Goal: Task Accomplishment & Management: Complete application form

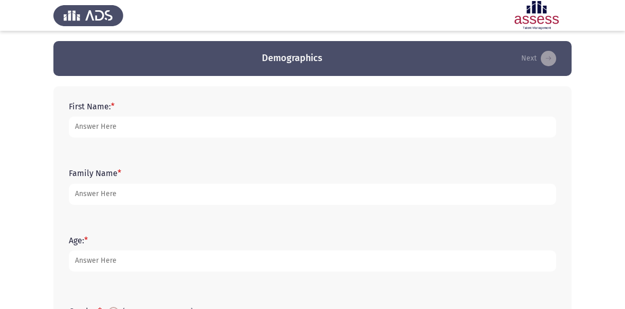
click at [119, 129] on input "First Name: *" at bounding box center [312, 127] width 487 height 21
type input "[PERSON_NAME]"
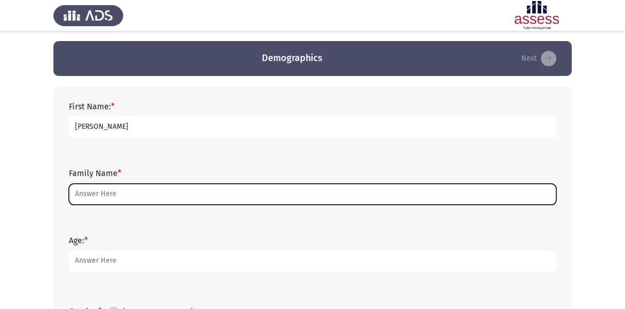
click at [121, 193] on input "Family Name *" at bounding box center [312, 194] width 487 height 21
click at [122, 193] on input "Family Name *" at bounding box center [312, 194] width 487 height 21
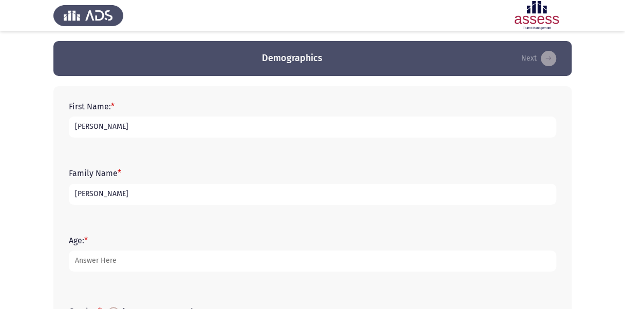
type input "[PERSON_NAME]"
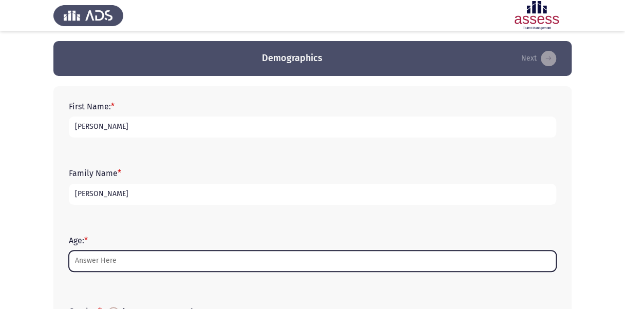
click at [118, 260] on input "Age: *" at bounding box center [312, 261] width 487 height 21
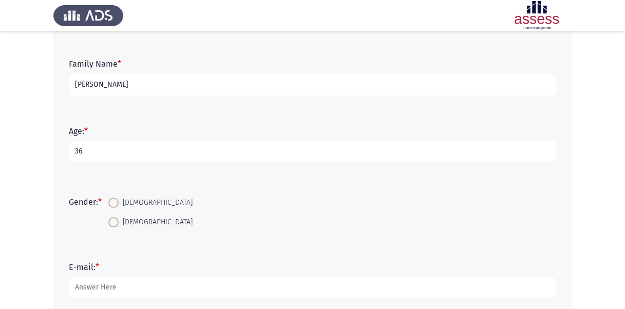
scroll to position [110, 0]
type input "36"
click at [128, 221] on span "[DEMOGRAPHIC_DATA]" at bounding box center [156, 222] width 74 height 12
click at [119, 221] on input "[DEMOGRAPHIC_DATA]" at bounding box center [113, 222] width 10 height 10
radio input "true"
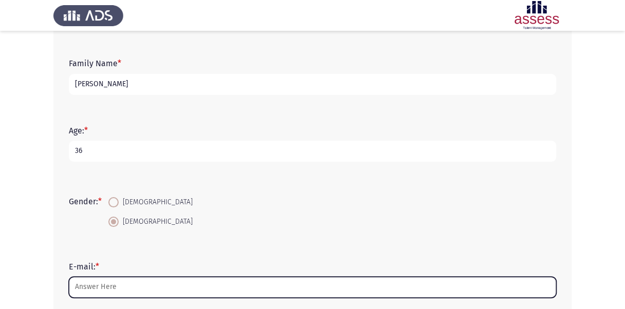
click at [135, 290] on input "E-mail: *" at bounding box center [312, 287] width 487 height 21
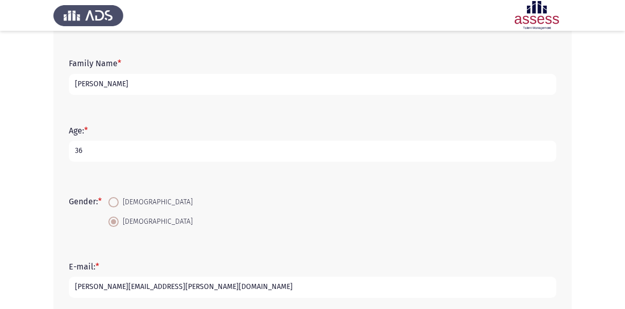
click at [138, 287] on input "nermin.nagde@evaharma.com" at bounding box center [312, 287] width 487 height 21
click at [197, 289] on input "[PERSON_NAME][EMAIL_ADDRESS][PERSON_NAME][DOMAIN_NAME]" at bounding box center [312, 287] width 487 height 21
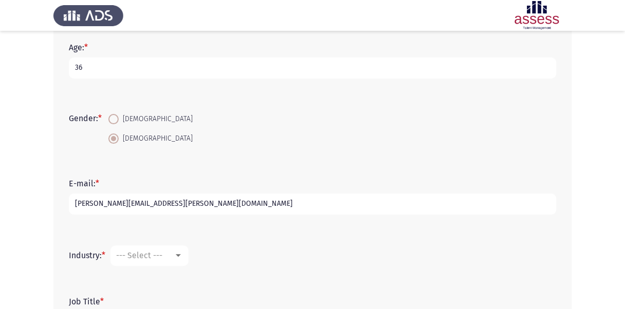
scroll to position [216, 0]
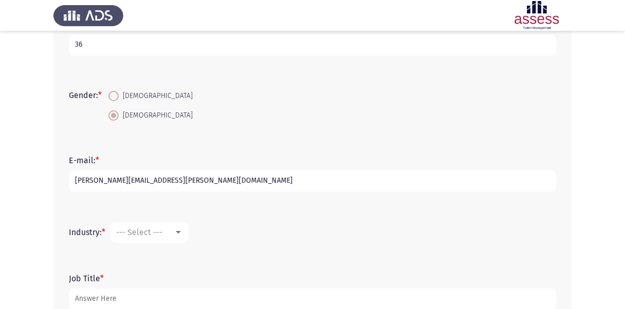
type input "[PERSON_NAME][EMAIL_ADDRESS][PERSON_NAME][DOMAIN_NAME]"
click at [179, 234] on div at bounding box center [178, 233] width 9 height 8
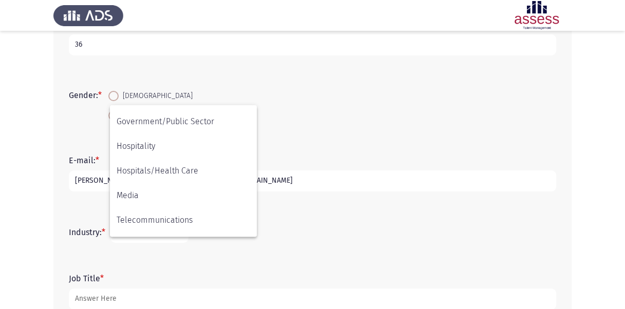
scroll to position [220, 0]
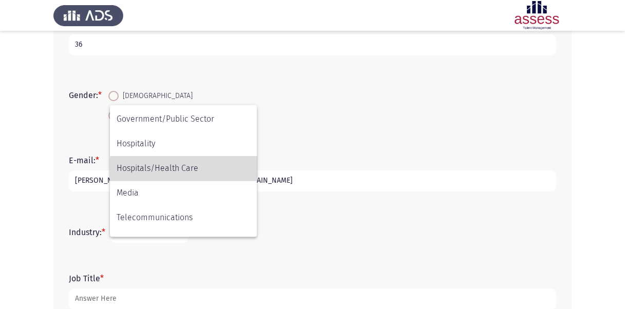
click at [198, 168] on span "Hospitals/Health Care" at bounding box center [184, 168] width 134 height 25
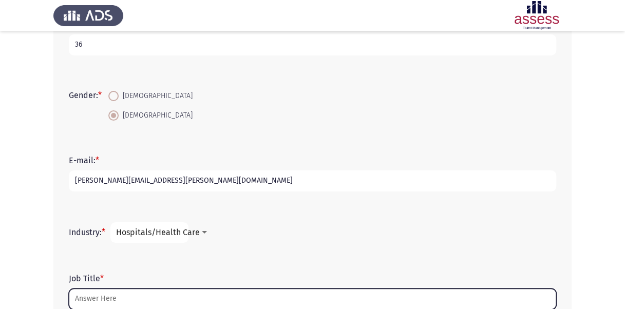
click at [138, 301] on input "Job Title *" at bounding box center [312, 299] width 487 height 21
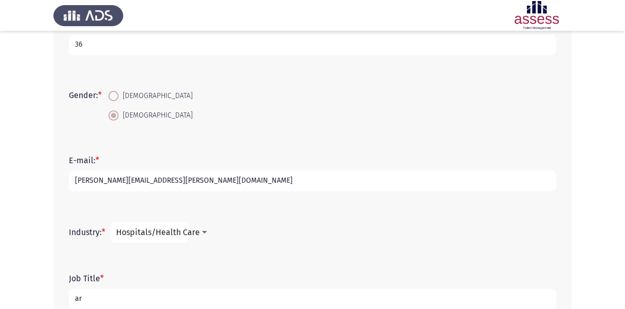
type input "a"
type input "Area Supervisor"
click at [353, 269] on div "Job Title * Area Supervisor" at bounding box center [313, 292] width 498 height 46
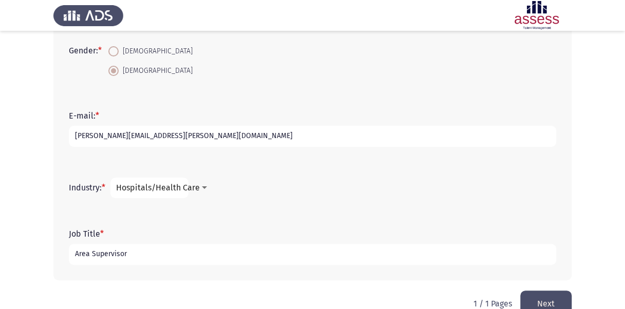
scroll to position [283, 0]
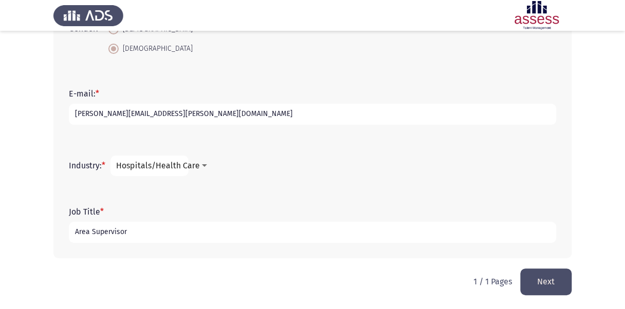
click at [543, 290] on button "Next" at bounding box center [545, 282] width 51 height 26
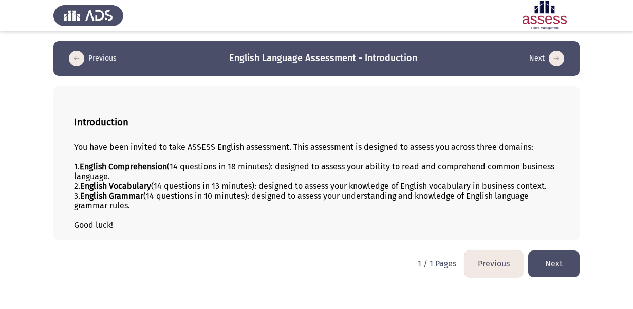
click at [562, 263] on button "Next" at bounding box center [553, 264] width 51 height 26
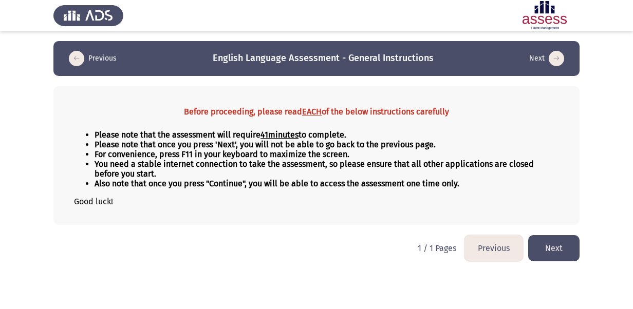
click at [563, 254] on button "Next" at bounding box center [553, 248] width 51 height 26
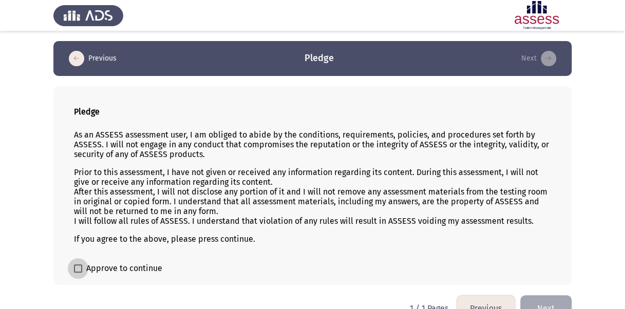
click at [79, 266] on span at bounding box center [78, 268] width 8 height 8
click at [78, 273] on input "Approve to continue" at bounding box center [78, 273] width 1 height 1
checkbox input "true"
click at [555, 300] on button "Next" at bounding box center [545, 308] width 51 height 26
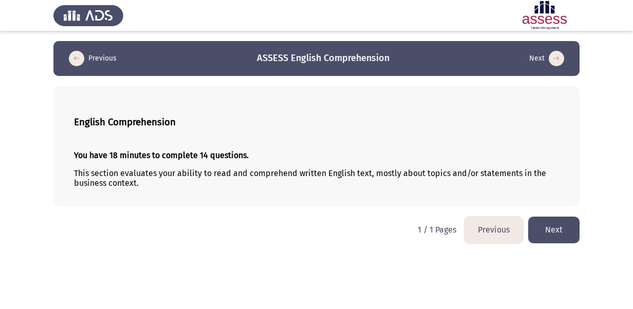
click at [560, 233] on button "Next" at bounding box center [553, 230] width 51 height 26
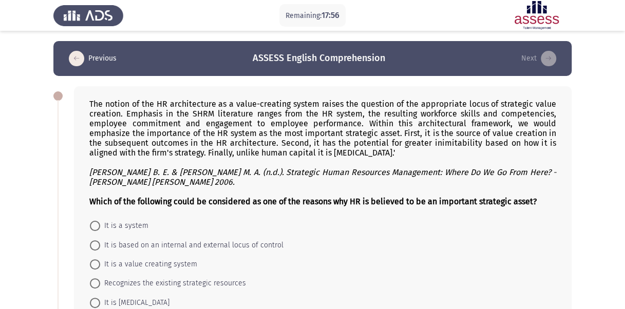
scroll to position [21, 0]
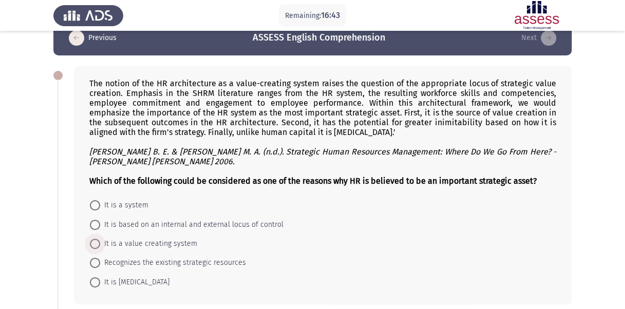
click at [96, 242] on span at bounding box center [95, 244] width 10 height 10
click at [96, 242] on input "It is a value creating system" at bounding box center [95, 244] width 10 height 10
radio input "true"
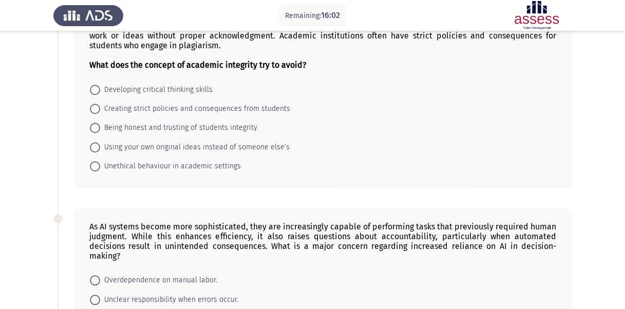
scroll to position [329, 0]
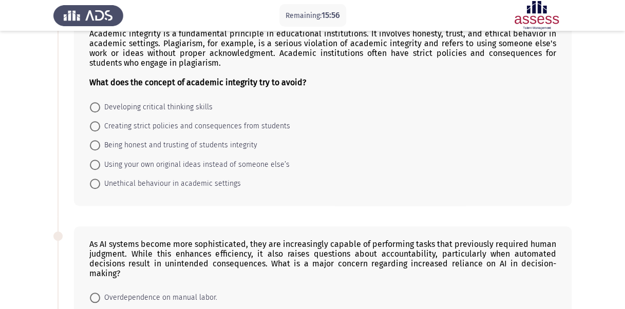
click at [95, 180] on span at bounding box center [95, 184] width 10 height 10
click at [95, 180] on input "Unethical behaviour in academic settings" at bounding box center [95, 184] width 10 height 10
radio input "true"
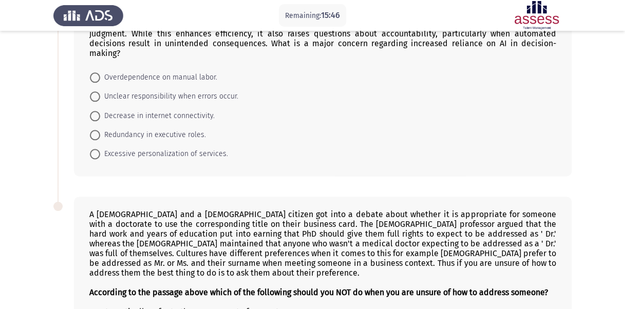
scroll to position [555, 0]
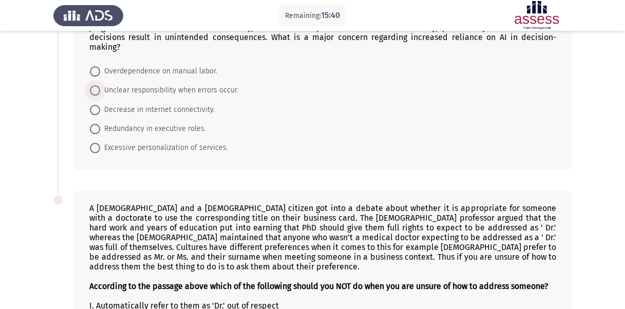
click at [98, 86] on span at bounding box center [95, 90] width 10 height 10
click at [98, 86] on input "Unclear responsibility when errors occur." at bounding box center [95, 90] width 10 height 10
radio input "true"
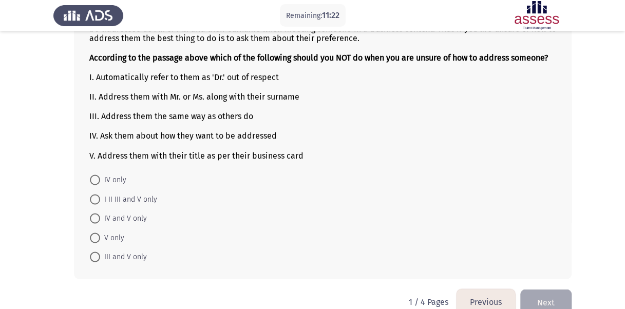
scroll to position [793, 0]
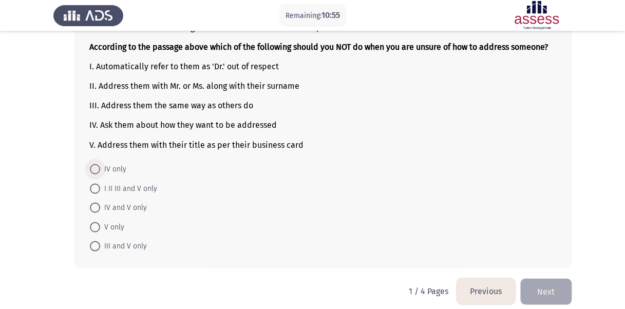
click at [93, 164] on span at bounding box center [95, 169] width 10 height 10
click at [93, 164] on input "IV only" at bounding box center [95, 169] width 10 height 10
radio input "true"
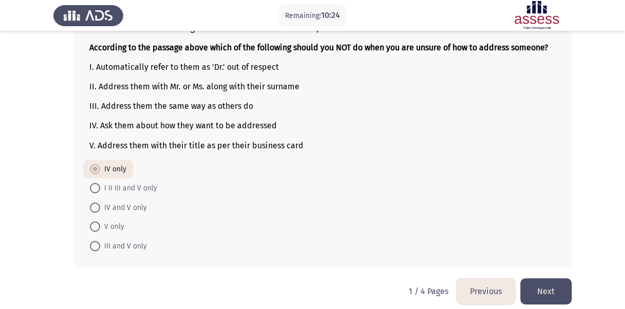
click at [544, 286] on button "Next" at bounding box center [545, 291] width 51 height 26
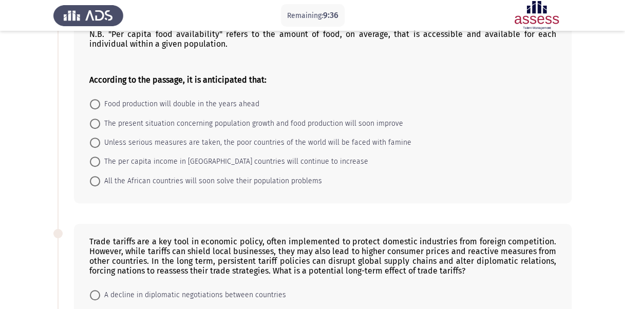
scroll to position [123, 0]
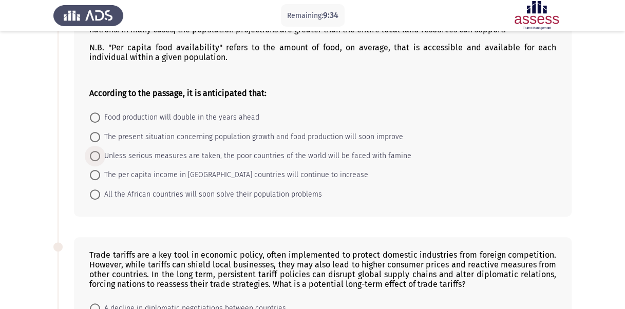
click at [94, 152] on span at bounding box center [95, 156] width 10 height 10
click at [94, 152] on input "Unless serious measures are taken, the poor countries of the world will be face…" at bounding box center [95, 156] width 10 height 10
radio input "true"
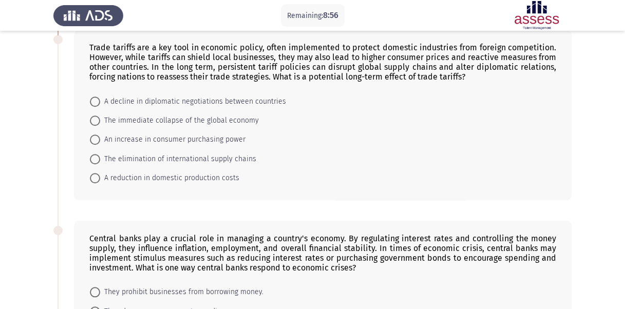
scroll to position [308, 0]
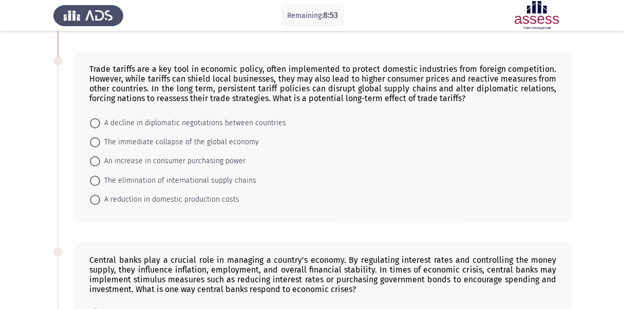
click at [97, 119] on span at bounding box center [95, 123] width 10 height 10
click at [97, 119] on input "A decline in diplomatic negotiations between countries" at bounding box center [95, 123] width 10 height 10
radio input "true"
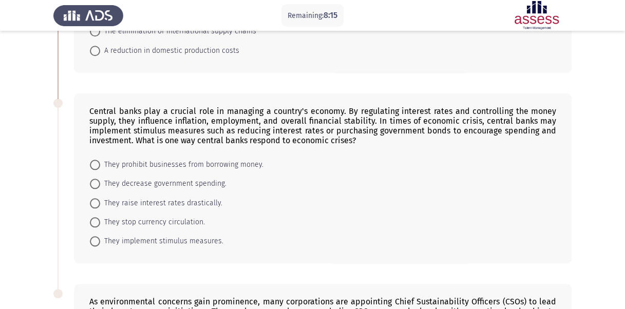
scroll to position [461, 0]
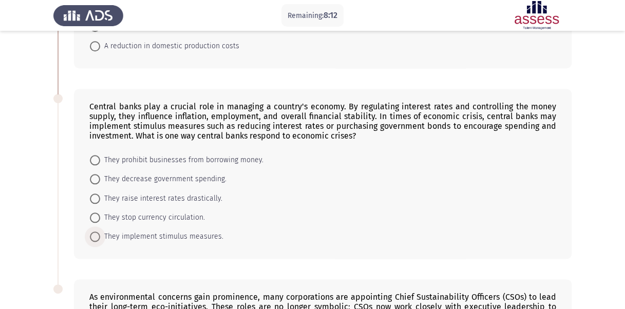
click at [97, 234] on span at bounding box center [95, 237] width 10 height 10
click at [97, 234] on input "They implement stimulus measures." at bounding box center [95, 237] width 10 height 10
radio input "true"
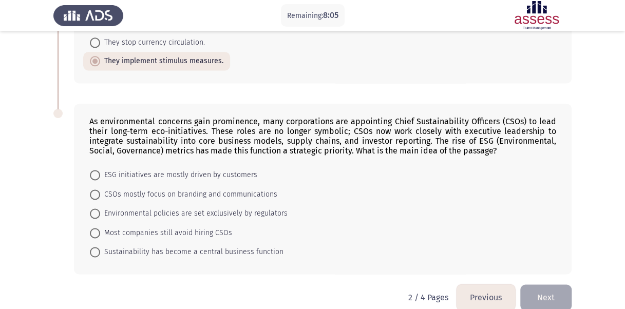
scroll to position [646, 0]
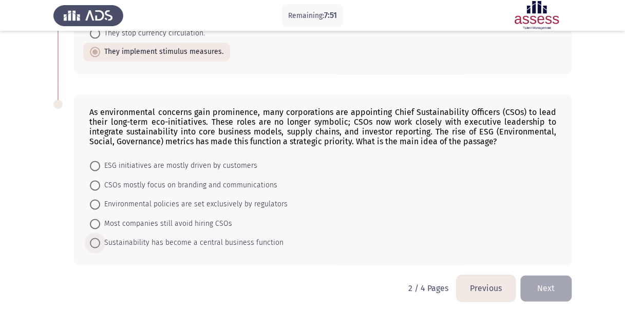
click at [97, 238] on span at bounding box center [95, 243] width 10 height 10
click at [97, 238] on input "Sustainability has become a central business function" at bounding box center [95, 243] width 10 height 10
radio input "true"
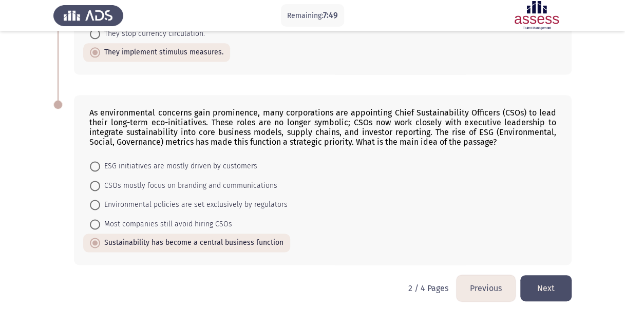
click at [542, 284] on button "Next" at bounding box center [545, 288] width 51 height 26
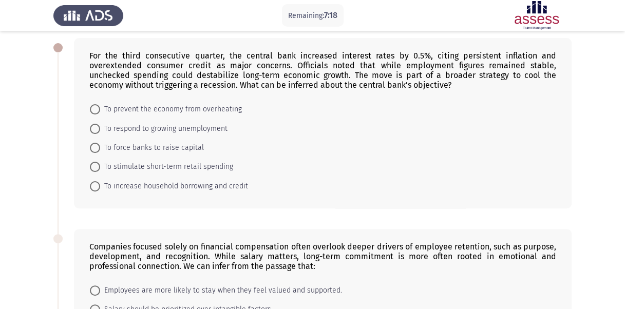
scroll to position [42, 0]
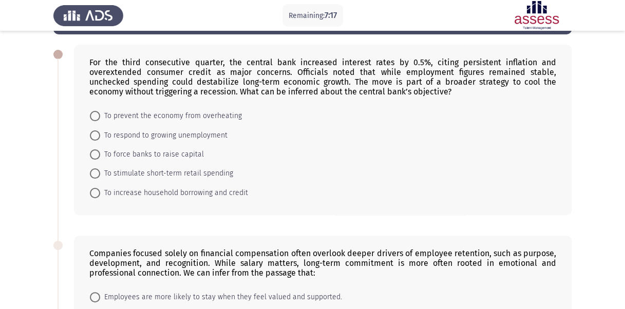
click at [97, 116] on span at bounding box center [95, 116] width 10 height 10
click at [97, 116] on input "To prevent the economy from overheating" at bounding box center [95, 116] width 10 height 10
radio input "true"
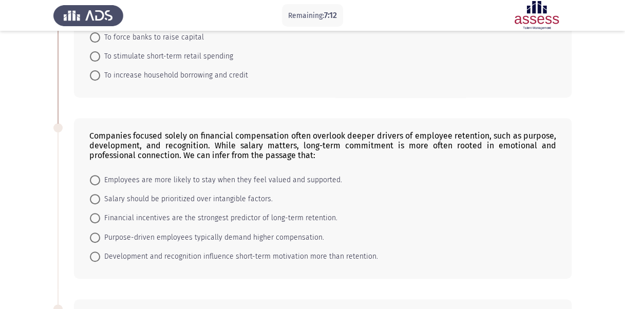
scroll to position [220, 0]
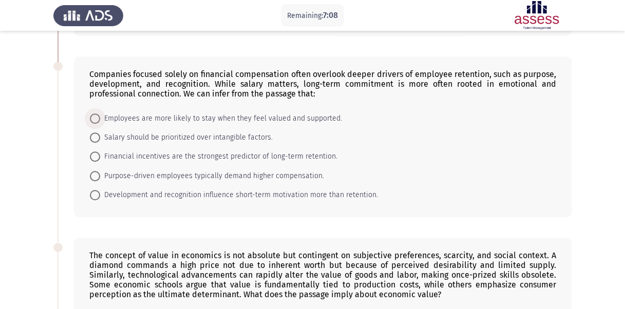
click at [94, 117] on span at bounding box center [95, 118] width 10 height 10
click at [94, 117] on input "Employees are more likely to stay when they feel valued and supported." at bounding box center [95, 118] width 10 height 10
radio input "true"
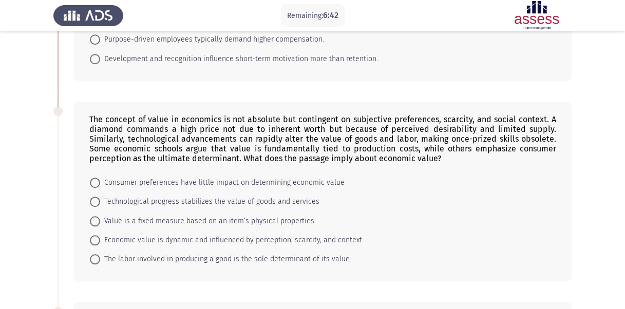
scroll to position [354, 0]
click at [105, 235] on span "Economic value is dynamic and influenced by perception, scarcity, and context" at bounding box center [231, 241] width 262 height 12
click at [100, 236] on input "Economic value is dynamic and influenced by perception, scarcity, and context" at bounding box center [95, 241] width 10 height 10
radio input "true"
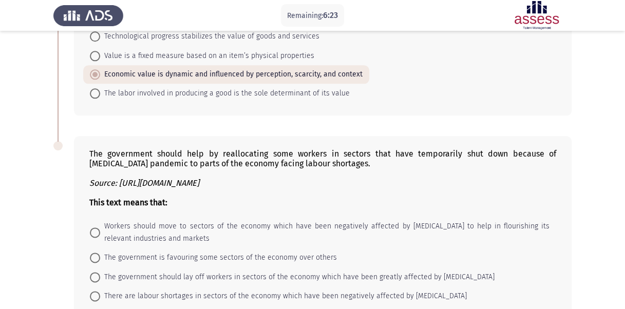
scroll to position [594, 0]
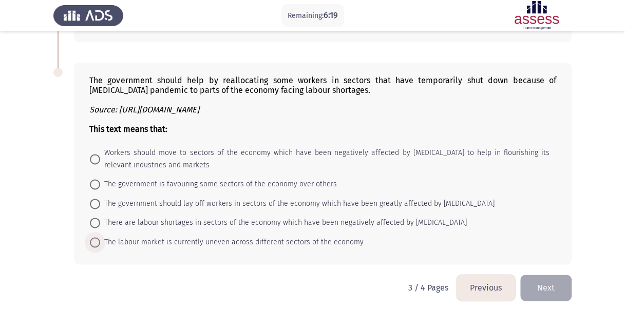
click at [92, 237] on span at bounding box center [95, 242] width 10 height 10
click at [92, 237] on input "The labour market is currently uneven across different sectors of the economy" at bounding box center [95, 242] width 10 height 10
radio input "true"
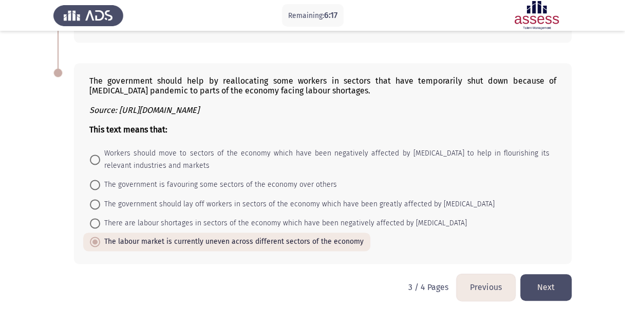
click at [539, 287] on button "Next" at bounding box center [545, 287] width 51 height 26
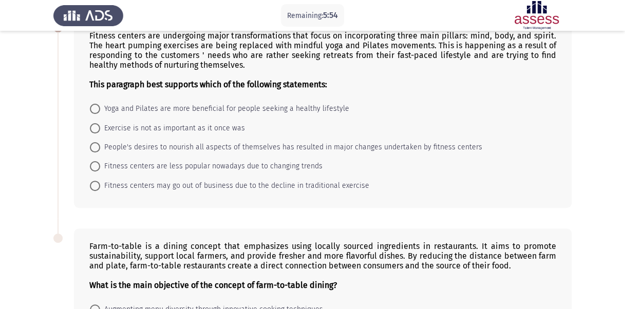
scroll to position [67, 0]
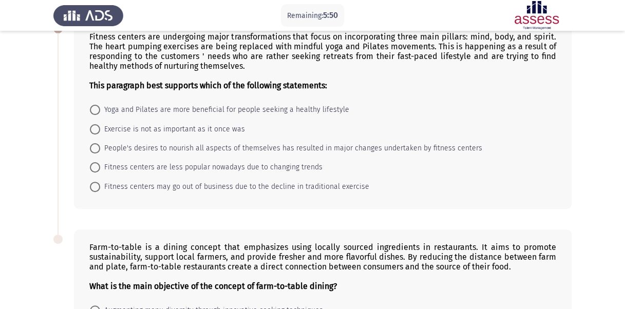
click at [114, 153] on mat-radio-button "People's desires to nourish all aspects of themselves has resulted in major cha…" at bounding box center [286, 148] width 406 height 19
drag, startPoint x: 95, startPoint y: 149, endPoint x: 190, endPoint y: 168, distance: 96.4
click at [190, 100] on mat-radio-group "Yoga and Pilates are more beneficial for people seeking a healthy lifestyle Exe…" at bounding box center [319, 100] width 473 height 0
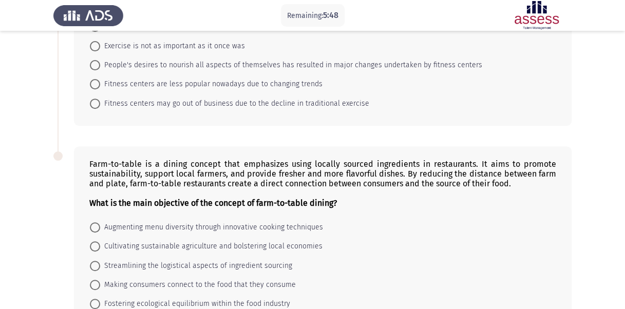
scroll to position [215, 0]
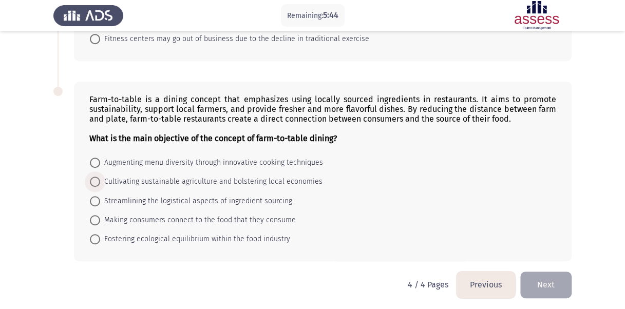
click at [93, 180] on span at bounding box center [95, 182] width 10 height 10
click at [93, 180] on input "Cultivating sustainable agriculture and bolstering local economies" at bounding box center [95, 182] width 10 height 10
radio input "true"
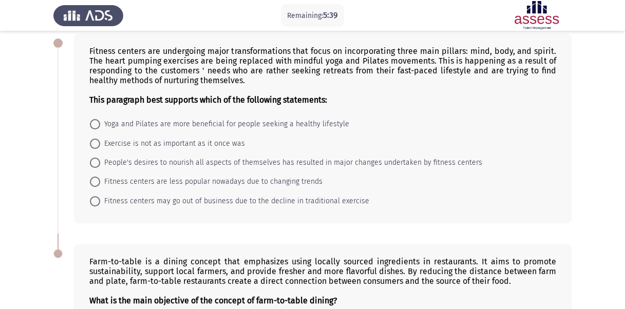
scroll to position [0, 0]
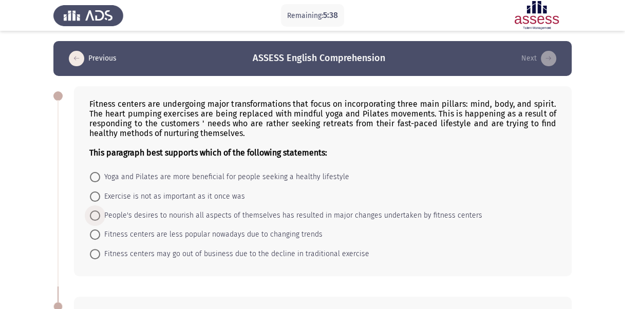
click at [98, 217] on span at bounding box center [95, 216] width 10 height 10
click at [98, 217] on input "People's desires to nourish all aspects of themselves has resulted in major cha…" at bounding box center [95, 216] width 10 height 10
radio input "true"
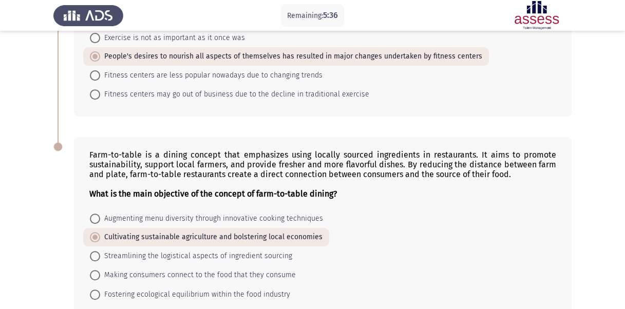
scroll to position [214, 0]
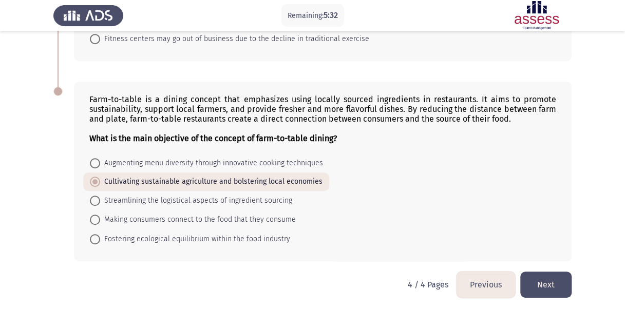
click at [548, 279] on button "Next" at bounding box center [545, 285] width 51 height 26
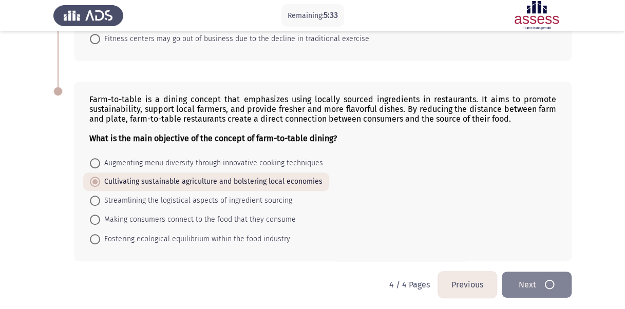
scroll to position [0, 0]
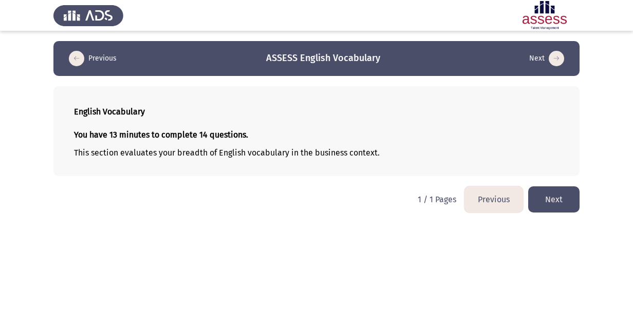
click at [567, 192] on button "Next" at bounding box center [553, 199] width 51 height 26
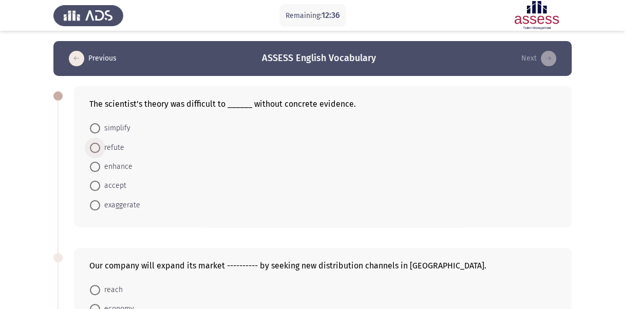
click at [109, 147] on span "refute" at bounding box center [112, 148] width 24 height 12
click at [100, 147] on input "refute" at bounding box center [95, 148] width 10 height 10
radio input "true"
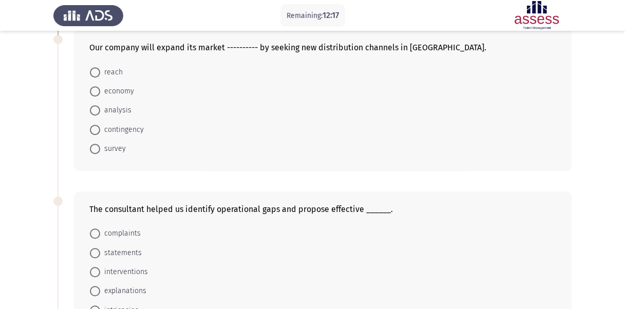
scroll to position [217, 0]
click at [97, 147] on span at bounding box center [95, 149] width 10 height 10
click at [97, 147] on input "survey" at bounding box center [95, 149] width 10 height 10
radio input "true"
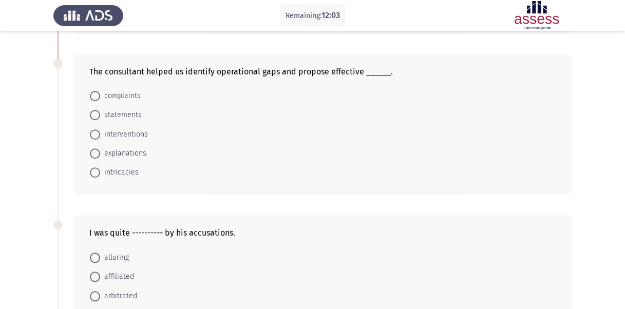
scroll to position [354, 0]
click at [95, 136] on span at bounding box center [95, 135] width 10 height 10
click at [95, 136] on input "interventions" at bounding box center [95, 135] width 10 height 10
radio input "true"
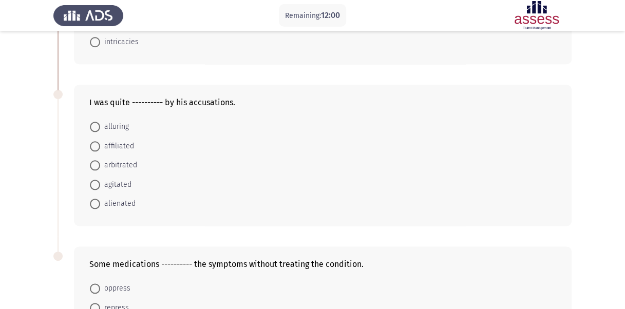
scroll to position [485, 0]
click at [114, 183] on span "agitated" at bounding box center [115, 184] width 31 height 12
click at [100, 183] on input "agitated" at bounding box center [95, 184] width 10 height 10
radio input "true"
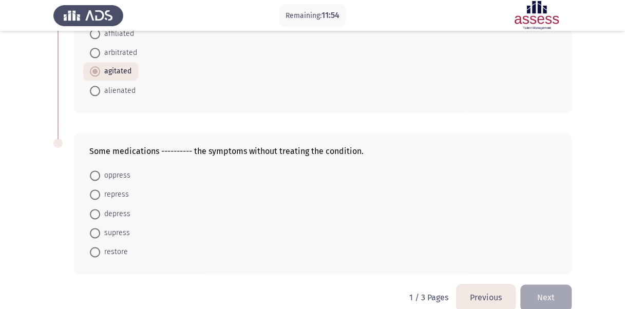
scroll to position [597, 0]
click at [106, 230] on span "supress" at bounding box center [115, 232] width 30 height 12
click at [100, 230] on input "supress" at bounding box center [95, 233] width 10 height 10
radio input "true"
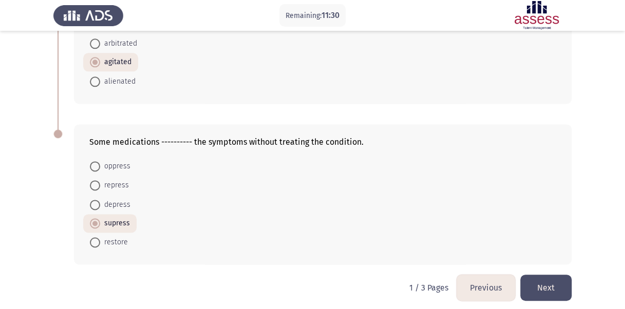
scroll to position [608, 0]
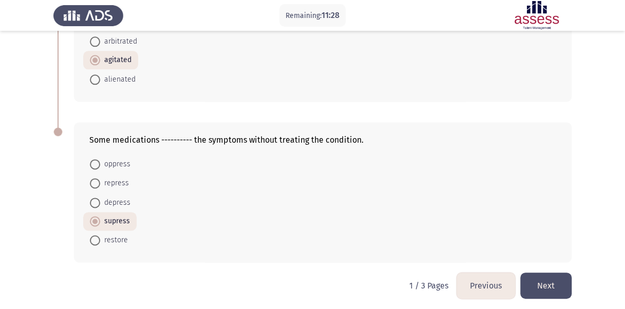
click at [545, 273] on button "Next" at bounding box center [545, 286] width 51 height 26
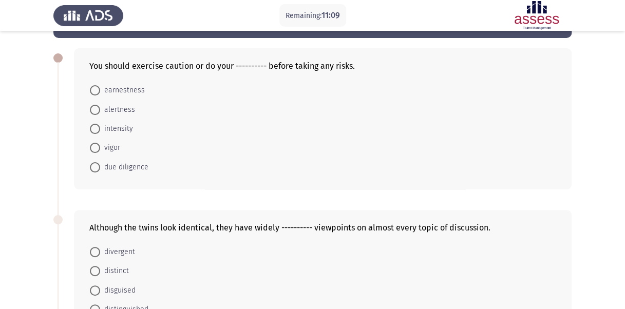
scroll to position [37, 0]
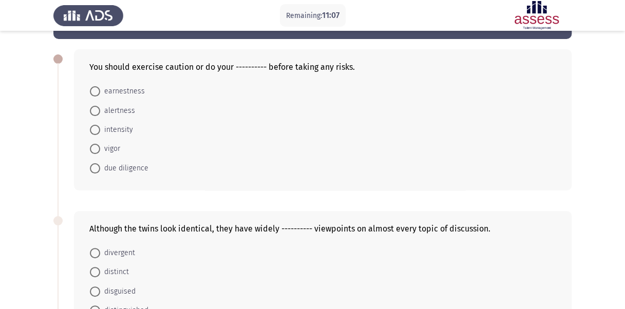
click at [125, 162] on span "due diligence" at bounding box center [124, 168] width 48 height 12
click at [100, 163] on input "due diligence" at bounding box center [95, 168] width 10 height 10
radio input "true"
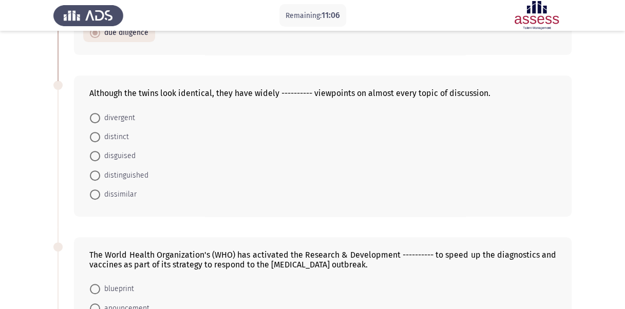
scroll to position [172, 0]
click at [113, 118] on span "divergent" at bounding box center [117, 117] width 35 height 12
click at [100, 118] on input "divergent" at bounding box center [95, 117] width 10 height 10
radio input "true"
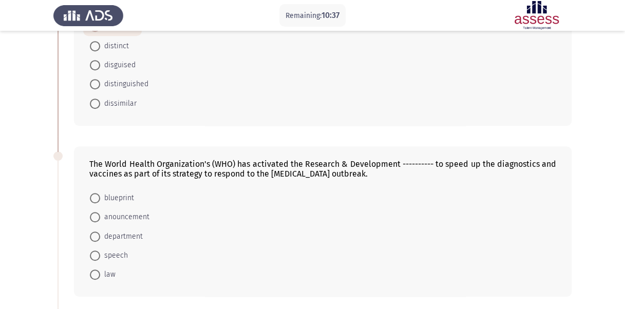
scroll to position [261, 0]
click at [116, 196] on span "blueprint" at bounding box center [117, 199] width 34 height 12
click at [100, 196] on input "blueprint" at bounding box center [95, 199] width 10 height 10
radio input "true"
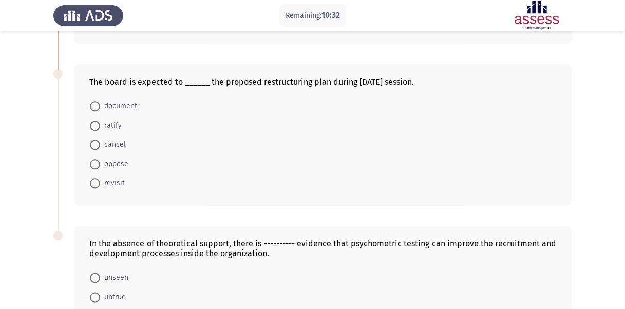
scroll to position [515, 0]
click at [111, 121] on span "ratify" at bounding box center [111, 125] width 22 height 12
click at [100, 121] on input "ratify" at bounding box center [95, 125] width 10 height 10
radio input "true"
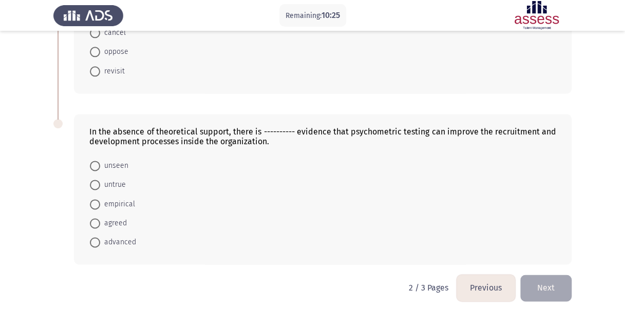
scroll to position [628, 0]
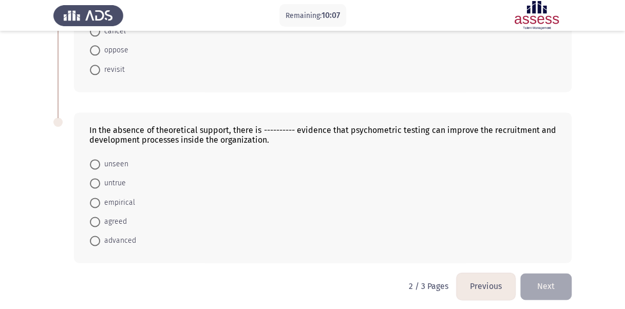
click at [116, 204] on mat-radio-button "empirical" at bounding box center [112, 202] width 59 height 19
click at [116, 199] on span "empirical" at bounding box center [117, 203] width 35 height 12
click at [100, 199] on input "empirical" at bounding box center [95, 203] width 10 height 10
radio input "true"
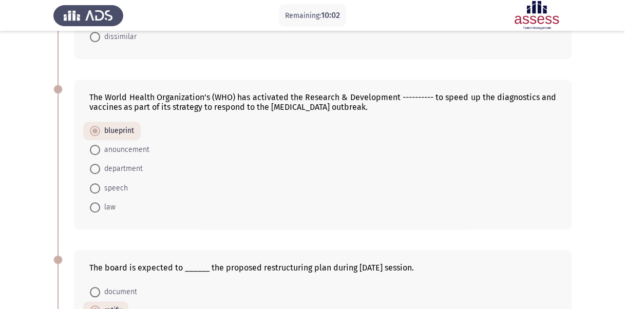
scroll to position [627, 0]
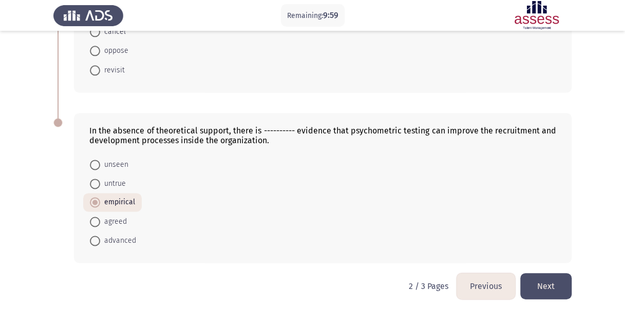
click at [536, 287] on button "Next" at bounding box center [545, 286] width 51 height 26
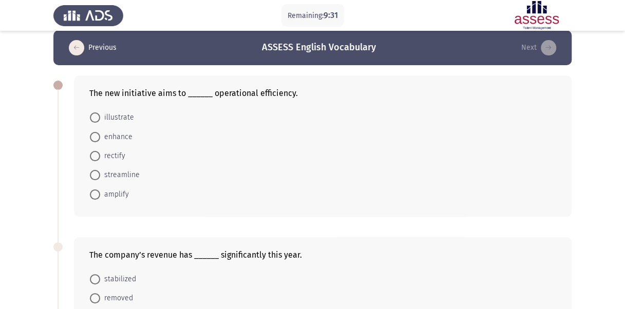
scroll to position [10, 0]
click at [117, 135] on span "enhance" at bounding box center [116, 137] width 32 height 12
click at [100, 135] on input "enhance" at bounding box center [95, 137] width 10 height 10
radio input "true"
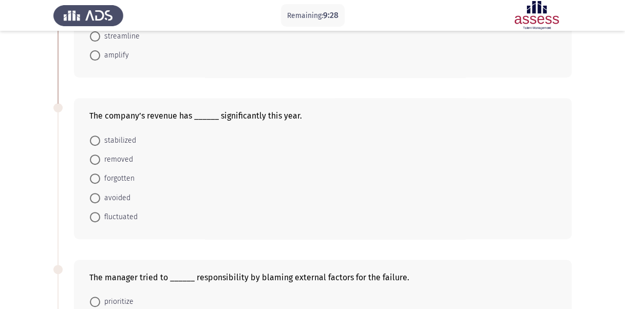
scroll to position [149, 0]
drag, startPoint x: 108, startPoint y: 215, endPoint x: 315, endPoint y: 194, distance: 208.0
click at [315, 194] on form "stabilized removed forgotten avoided fluctuated" at bounding box center [322, 178] width 467 height 96
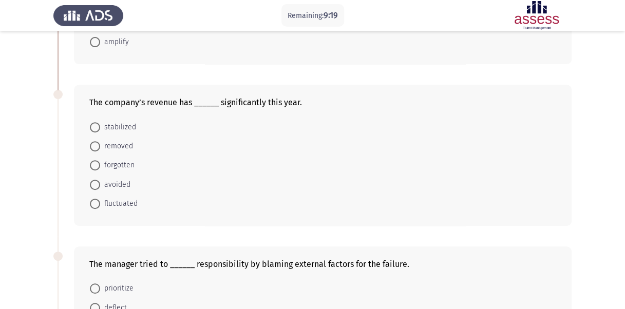
scroll to position [162, 0]
click at [99, 199] on span at bounding box center [95, 204] width 10 height 10
click at [99, 199] on input "fluctuated" at bounding box center [95, 204] width 10 height 10
radio input "true"
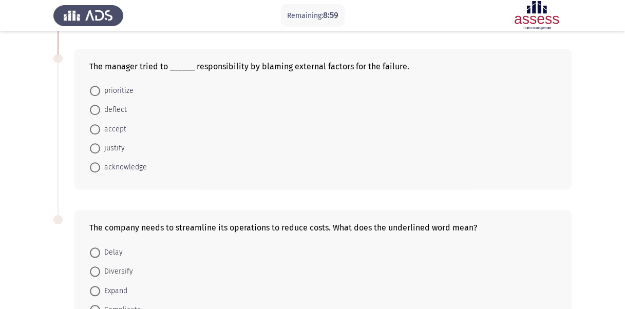
scroll to position [358, 0]
click at [103, 105] on span "deflect" at bounding box center [113, 111] width 27 height 12
click at [100, 106] on input "deflect" at bounding box center [95, 111] width 10 height 10
radio input "true"
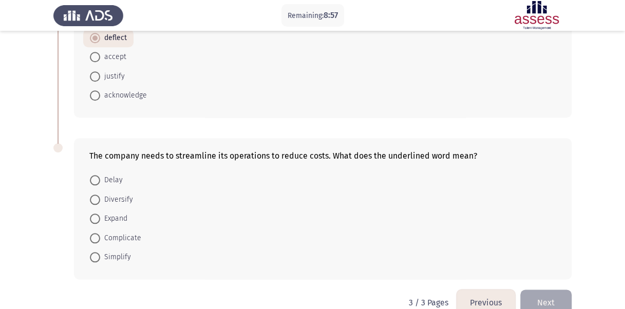
scroll to position [448, 0]
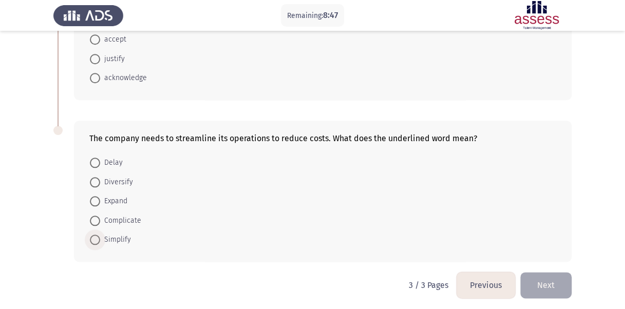
click at [112, 235] on span "Simplify" at bounding box center [115, 240] width 31 height 12
click at [100, 235] on input "Simplify" at bounding box center [95, 240] width 10 height 10
radio input "true"
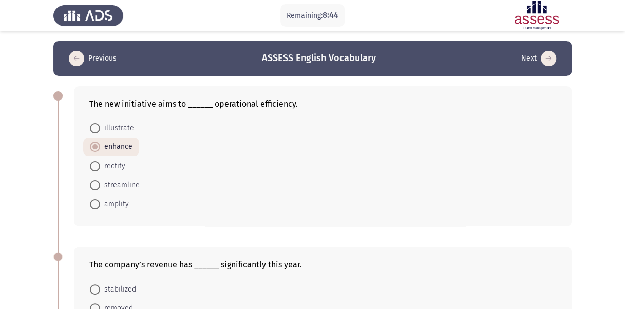
scroll to position [448, 0]
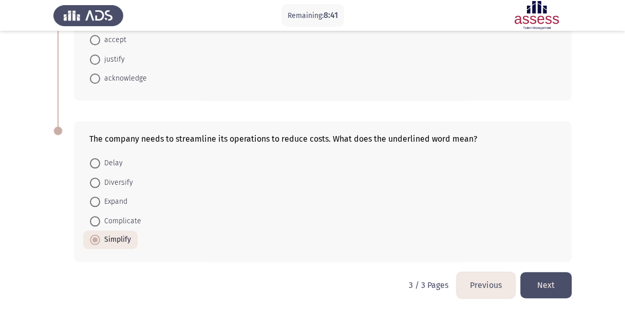
click at [548, 286] on button "Next" at bounding box center [545, 285] width 51 height 26
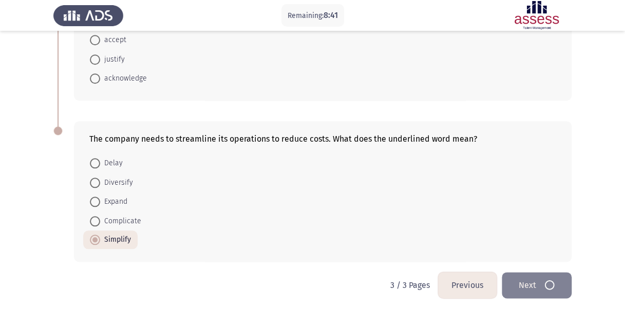
scroll to position [0, 0]
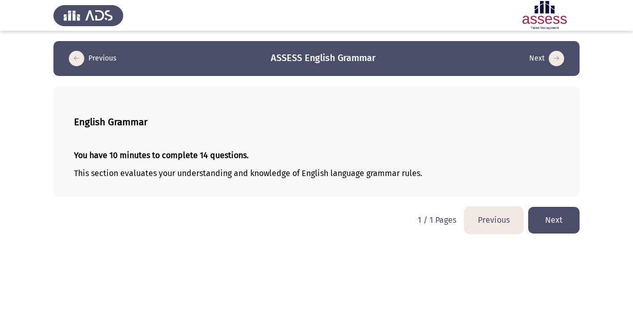
click at [557, 226] on button "Next" at bounding box center [553, 220] width 51 height 26
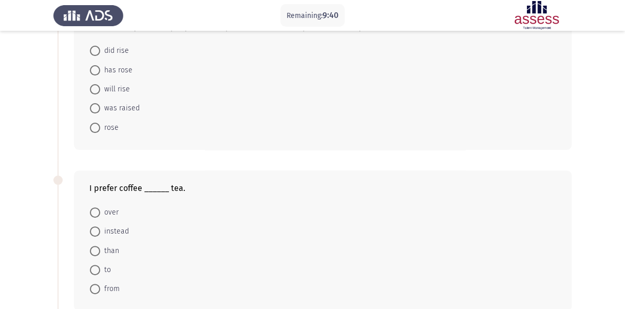
scroll to position [75, 0]
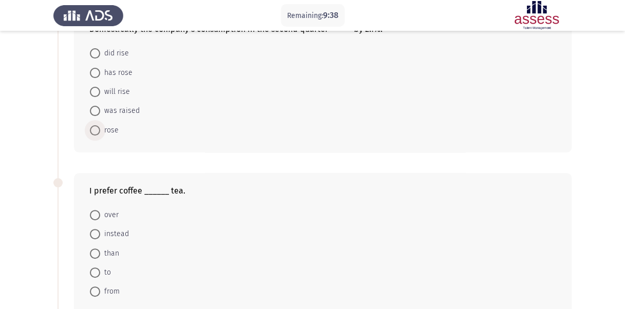
click at [97, 126] on span at bounding box center [95, 130] width 10 height 10
click at [97, 126] on input "rose" at bounding box center [95, 130] width 10 height 10
radio input "true"
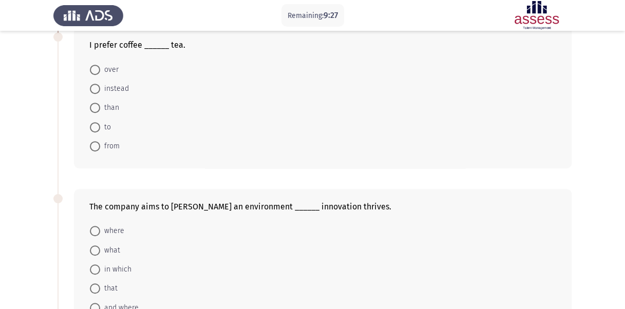
scroll to position [216, 0]
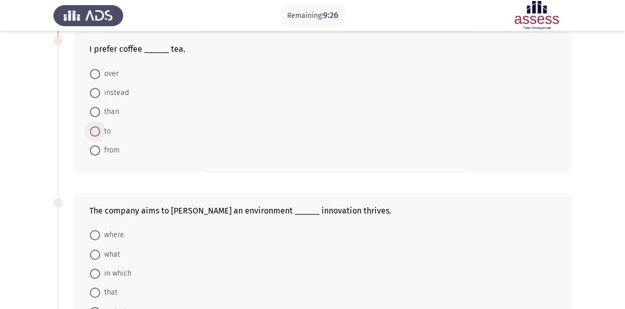
click at [92, 130] on span at bounding box center [95, 131] width 10 height 10
click at [92, 130] on input "to" at bounding box center [95, 131] width 10 height 10
radio input "true"
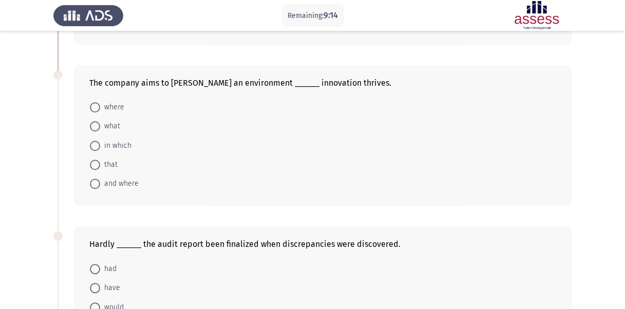
scroll to position [338, 0]
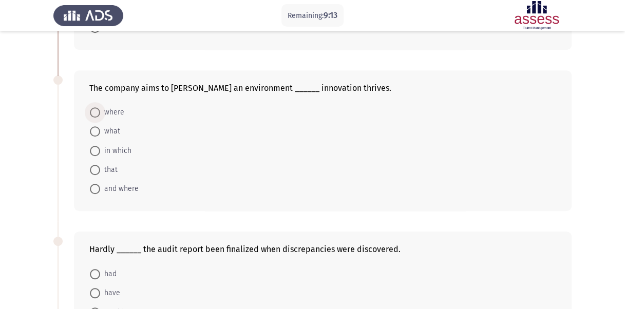
click at [119, 110] on span "where" at bounding box center [112, 112] width 24 height 12
click at [100, 110] on input "where" at bounding box center [95, 112] width 10 height 10
radio input "true"
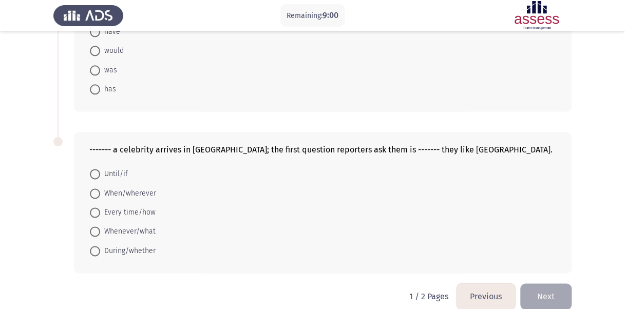
scroll to position [538, 0]
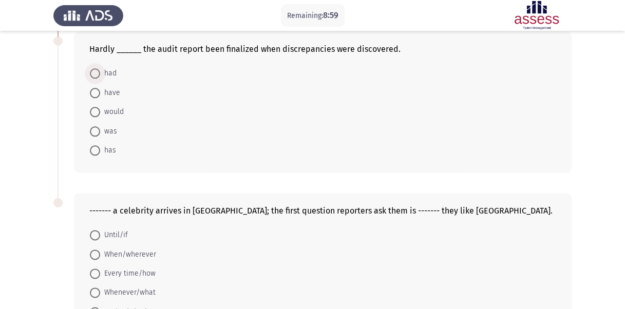
click at [98, 70] on span at bounding box center [95, 73] width 10 height 10
click at [98, 70] on input "had" at bounding box center [95, 73] width 10 height 10
radio input "true"
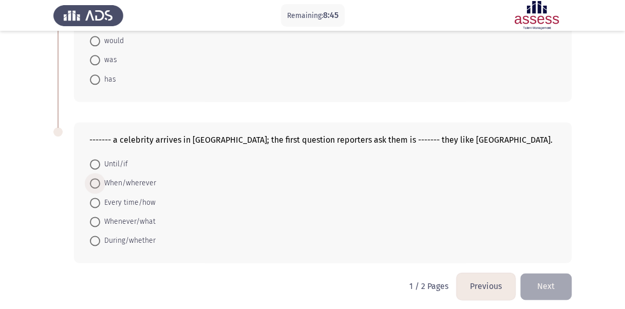
click at [139, 180] on span "When/wherever" at bounding box center [128, 183] width 56 height 12
click at [100, 180] on input "When/wherever" at bounding box center [95, 183] width 10 height 10
radio input "true"
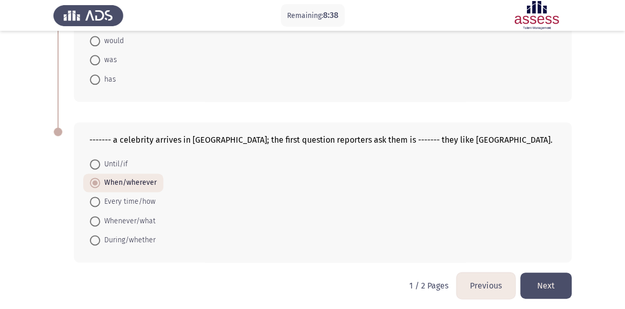
click at [569, 290] on button "Next" at bounding box center [545, 286] width 51 height 26
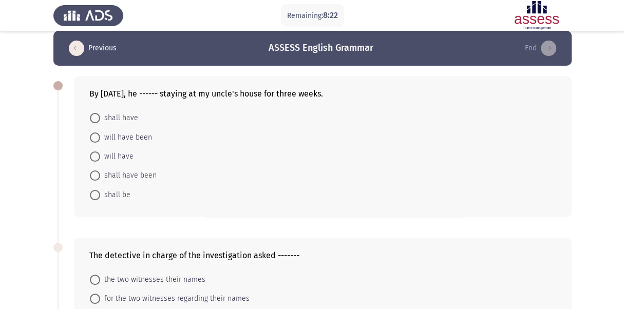
scroll to position [9, 0]
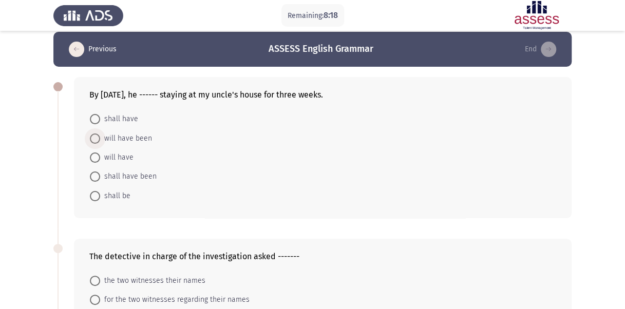
click at [132, 140] on span "will have been" at bounding box center [126, 138] width 52 height 12
click at [100, 140] on input "will have been" at bounding box center [95, 139] width 10 height 10
radio input "true"
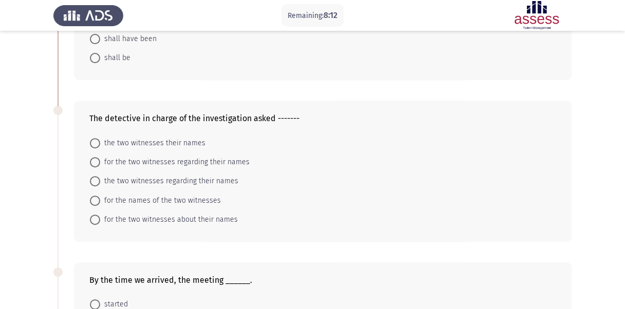
scroll to position [146, 0]
click at [130, 145] on span "the two witnesses their names" at bounding box center [152, 144] width 105 height 12
click at [100, 145] on input "the two witnesses their names" at bounding box center [95, 144] width 10 height 10
radio input "true"
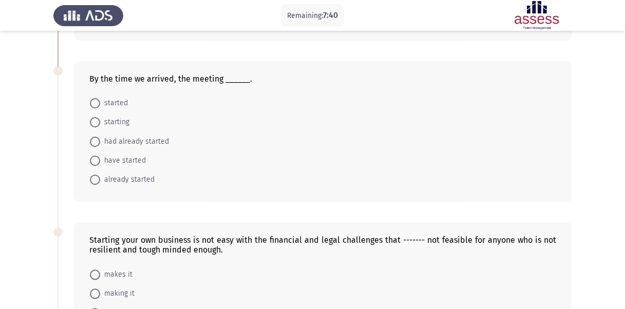
scroll to position [345, 0]
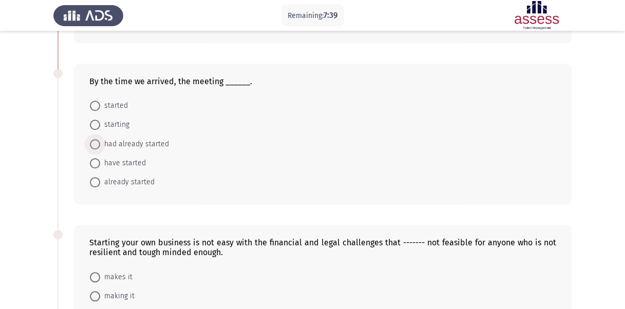
click at [151, 146] on span "had already started" at bounding box center [134, 144] width 69 height 12
click at [100, 146] on input "had already started" at bounding box center [95, 144] width 10 height 10
radio input "true"
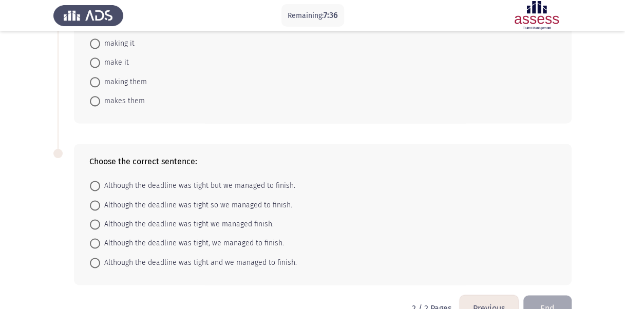
scroll to position [597, 0]
click at [113, 60] on span "make it" at bounding box center [114, 62] width 29 height 12
click at [100, 60] on input "make it" at bounding box center [95, 62] width 10 height 10
radio input "true"
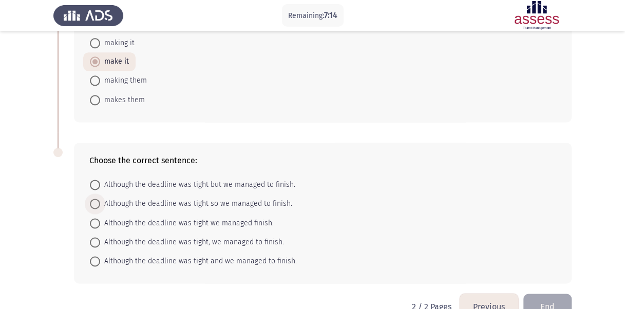
click at [209, 201] on span "Although the deadline was tight so we managed to finish." at bounding box center [196, 204] width 192 height 12
click at [100, 201] on input "Although the deadline was tight so we managed to finish." at bounding box center [95, 204] width 10 height 10
radio input "true"
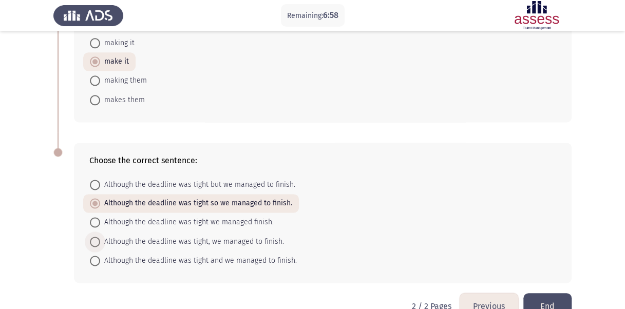
click at [223, 236] on span "Although the deadline was tight, we managed to finish." at bounding box center [192, 242] width 184 height 12
click at [100, 237] on input "Although the deadline was tight, we managed to finish." at bounding box center [95, 242] width 10 height 10
radio input "true"
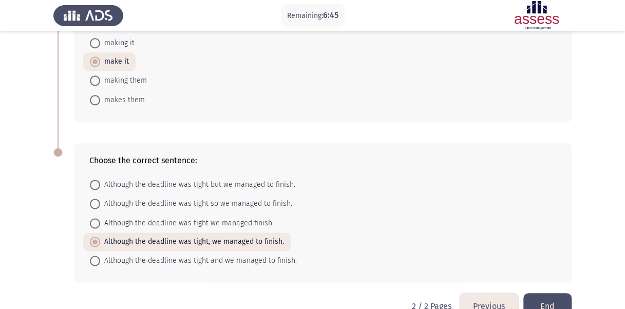
click at [545, 293] on button "End" at bounding box center [547, 306] width 48 height 26
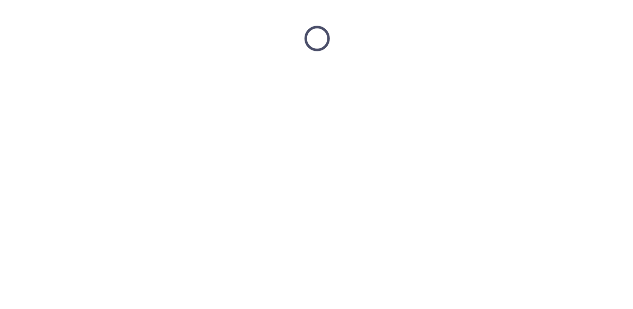
scroll to position [0, 0]
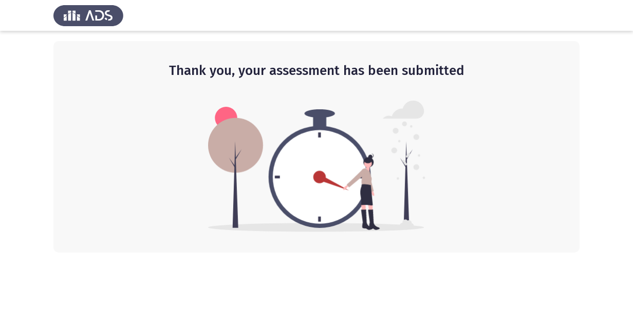
click at [460, 186] on div "Thank you, your assessment has been submitted" at bounding box center [316, 147] width 526 height 212
click at [238, 120] on img at bounding box center [316, 166] width 217 height 131
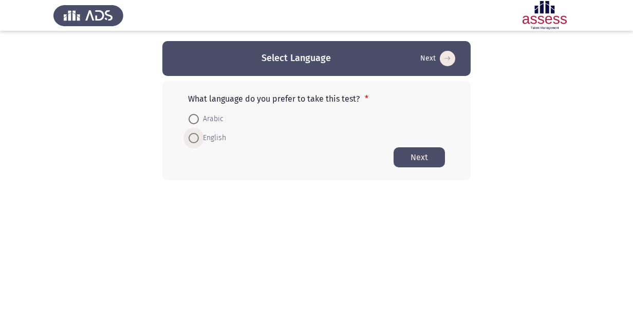
click at [201, 138] on span "English" at bounding box center [212, 138] width 27 height 12
click at [199, 138] on input "English" at bounding box center [193, 138] width 10 height 10
radio input "true"
click at [408, 160] on button "Next" at bounding box center [418, 157] width 51 height 20
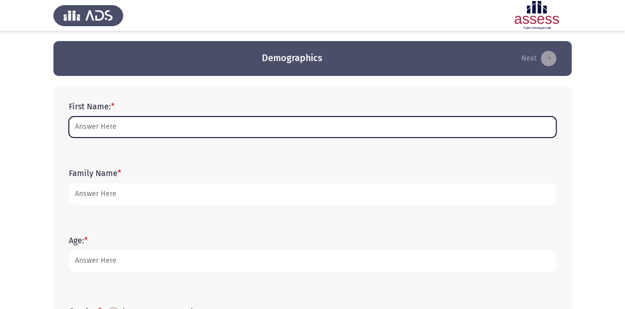
click at [260, 118] on input "First Name: *" at bounding box center [312, 127] width 487 height 21
type input "nermin"
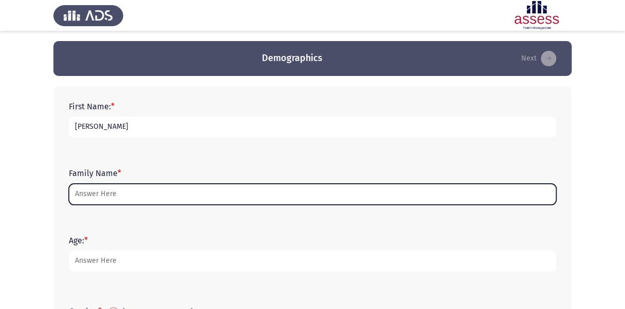
click at [168, 188] on input "Family Name *" at bounding box center [312, 194] width 487 height 21
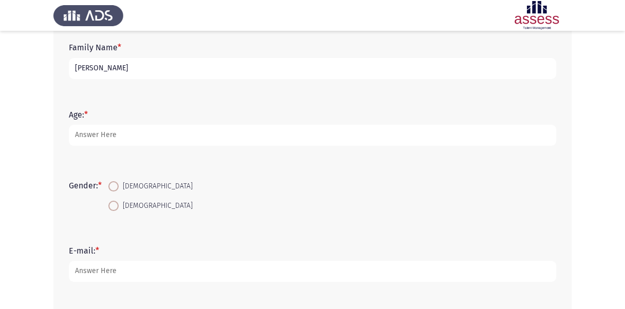
scroll to position [127, 0]
type input "nagde"
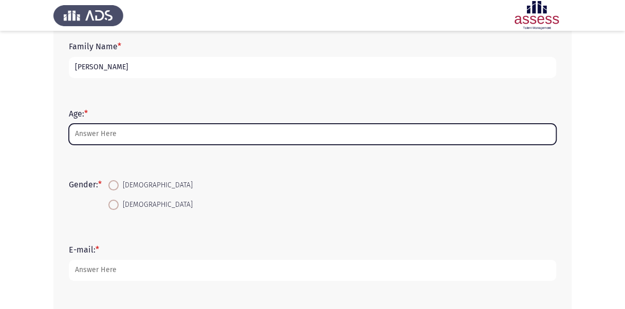
click at [147, 126] on input "Age: *" at bounding box center [312, 134] width 487 height 21
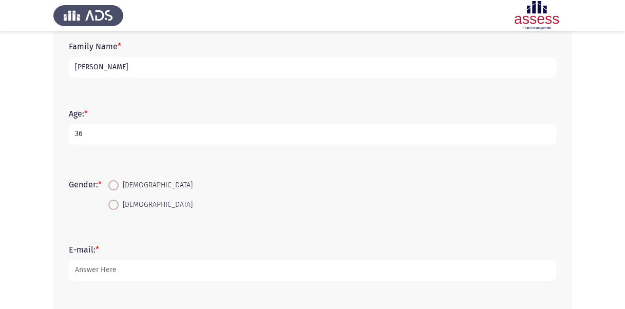
type input "36"
click at [114, 203] on span at bounding box center [113, 205] width 10 height 10
click at [114, 203] on input "Female" at bounding box center [113, 205] width 10 height 10
radio input "true"
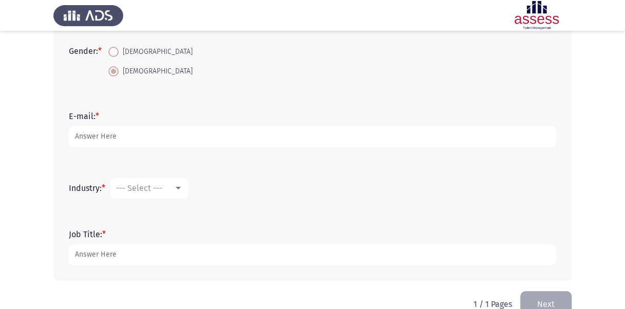
scroll to position [261, 0]
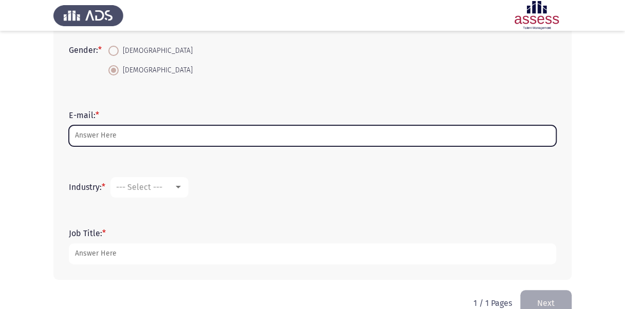
click at [226, 139] on input "E-mail: *" at bounding box center [312, 135] width 487 height 21
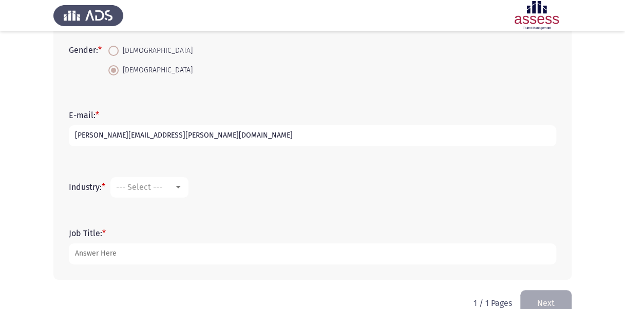
type input "nermin.nagde@evapharma.com"
click at [183, 188] on div at bounding box center [178, 187] width 9 height 8
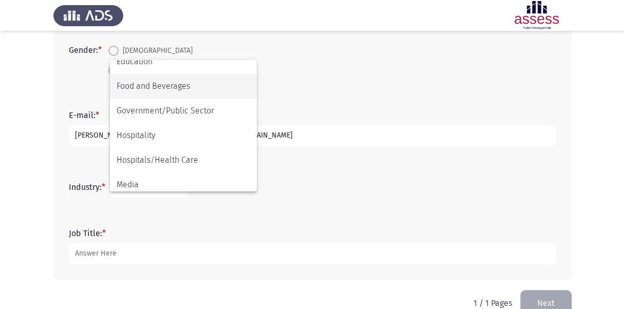
scroll to position [184, 0]
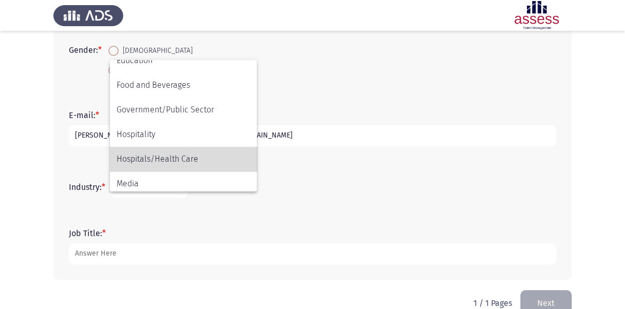
click at [186, 155] on span "Hospitals/Health Care" at bounding box center [184, 159] width 134 height 25
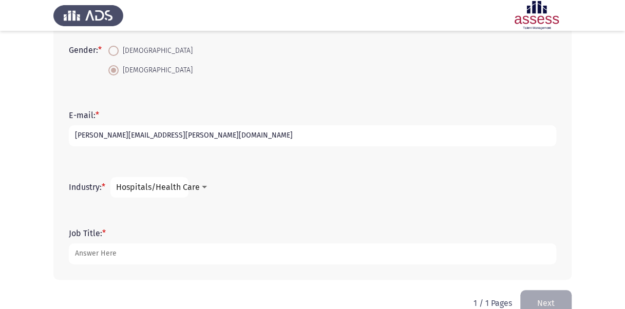
scroll to position [283, 0]
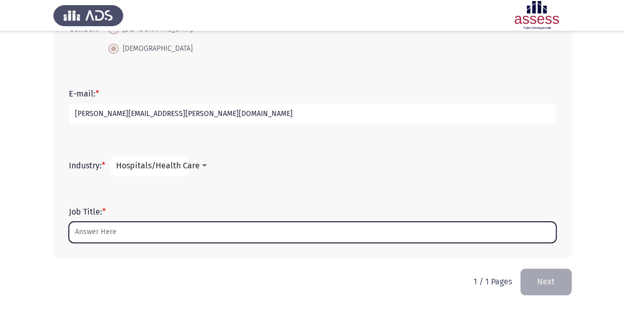
click at [214, 229] on input "Job Title: *" at bounding box center [312, 232] width 487 height 21
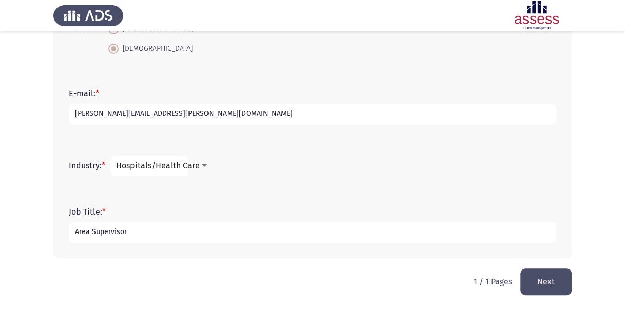
type input "Area Supervisor"
click at [553, 283] on button "Next" at bounding box center [545, 282] width 51 height 26
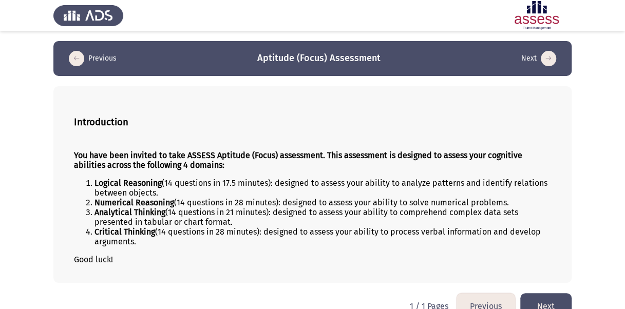
click at [554, 307] on button "Next" at bounding box center [545, 306] width 51 height 26
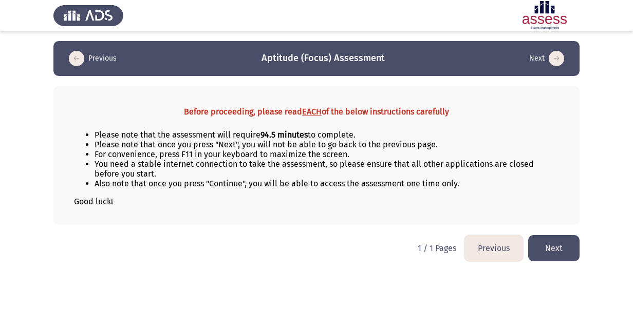
click at [562, 252] on button "Next" at bounding box center [553, 248] width 51 height 26
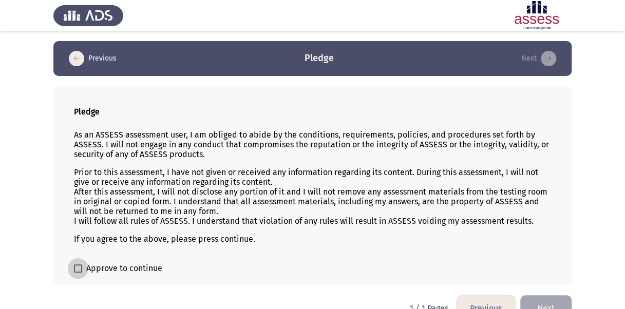
click at [120, 269] on span "Approve to continue" at bounding box center [124, 268] width 76 height 12
click at [78, 273] on input "Approve to continue" at bounding box center [78, 273] width 1 height 1
checkbox input "true"
click at [552, 304] on button "Next" at bounding box center [545, 308] width 51 height 26
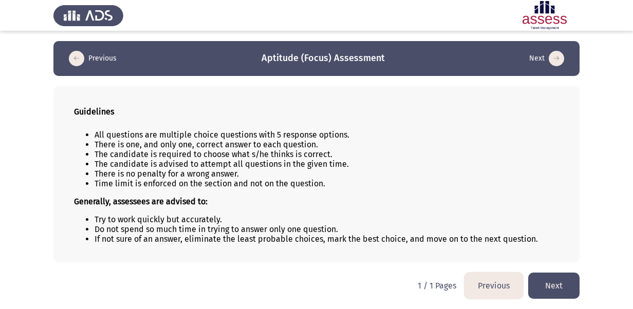
click at [562, 283] on button "Next" at bounding box center [553, 286] width 51 height 26
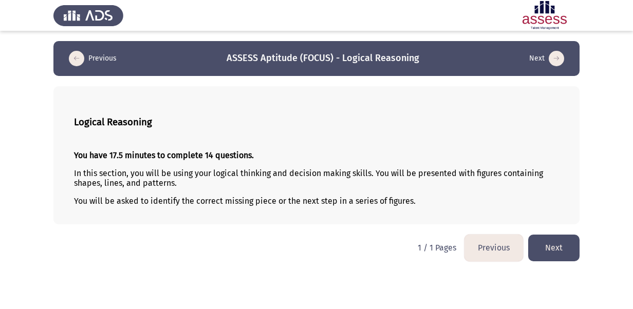
click at [553, 240] on button "Next" at bounding box center [553, 248] width 51 height 26
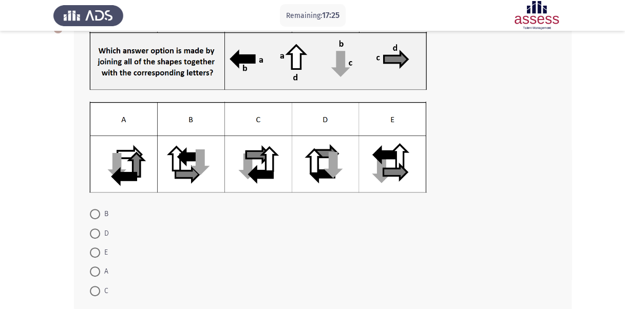
scroll to position [67, 0]
click at [96, 216] on span at bounding box center [95, 215] width 10 height 10
click at [96, 216] on input "B" at bounding box center [95, 215] width 10 height 10
radio input "true"
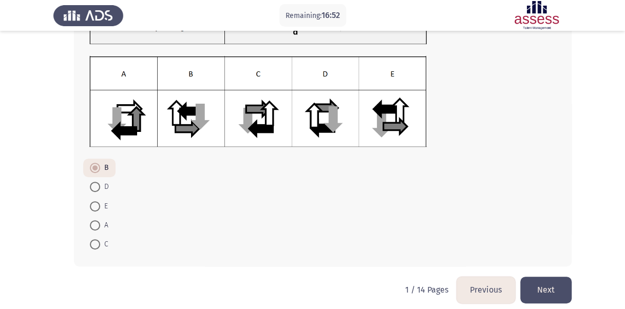
scroll to position [121, 0]
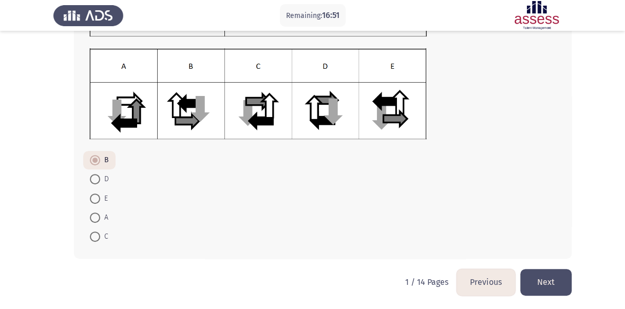
click at [546, 278] on button "Next" at bounding box center [545, 282] width 51 height 26
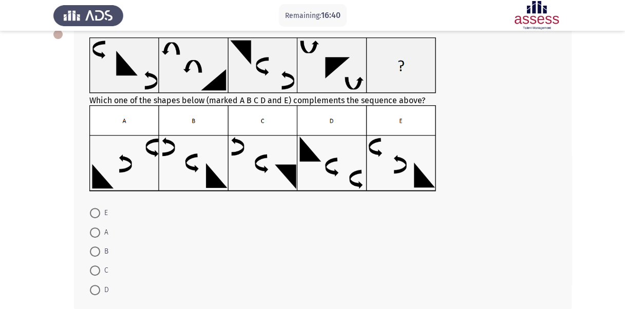
scroll to position [82, 0]
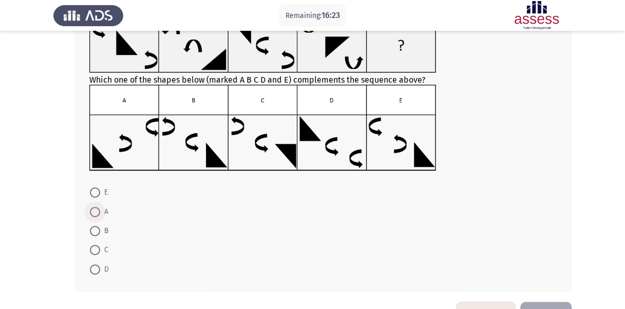
click at [100, 213] on span "A" at bounding box center [104, 212] width 8 height 12
click at [100, 213] on input "A" at bounding box center [95, 212] width 10 height 10
radio input "true"
click at [532, 302] on button "Next" at bounding box center [545, 314] width 51 height 26
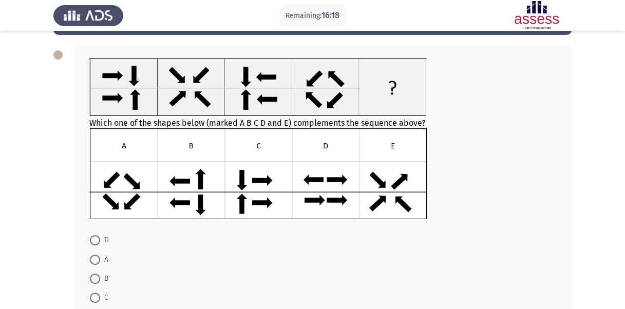
scroll to position [62, 0]
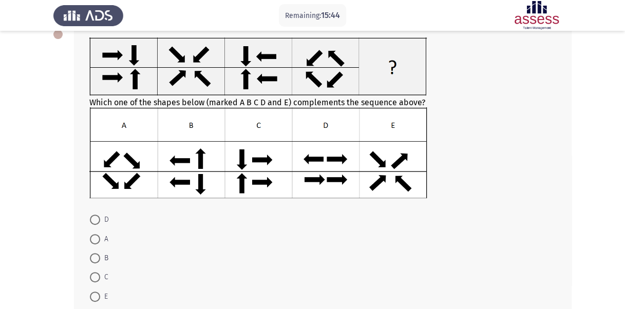
click at [100, 236] on span at bounding box center [95, 239] width 10 height 10
click at [100, 236] on input "A" at bounding box center [95, 239] width 10 height 10
radio input "true"
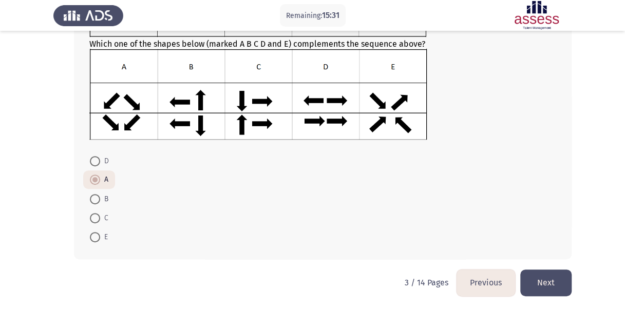
scroll to position [121, 0]
click at [551, 272] on button "Next" at bounding box center [545, 282] width 51 height 26
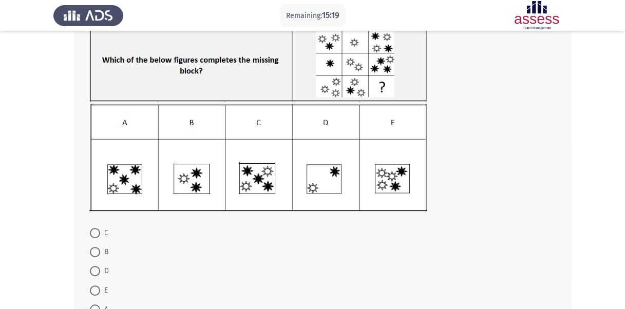
scroll to position [62, 0]
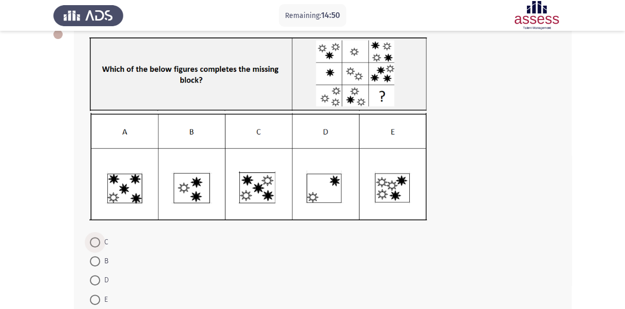
click at [98, 239] on span at bounding box center [95, 242] width 10 height 10
click at [98, 239] on input "C" at bounding box center [95, 242] width 10 height 10
radio input "true"
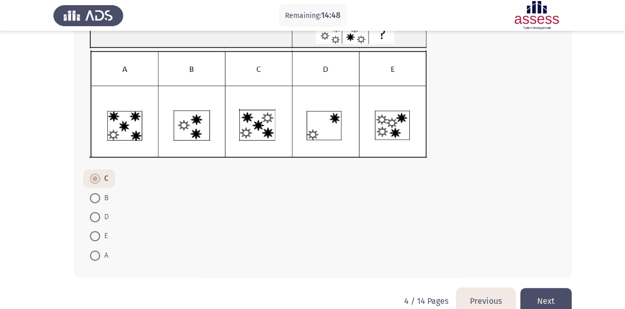
scroll to position [143, 0]
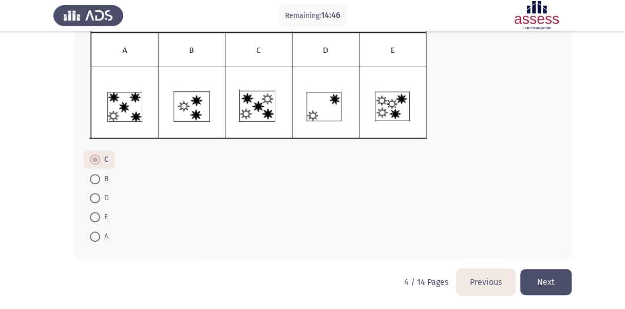
click at [539, 280] on button "Next" at bounding box center [545, 282] width 51 height 26
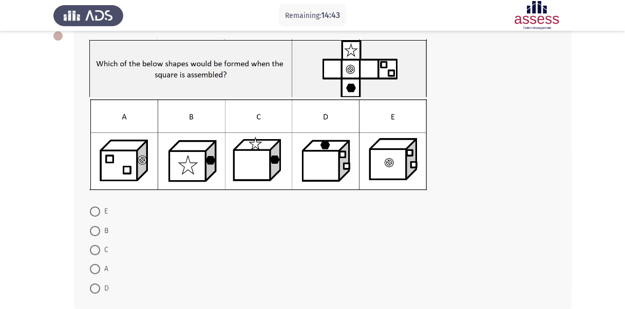
scroll to position [61, 0]
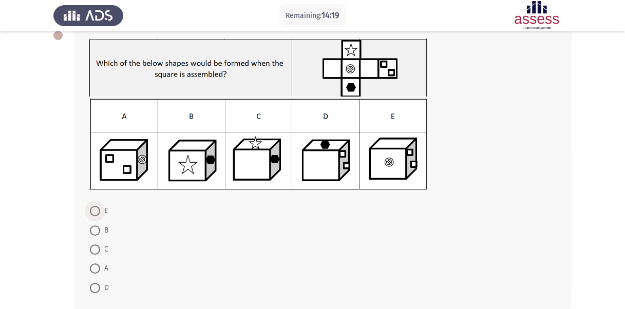
click at [94, 210] on span at bounding box center [95, 211] width 10 height 10
click at [94, 210] on input "E" at bounding box center [95, 211] width 10 height 10
radio input "true"
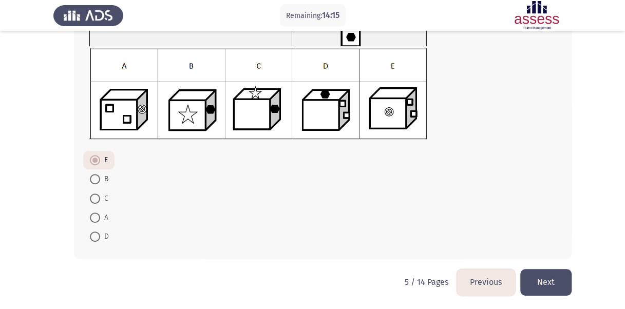
scroll to position [111, 0]
click at [549, 276] on button "Next" at bounding box center [545, 282] width 51 height 26
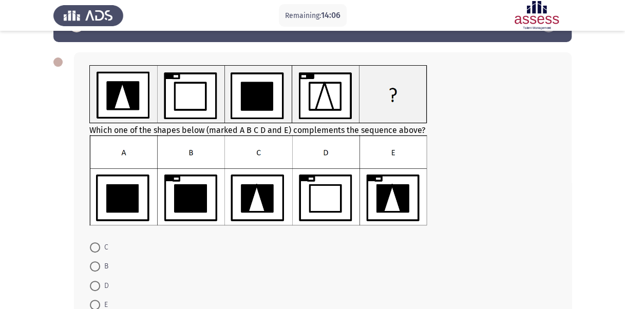
scroll to position [41, 0]
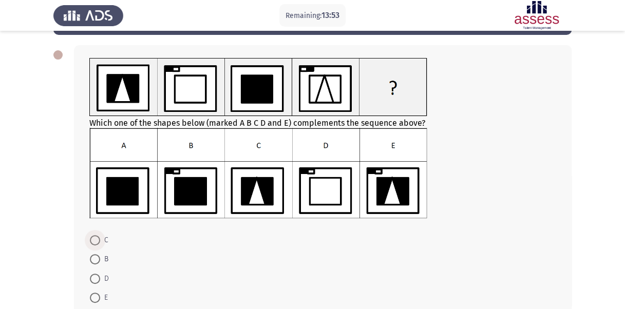
click at [92, 242] on span at bounding box center [95, 240] width 10 height 10
click at [92, 242] on input "C" at bounding box center [95, 240] width 10 height 10
radio input "true"
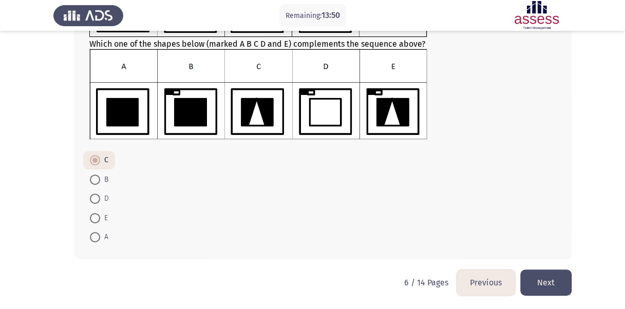
scroll to position [121, 0]
click at [546, 278] on button "Next" at bounding box center [545, 282] width 51 height 26
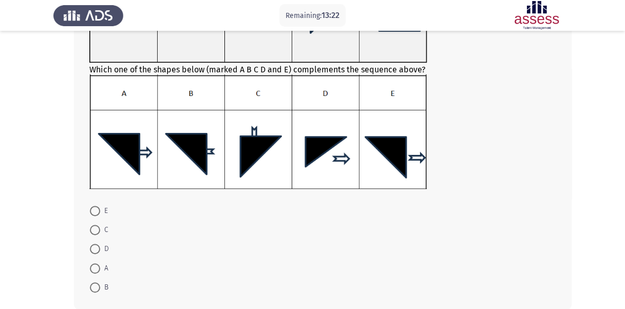
scroll to position [152, 0]
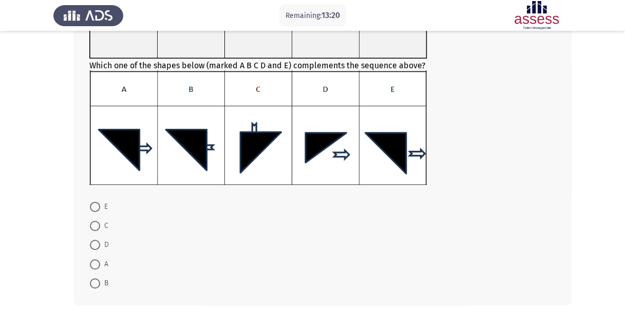
click at [88, 285] on mat-radio-button "B" at bounding box center [99, 283] width 32 height 19
click at [94, 282] on span at bounding box center [95, 283] width 10 height 10
click at [94, 282] on input "B" at bounding box center [95, 283] width 10 height 10
radio input "true"
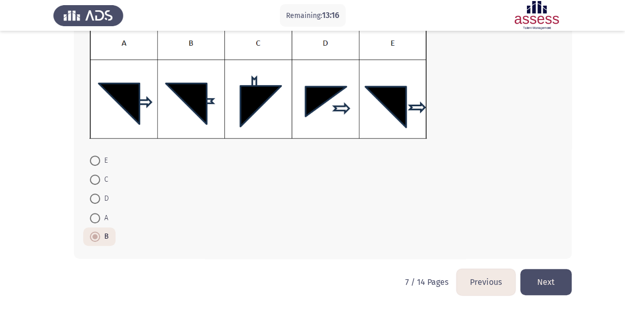
click at [555, 285] on button "Next" at bounding box center [545, 282] width 51 height 26
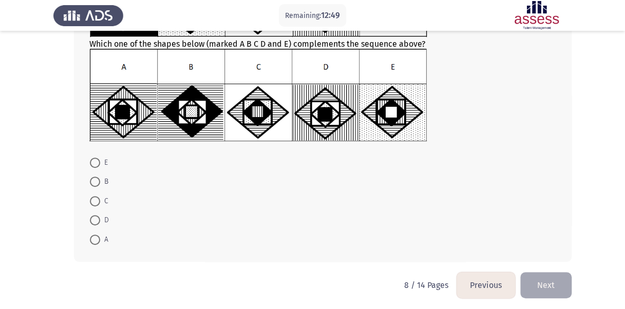
scroll to position [122, 0]
click at [100, 175] on label "B" at bounding box center [99, 181] width 18 height 12
click at [100, 176] on input "B" at bounding box center [95, 181] width 10 height 10
radio input "true"
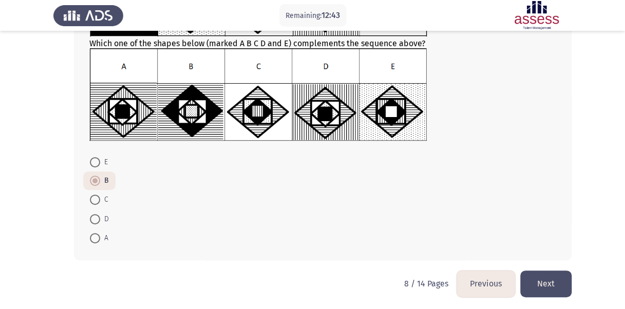
click at [541, 274] on button "Next" at bounding box center [545, 284] width 51 height 26
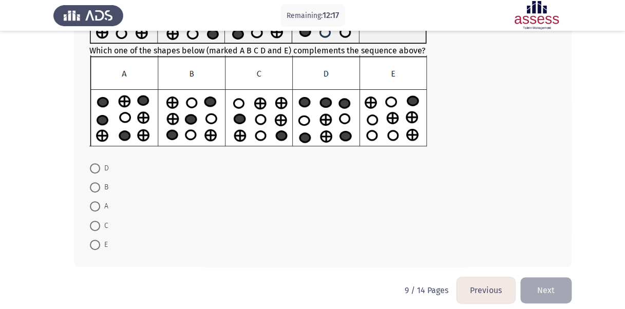
scroll to position [121, 0]
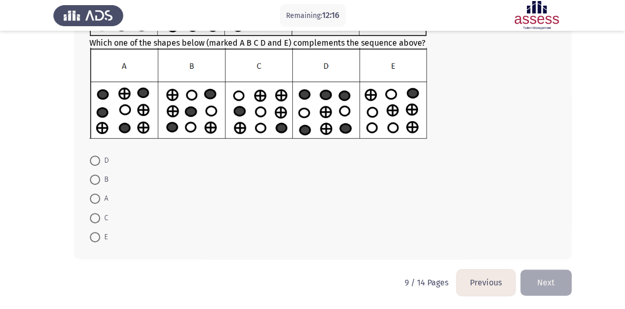
click at [109, 165] on mat-radio-button "D" at bounding box center [99, 159] width 32 height 19
click at [93, 158] on span at bounding box center [95, 161] width 10 height 10
click at [93, 158] on input "D" at bounding box center [95, 161] width 10 height 10
radio input "true"
click at [534, 279] on button "Next" at bounding box center [545, 282] width 51 height 26
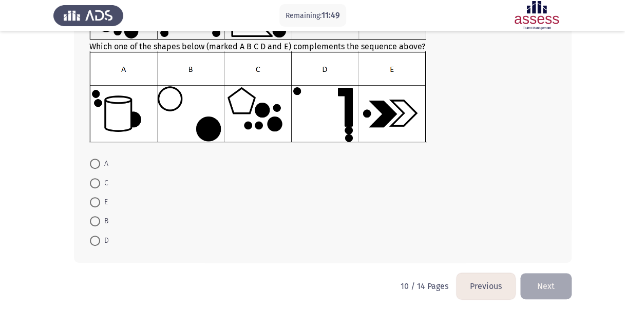
scroll to position [118, 0]
click at [100, 181] on span at bounding box center [95, 183] width 10 height 10
click at [100, 181] on input "C" at bounding box center [95, 183] width 10 height 10
radio input "true"
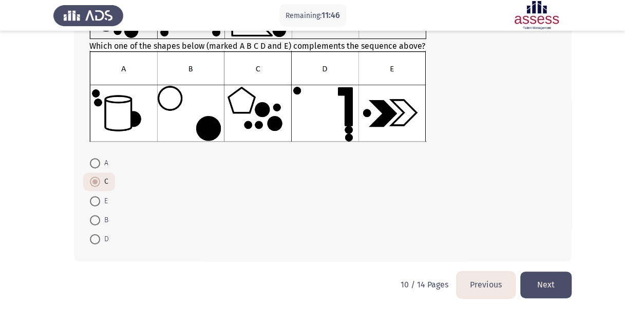
click at [554, 273] on button "Next" at bounding box center [545, 285] width 51 height 26
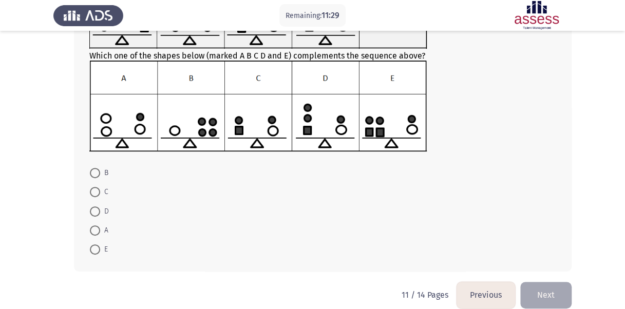
scroll to position [122, 0]
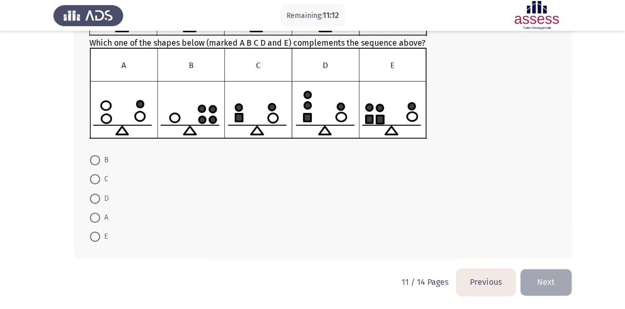
click at [102, 233] on span "E" at bounding box center [104, 237] width 8 height 12
click at [100, 233] on input "E" at bounding box center [95, 237] width 10 height 10
radio input "true"
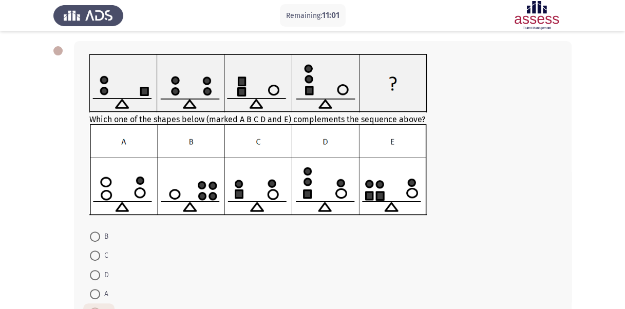
scroll to position [121, 0]
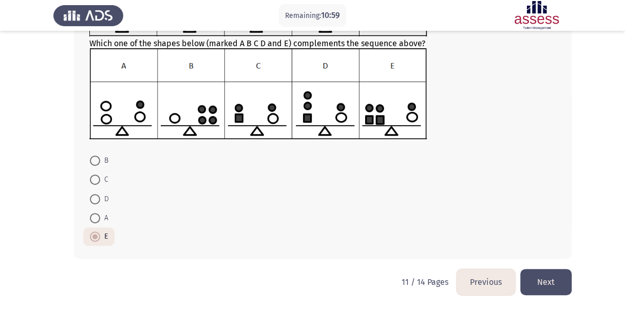
click at [552, 277] on button "Next" at bounding box center [545, 282] width 51 height 26
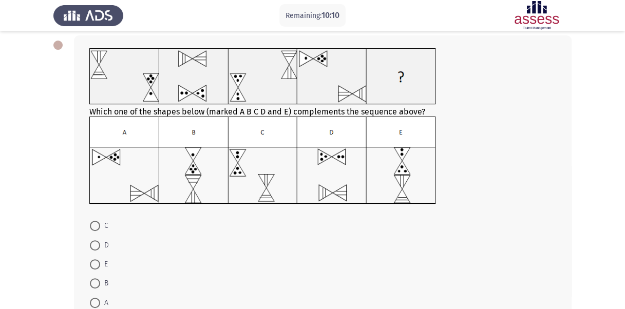
scroll to position [36, 0]
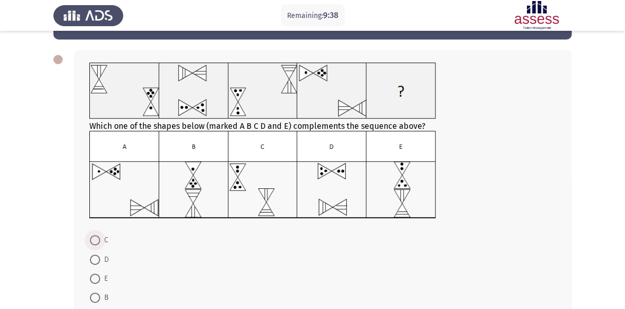
click at [92, 239] on span at bounding box center [95, 240] width 10 height 10
click at [92, 239] on input "C" at bounding box center [95, 240] width 10 height 10
radio input "true"
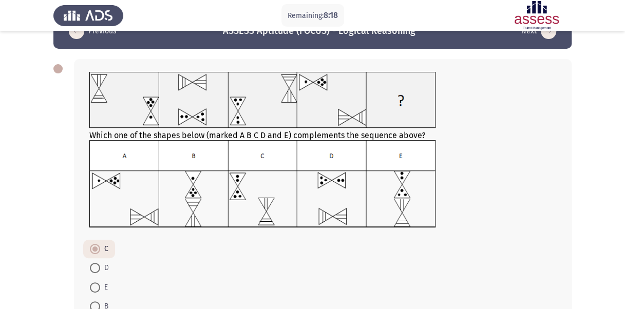
scroll to position [116, 0]
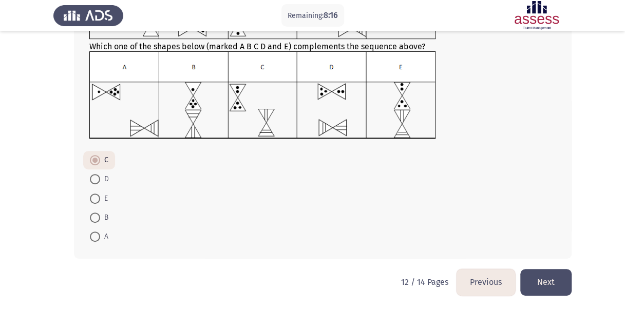
click at [538, 283] on button "Next" at bounding box center [545, 282] width 51 height 26
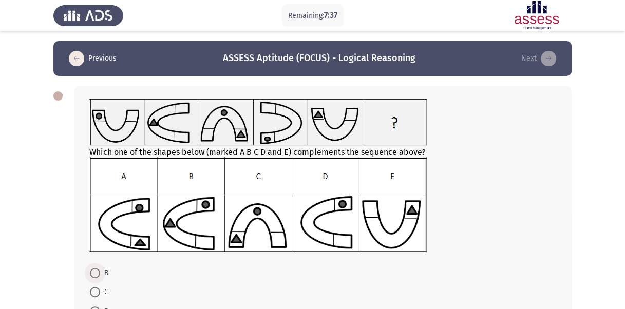
click at [98, 274] on span at bounding box center [95, 273] width 10 height 10
click at [98, 274] on input "B" at bounding box center [95, 273] width 10 height 10
radio input "true"
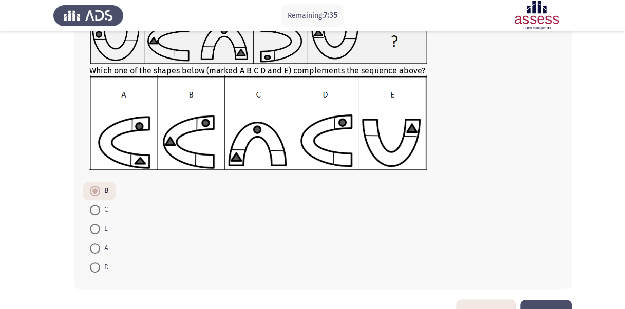
scroll to position [107, 0]
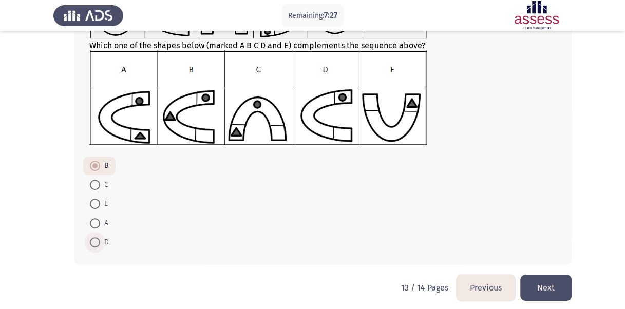
click at [98, 243] on span at bounding box center [95, 242] width 10 height 10
click at [98, 243] on input "D" at bounding box center [95, 242] width 10 height 10
radio input "true"
click at [557, 285] on button "Next" at bounding box center [545, 288] width 51 height 26
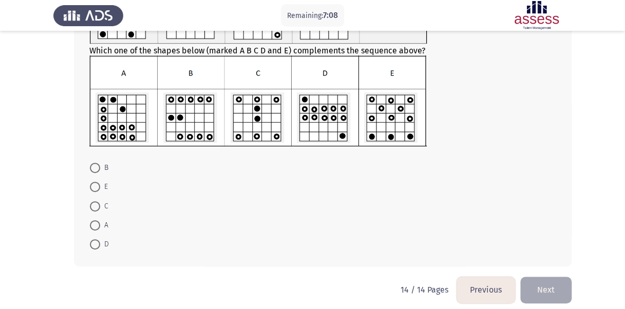
scroll to position [121, 0]
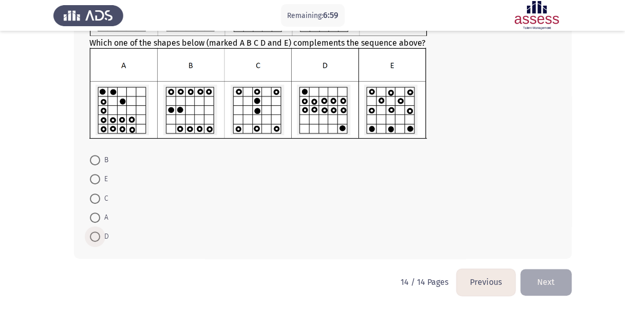
click at [92, 232] on span at bounding box center [95, 237] width 10 height 10
click at [92, 232] on input "D" at bounding box center [95, 237] width 10 height 10
radio input "true"
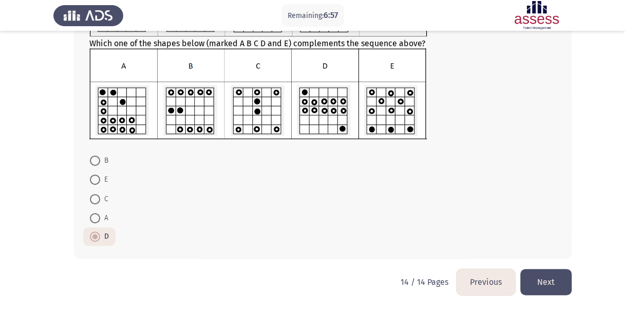
click at [553, 278] on button "Next" at bounding box center [545, 282] width 51 height 26
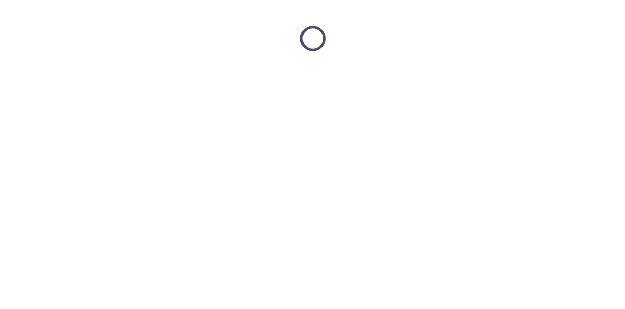
scroll to position [0, 0]
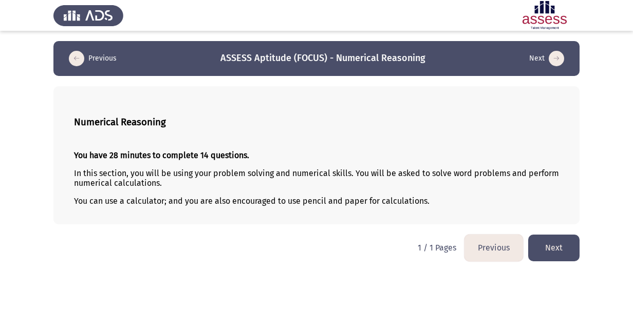
click at [567, 239] on button "Next" at bounding box center [553, 248] width 51 height 26
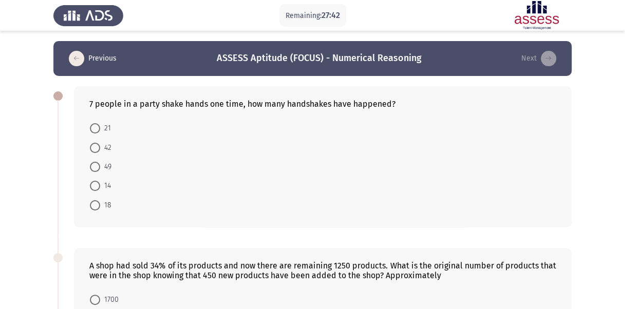
drag, startPoint x: 454, startPoint y: 157, endPoint x: 100, endPoint y: 182, distance: 355.3
click at [100, 182] on form "21 42 49 14 18" at bounding box center [322, 167] width 467 height 96
click at [100, 182] on span at bounding box center [95, 186] width 10 height 10
click at [100, 182] on input "14" at bounding box center [95, 186] width 10 height 10
radio input "true"
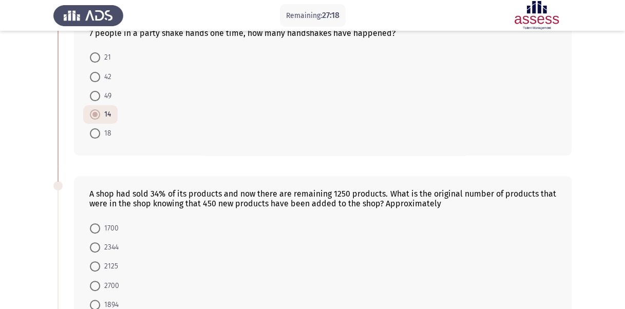
scroll to position [70, 0]
click at [98, 57] on span at bounding box center [95, 58] width 10 height 10
click at [98, 57] on input "21" at bounding box center [95, 58] width 10 height 10
radio input "true"
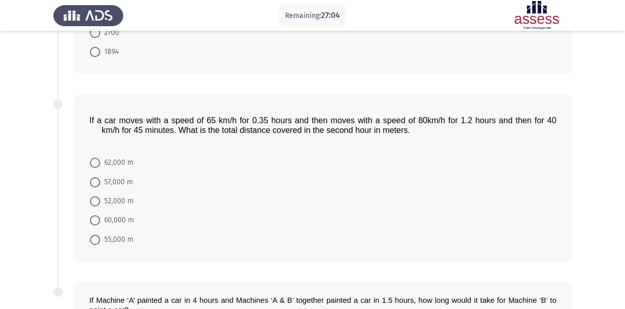
scroll to position [328, 0]
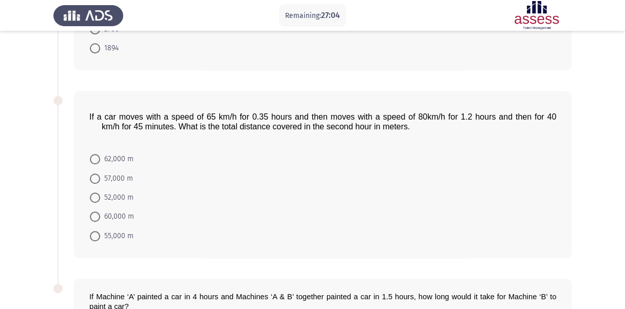
click at [167, 151] on form "62,000 m 57,000 m 52,000 m 60,000 m 55,000 m" at bounding box center [322, 197] width 467 height 96
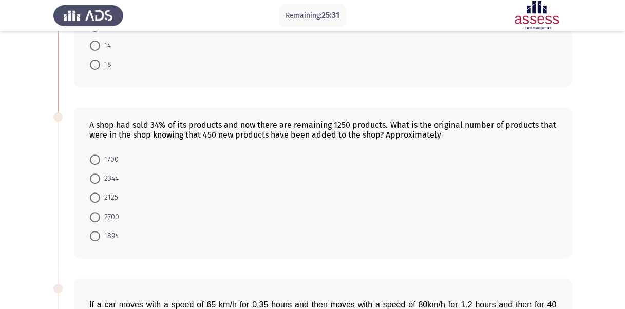
scroll to position [117, 0]
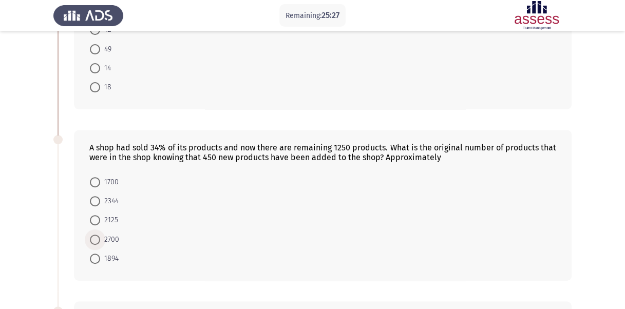
click at [95, 239] on span at bounding box center [95, 240] width 10 height 10
click at [95, 239] on input "2700" at bounding box center [95, 240] width 10 height 10
radio input "true"
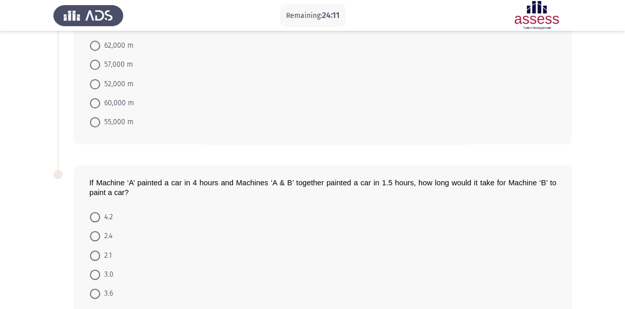
scroll to position [494, 0]
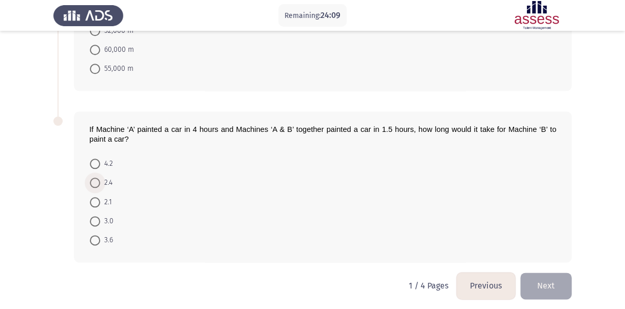
click at [97, 178] on span at bounding box center [95, 183] width 10 height 10
click at [97, 178] on input "2.4" at bounding box center [95, 183] width 10 height 10
radio input "true"
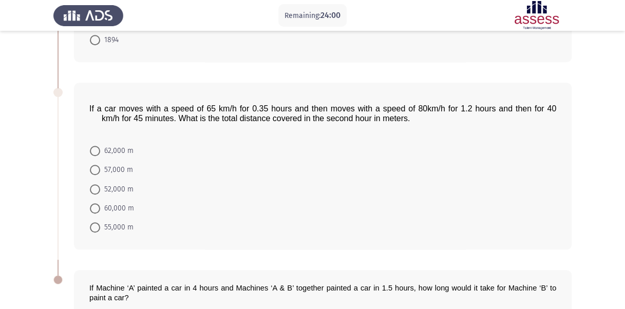
scroll to position [335, 0]
click at [117, 145] on span "62,000 m" at bounding box center [116, 151] width 33 height 12
click at [100, 146] on input "62,000 m" at bounding box center [95, 151] width 10 height 10
radio input "true"
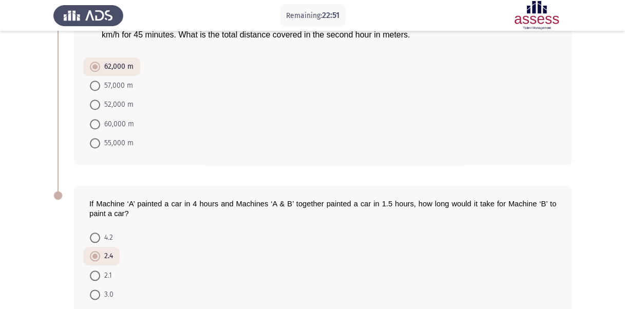
scroll to position [493, 0]
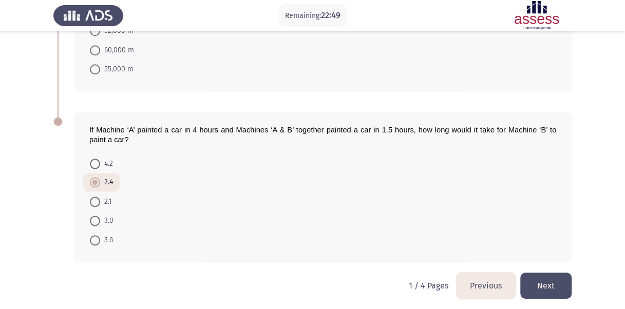
click at [544, 273] on button "Next" at bounding box center [545, 286] width 51 height 26
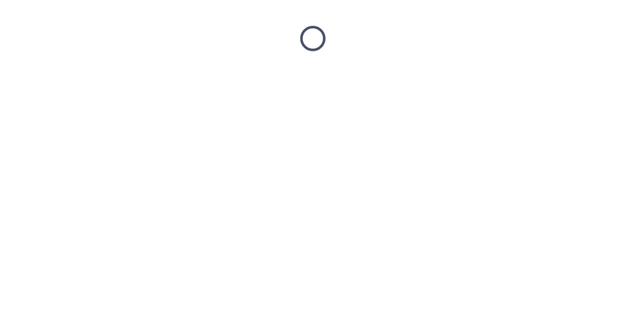
scroll to position [0, 0]
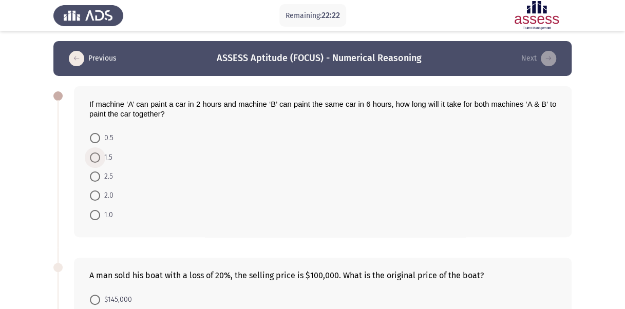
click at [93, 153] on span at bounding box center [95, 158] width 10 height 10
click at [93, 153] on input "1.5" at bounding box center [95, 158] width 10 height 10
radio input "true"
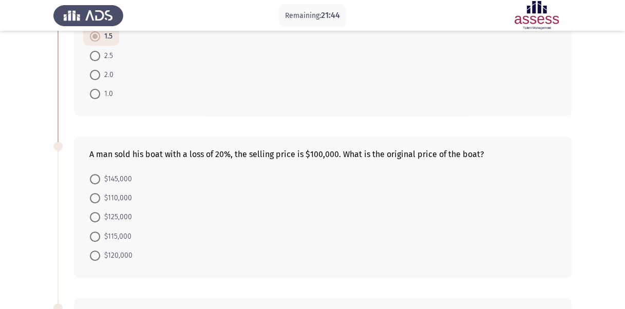
scroll to position [127, 0]
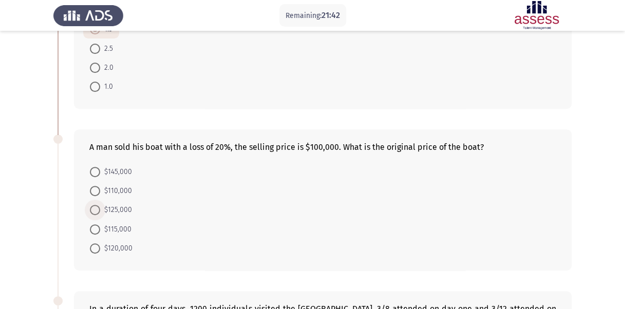
click at [124, 206] on span "$125,000" at bounding box center [116, 210] width 32 height 12
click at [100, 206] on input "$125,000" at bounding box center [95, 210] width 10 height 10
radio input "true"
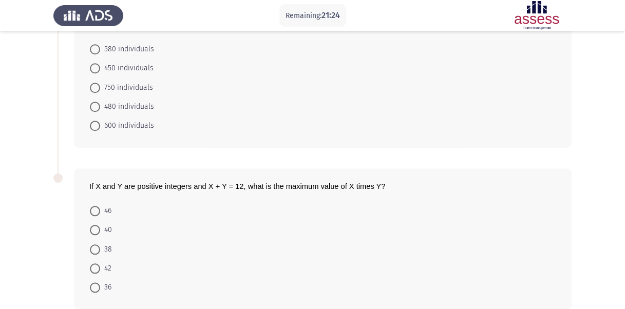
scroll to position [420, 0]
click at [125, 66] on span "450 individuals" at bounding box center [126, 69] width 53 height 12
click at [100, 66] on input "450 individuals" at bounding box center [95, 69] width 10 height 10
radio input "true"
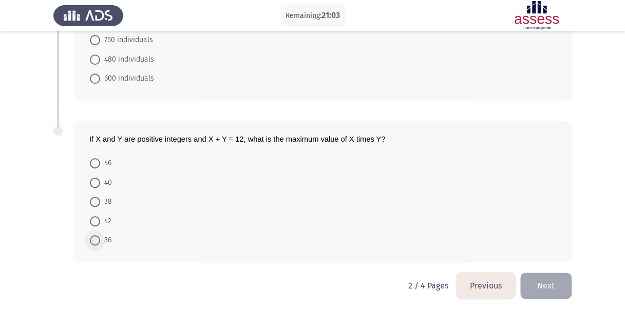
click at [104, 235] on span "36" at bounding box center [105, 240] width 11 height 12
click at [100, 235] on input "36" at bounding box center [95, 240] width 10 height 10
radio input "true"
click at [135, 35] on span "750 individuals" at bounding box center [126, 40] width 53 height 12
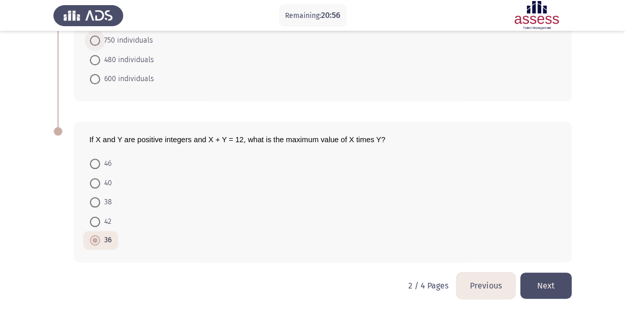
click at [100, 35] on input "750 individuals" at bounding box center [95, 40] width 10 height 10
radio input "true"
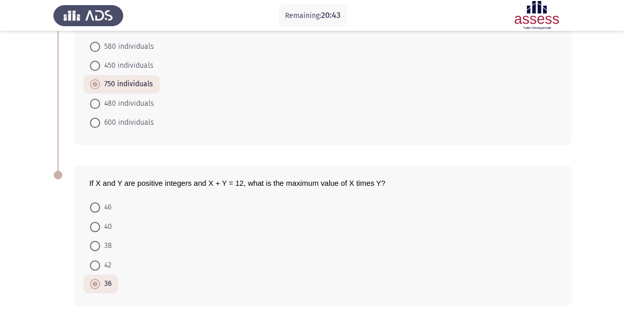
scroll to position [423, 0]
click at [116, 64] on span "450 individuals" at bounding box center [126, 66] width 53 height 12
click at [100, 64] on input "450 individuals" at bounding box center [95, 66] width 10 height 10
radio input "true"
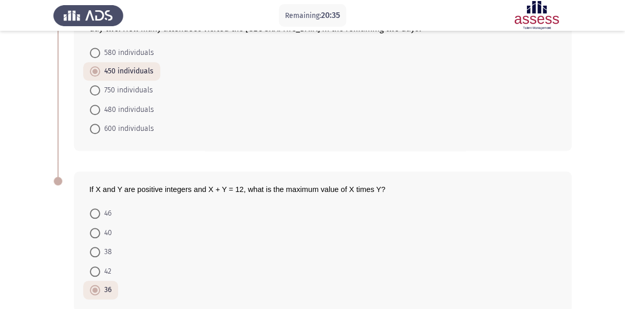
scroll to position [467, 0]
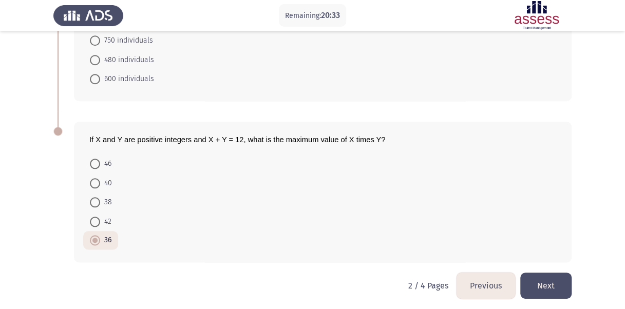
click at [547, 278] on button "Next" at bounding box center [545, 286] width 51 height 26
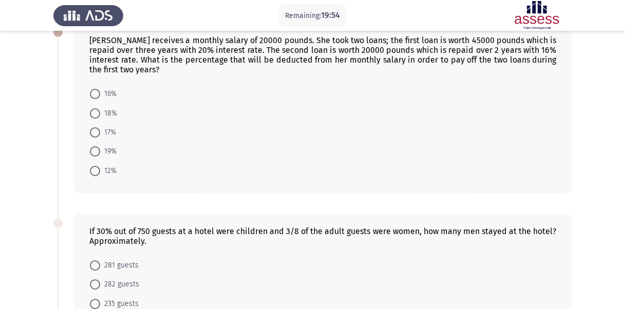
scroll to position [63, 0]
click at [108, 166] on span "12%" at bounding box center [108, 171] width 16 height 12
click at [100, 166] on input "12%" at bounding box center [95, 171] width 10 height 10
radio input "true"
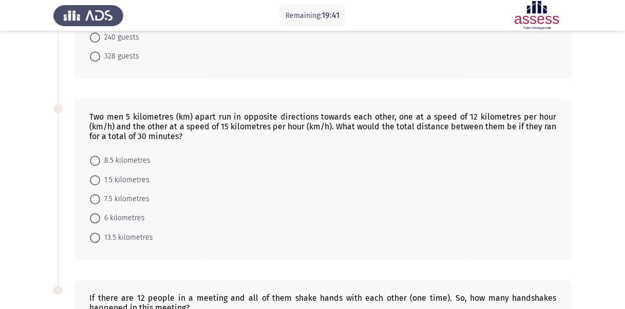
scroll to position [348, 0]
click at [106, 54] on span "328 guests" at bounding box center [119, 57] width 39 height 12
click at [100, 54] on input "328 guests" at bounding box center [95, 57] width 10 height 10
radio input "true"
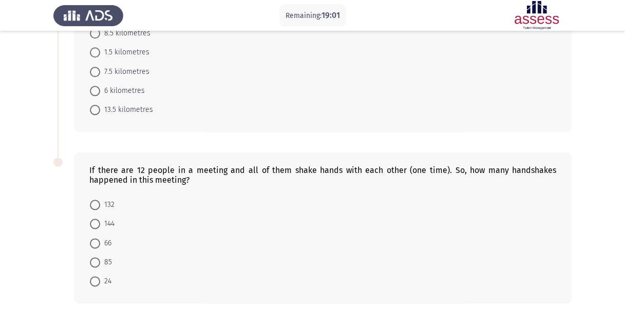
scroll to position [472, 0]
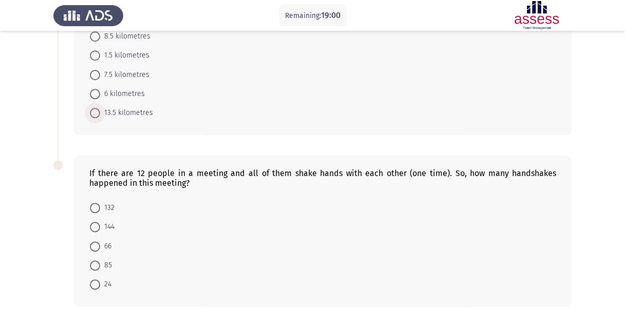
click at [141, 110] on span "13.5 kilometres" at bounding box center [126, 113] width 53 height 12
click at [100, 110] on input "13.5 kilometres" at bounding box center [95, 113] width 10 height 10
radio input "true"
click at [102, 239] on span "66" at bounding box center [105, 245] width 11 height 12
click at [100, 240] on input "66" at bounding box center [95, 245] width 10 height 10
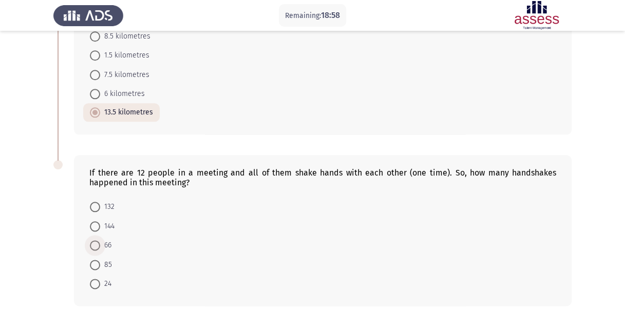
radio input "true"
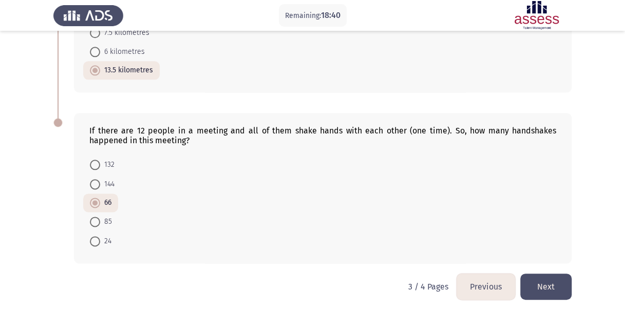
click at [553, 287] on button "Next" at bounding box center [545, 287] width 51 height 26
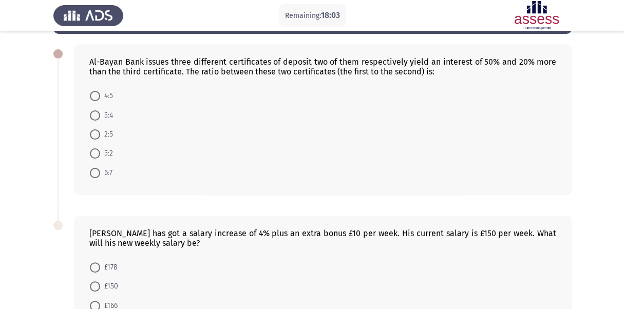
scroll to position [38, 0]
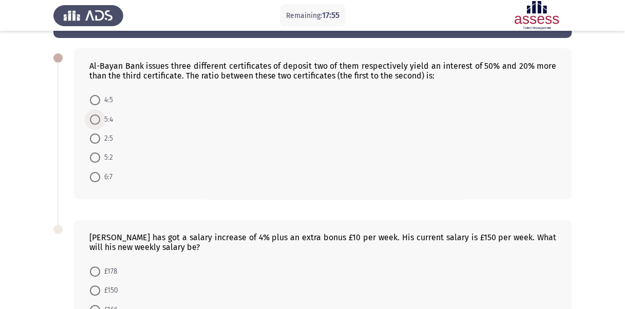
click at [104, 122] on span "5:4" at bounding box center [106, 119] width 13 height 12
click at [100, 122] on input "5:4" at bounding box center [95, 120] width 10 height 10
radio input "true"
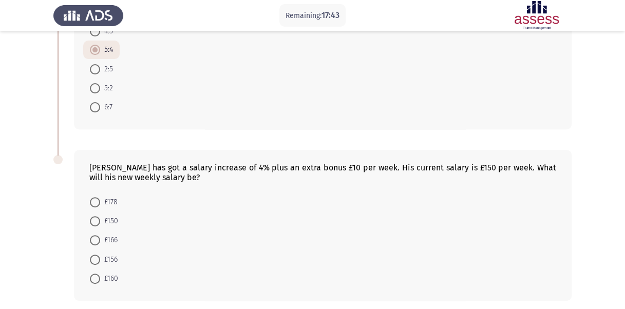
scroll to position [122, 0]
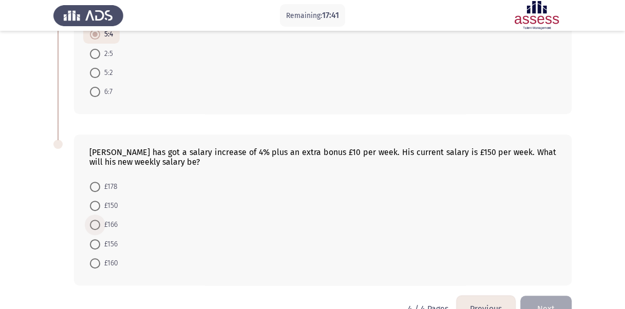
click at [108, 223] on span "£166" at bounding box center [108, 225] width 17 height 12
click at [100, 223] on input "£166" at bounding box center [95, 225] width 10 height 10
radio input "true"
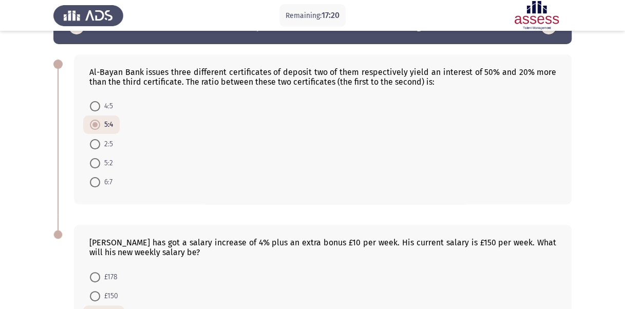
scroll to position [147, 0]
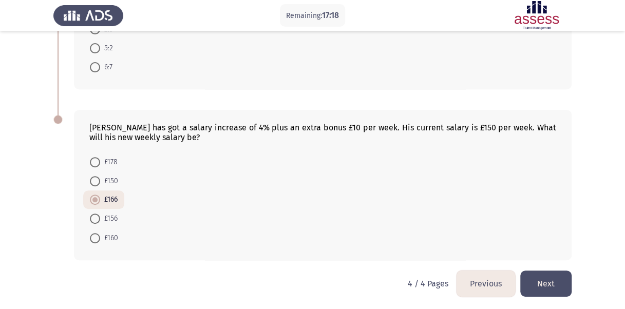
click at [543, 275] on button "Next" at bounding box center [545, 284] width 51 height 26
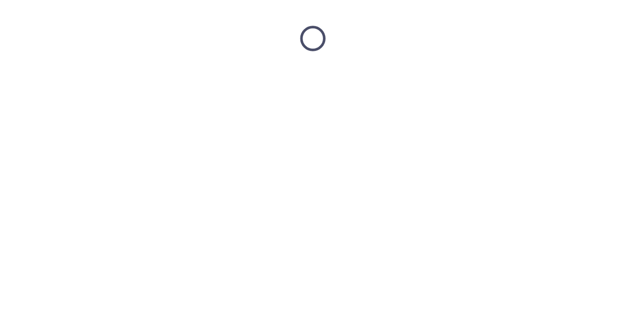
scroll to position [0, 0]
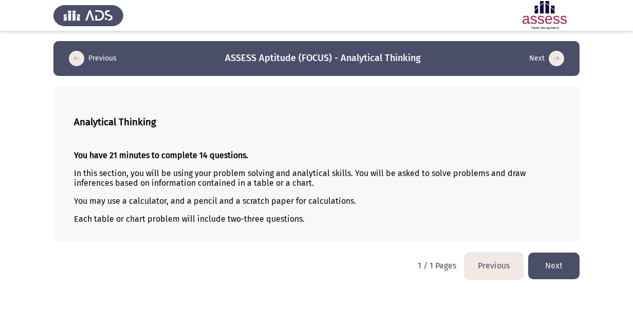
click at [558, 257] on button "Next" at bounding box center [553, 266] width 51 height 26
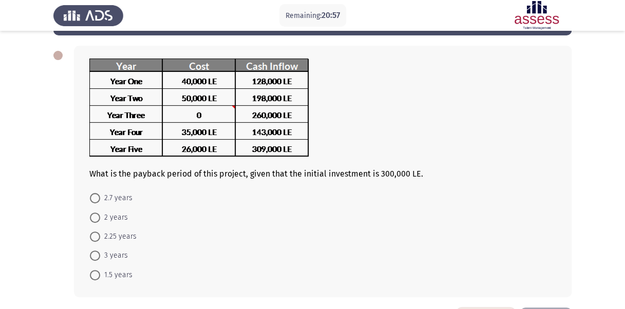
scroll to position [41, 0]
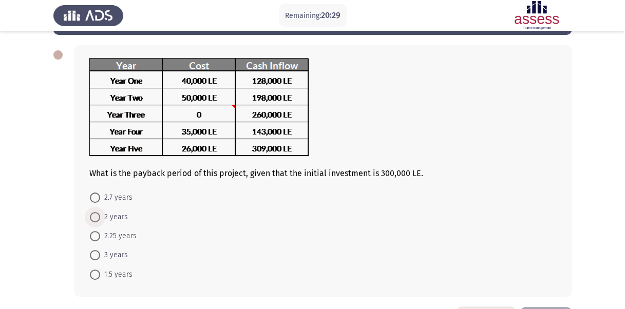
click at [97, 218] on span at bounding box center [95, 217] width 10 height 10
click at [97, 218] on input "2 years" at bounding box center [95, 217] width 10 height 10
radio input "true"
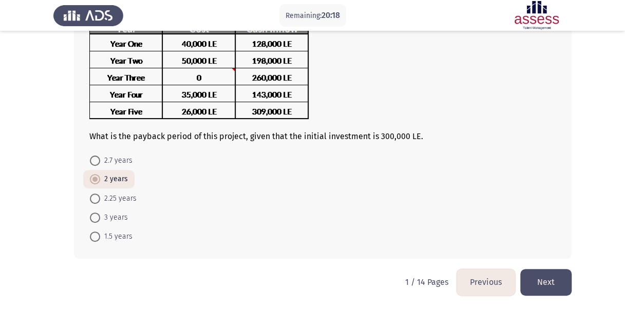
click at [552, 276] on button "Next" at bounding box center [545, 282] width 51 height 26
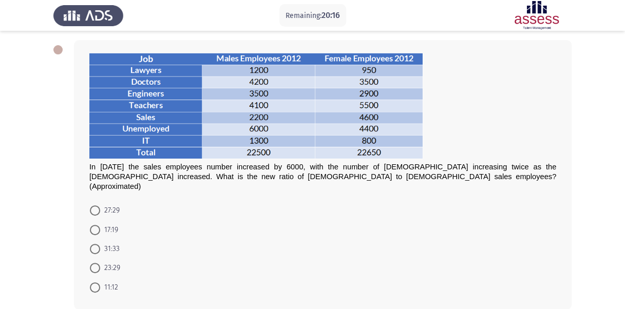
scroll to position [46, 0]
click at [103, 243] on span "31:33" at bounding box center [110, 249] width 20 height 12
click at [100, 244] on input "31:33" at bounding box center [95, 249] width 10 height 10
radio input "true"
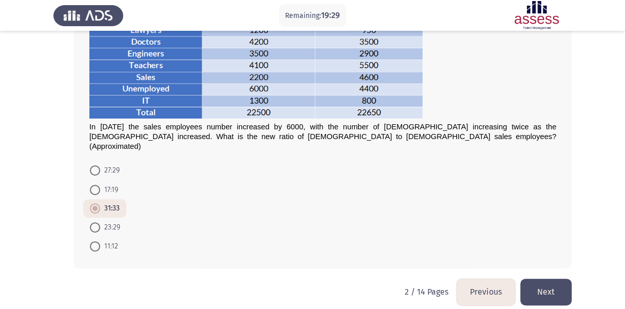
click at [554, 285] on button "Next" at bounding box center [545, 292] width 51 height 26
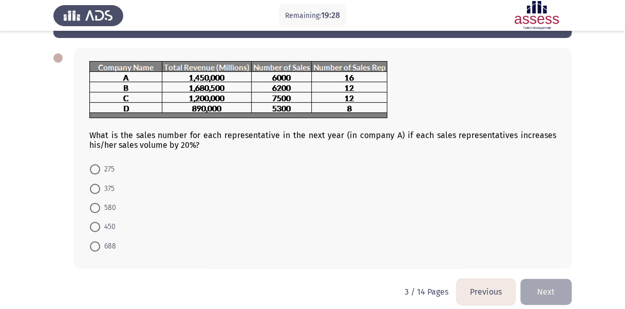
scroll to position [39, 0]
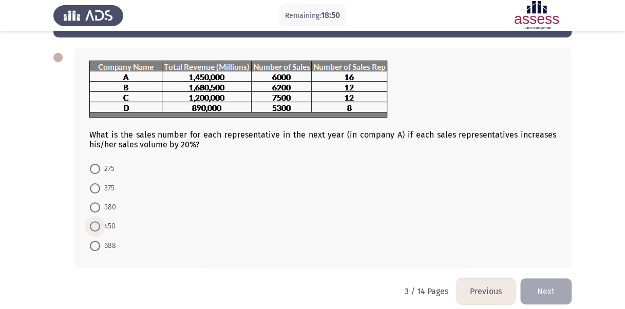
click at [92, 228] on span at bounding box center [95, 226] width 10 height 10
click at [92, 228] on input "450" at bounding box center [95, 226] width 10 height 10
radio input "true"
click at [541, 289] on button "Next" at bounding box center [545, 290] width 51 height 26
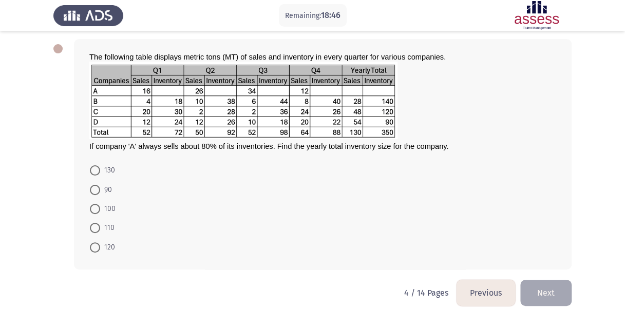
scroll to position [49, 0]
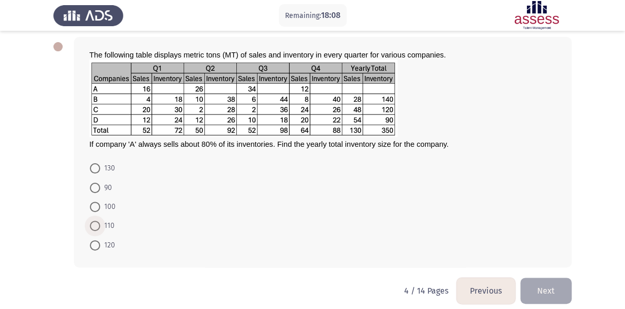
click at [92, 222] on span at bounding box center [95, 226] width 10 height 10
click at [92, 222] on input "110" at bounding box center [95, 226] width 10 height 10
radio input "true"
click at [543, 277] on button "Next" at bounding box center [545, 290] width 51 height 26
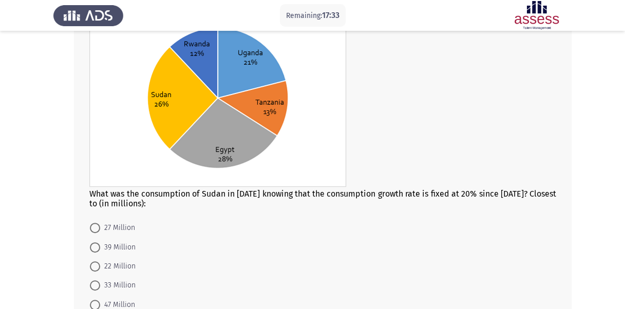
scroll to position [108, 0]
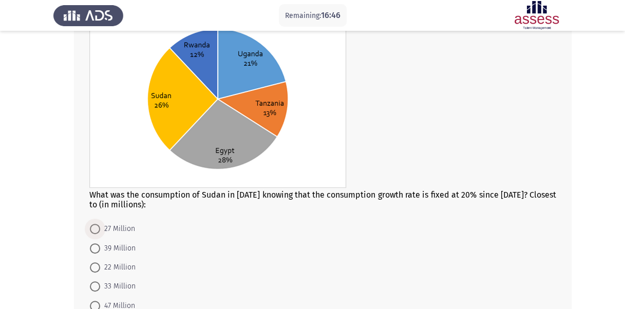
click at [120, 227] on span "27 Million" at bounding box center [117, 229] width 35 height 12
click at [100, 227] on input "27 Million" at bounding box center [95, 229] width 10 height 10
radio input "true"
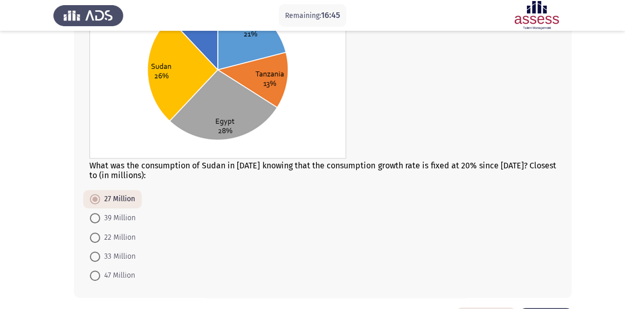
scroll to position [138, 0]
click at [103, 205] on mat-radio-button "27 Million" at bounding box center [112, 199] width 59 height 18
click at [91, 198] on span at bounding box center [95, 199] width 10 height 10
click at [91, 198] on input "27 Million" at bounding box center [95, 199] width 10 height 10
click at [182, 201] on form "27 Million 39 Million 22 Million 33 Million 47 Million" at bounding box center [322, 237] width 467 height 95
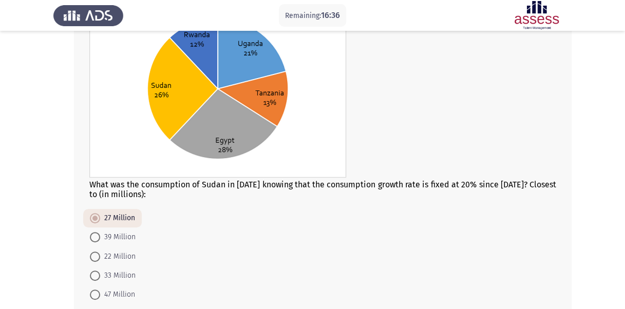
scroll to position [118, 0]
click at [102, 232] on span "39 Million" at bounding box center [117, 238] width 35 height 12
click at [100, 233] on input "39 Million" at bounding box center [95, 238] width 10 height 10
radio input "true"
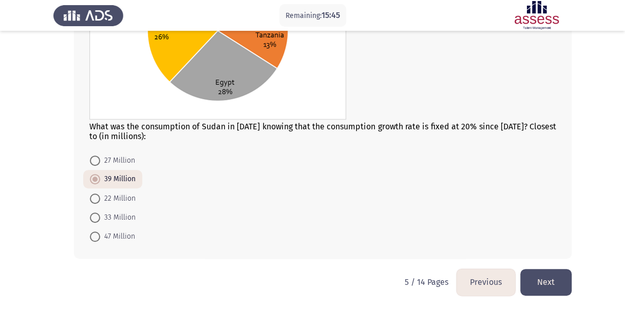
click at [553, 283] on button "Next" at bounding box center [545, 282] width 51 height 26
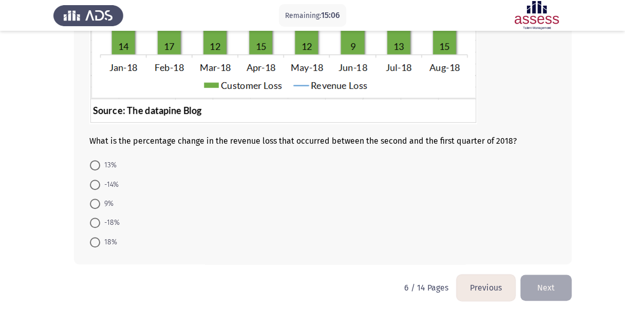
scroll to position [194, 0]
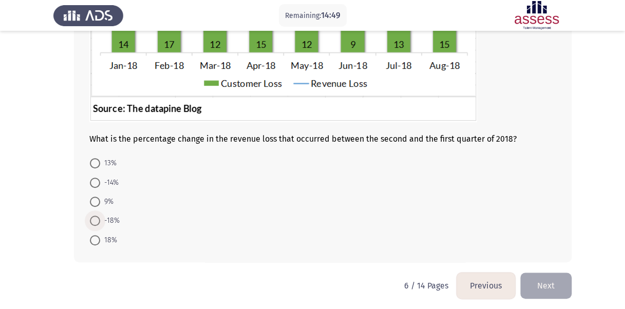
click at [101, 218] on span "-18%" at bounding box center [110, 221] width 20 height 12
click at [100, 218] on input "-18%" at bounding box center [95, 221] width 10 height 10
radio input "true"
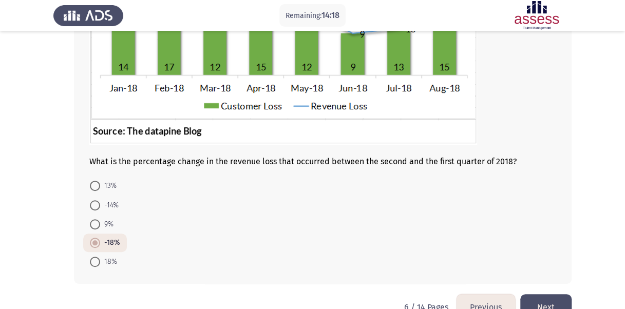
scroll to position [197, 0]
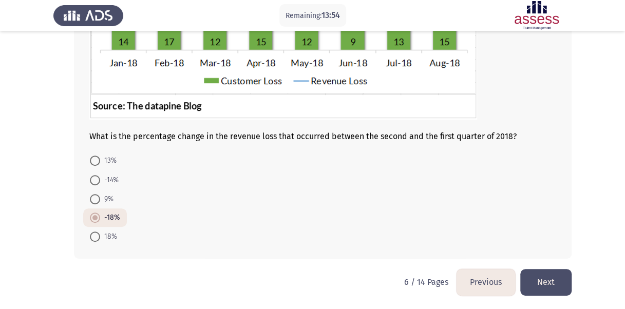
click at [540, 273] on button "Next" at bounding box center [545, 282] width 51 height 26
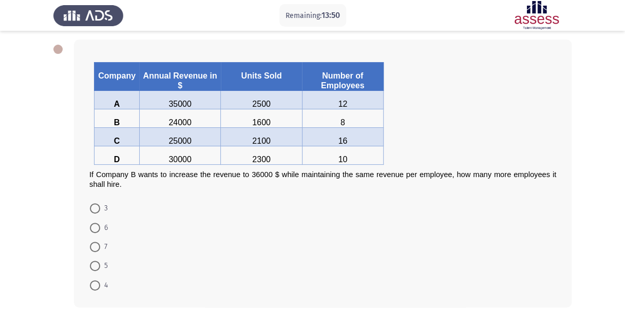
scroll to position [47, 0]
click at [97, 280] on span at bounding box center [95, 285] width 10 height 10
click at [97, 280] on input "4" at bounding box center [95, 285] width 10 height 10
radio input "true"
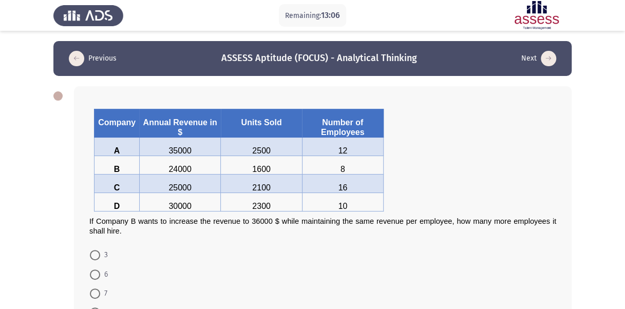
scroll to position [92, 0]
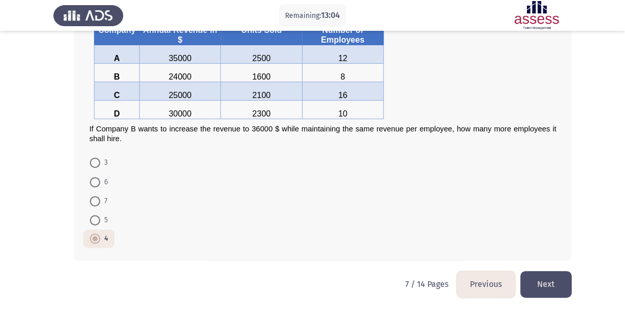
click at [562, 271] on button "Next" at bounding box center [545, 284] width 51 height 26
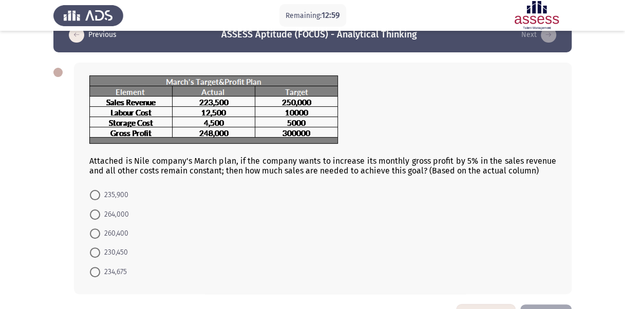
scroll to position [24, 0]
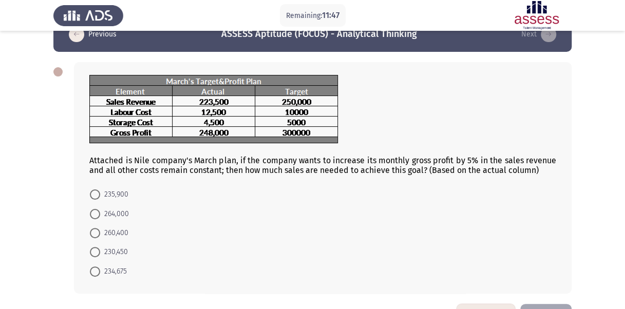
click at [109, 197] on span "235,900" at bounding box center [114, 194] width 28 height 12
click at [100, 197] on input "235,900" at bounding box center [95, 195] width 10 height 10
radio input "true"
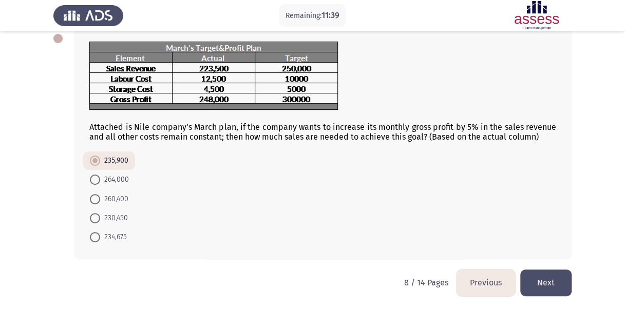
click at [542, 283] on button "Next" at bounding box center [545, 283] width 51 height 26
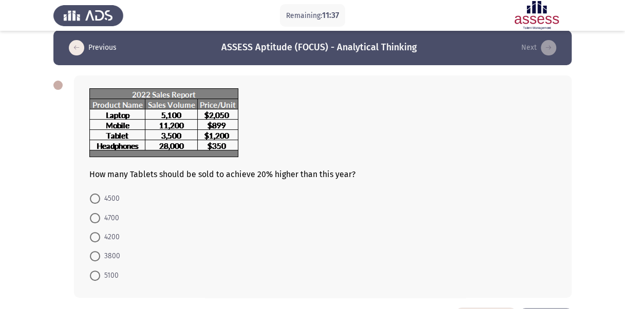
scroll to position [5, 0]
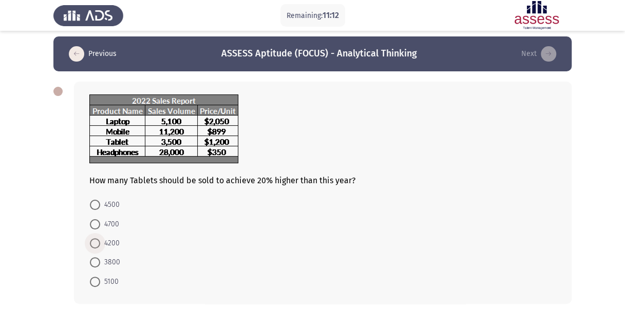
click at [105, 240] on span "4200" at bounding box center [110, 243] width 20 height 12
click at [100, 240] on input "4200" at bounding box center [95, 243] width 10 height 10
radio input "true"
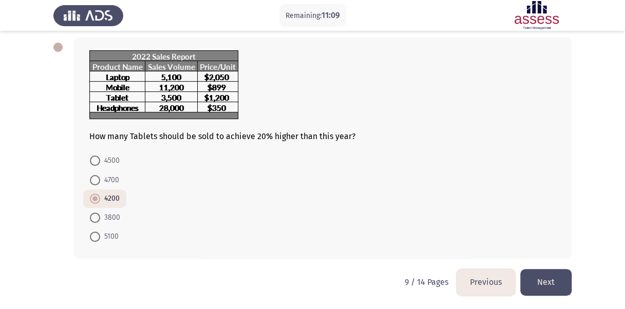
click at [544, 281] on button "Next" at bounding box center [545, 282] width 51 height 26
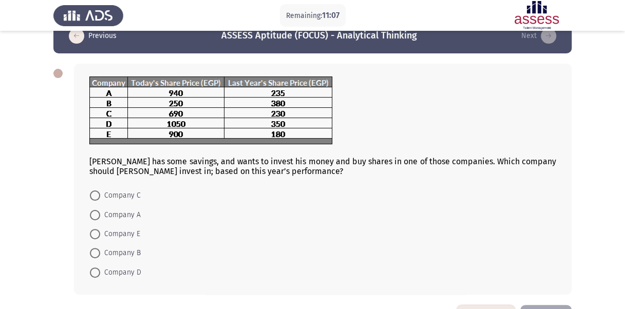
scroll to position [26, 0]
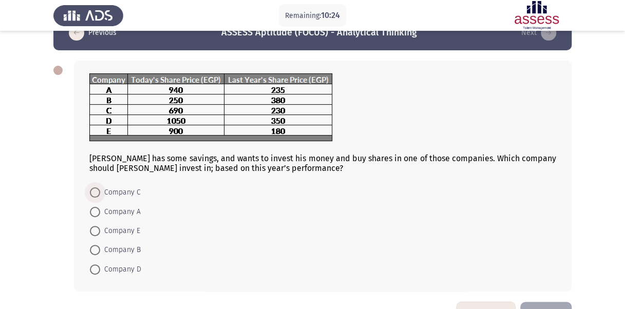
click at [107, 195] on span "Company C" at bounding box center [120, 192] width 41 height 12
click at [100, 195] on input "Company C" at bounding box center [95, 192] width 10 height 10
radio input "true"
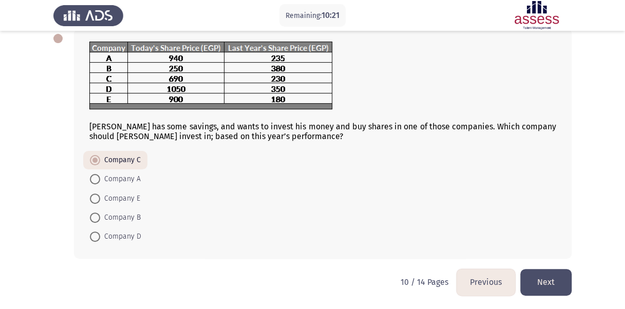
click at [544, 277] on button "Next" at bounding box center [545, 282] width 51 height 26
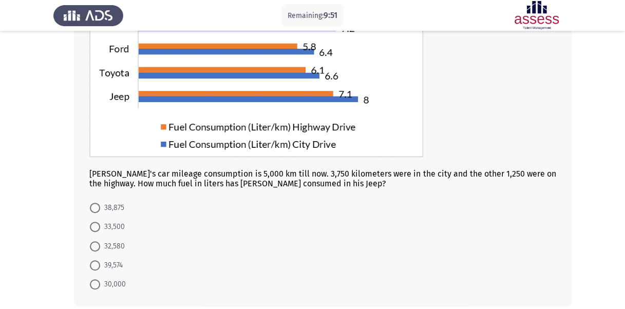
scroll to position [147, 0]
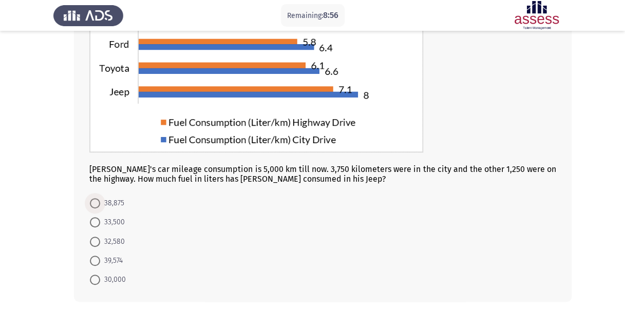
click at [118, 205] on span "38,875" at bounding box center [112, 203] width 24 height 12
click at [100, 205] on input "38,875" at bounding box center [95, 203] width 10 height 10
radio input "true"
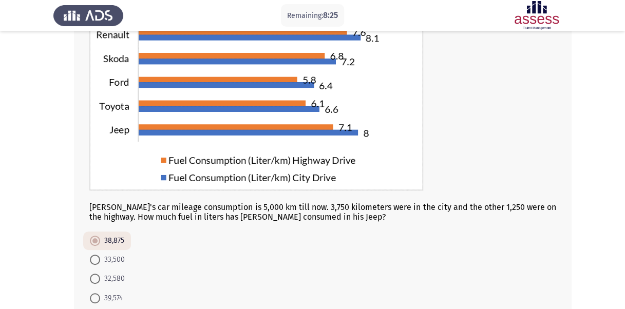
scroll to position [190, 0]
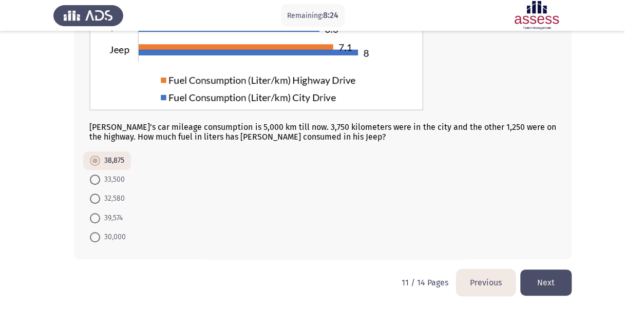
click at [537, 277] on button "Next" at bounding box center [545, 283] width 51 height 26
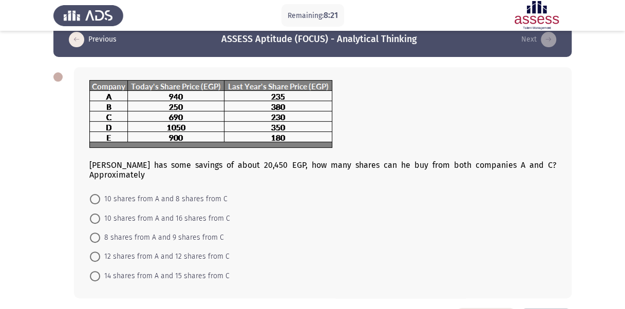
scroll to position [20, 0]
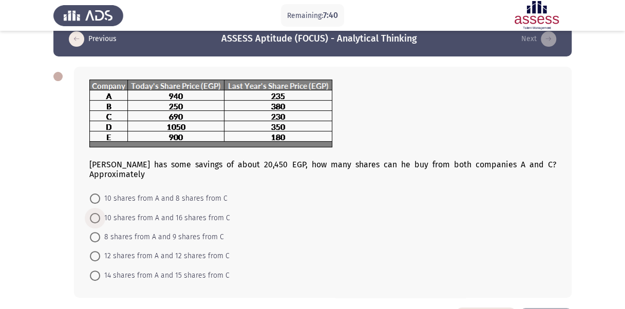
click at [222, 212] on span "10 shares from A and 16 shares from C" at bounding box center [165, 218] width 130 height 12
click at [100, 213] on input "10 shares from A and 16 shares from C" at bounding box center [95, 218] width 10 height 10
radio input "true"
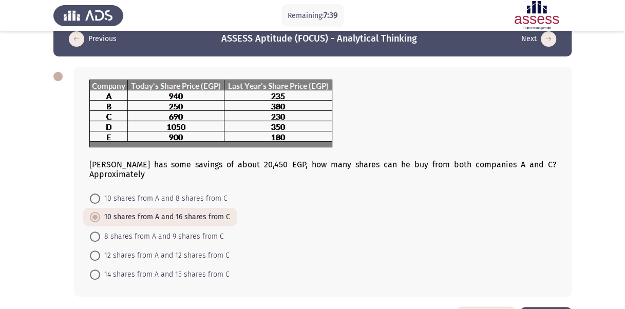
scroll to position [48, 0]
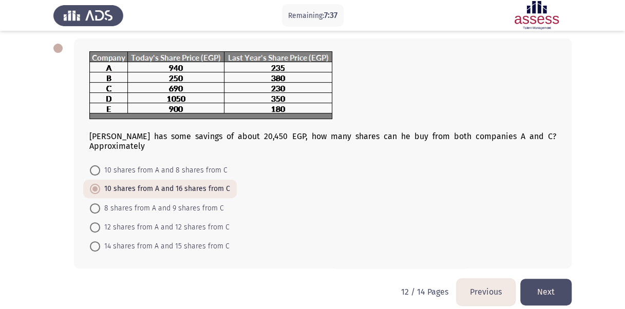
click at [544, 279] on button "Next" at bounding box center [545, 292] width 51 height 26
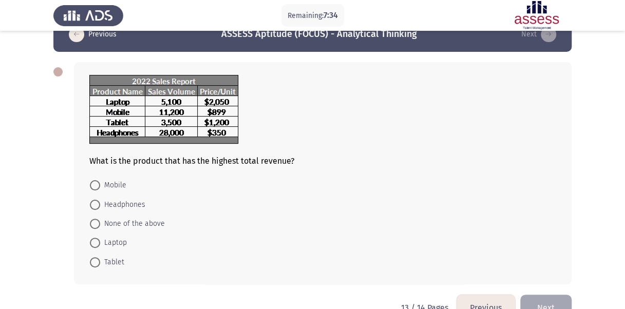
scroll to position [24, 0]
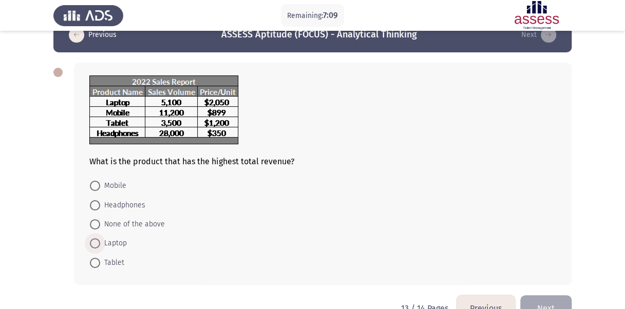
click at [114, 245] on span "Laptop" at bounding box center [113, 243] width 27 height 12
click at [100, 245] on input "Laptop" at bounding box center [95, 243] width 10 height 10
radio input "true"
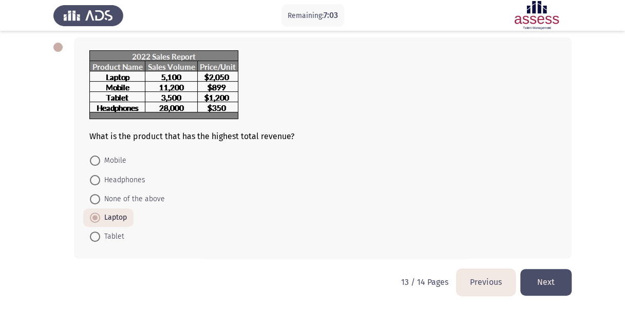
click at [555, 279] on button "Next" at bounding box center [545, 282] width 51 height 26
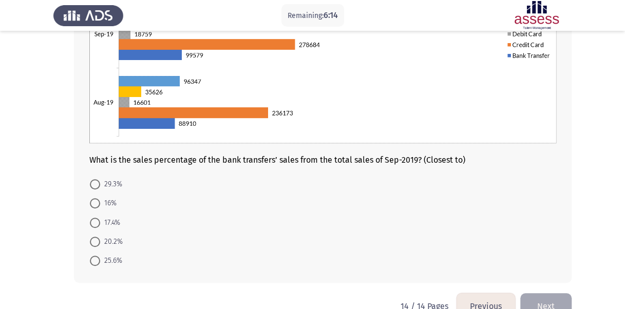
scroll to position [195, 0]
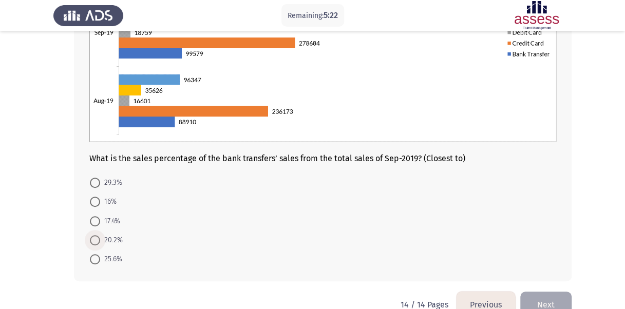
click at [97, 241] on span at bounding box center [95, 240] width 10 height 10
click at [97, 241] on input "20.2%" at bounding box center [95, 240] width 10 height 10
radio input "true"
click at [367, 210] on form "29.3% 16% 17.4% 20.2% 25.6%" at bounding box center [322, 220] width 467 height 95
click at [553, 299] on button "Next" at bounding box center [545, 304] width 51 height 26
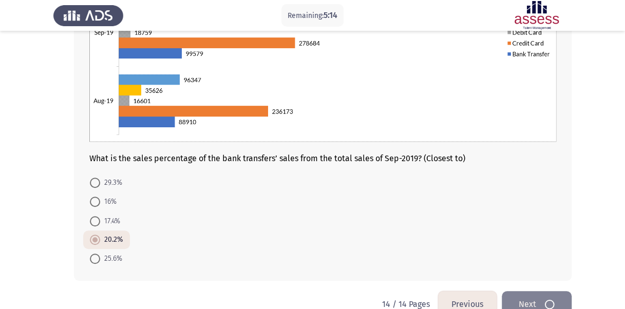
scroll to position [0, 0]
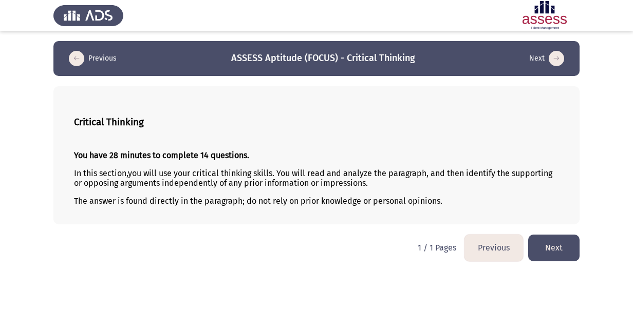
click at [552, 256] on button "Next" at bounding box center [553, 248] width 51 height 26
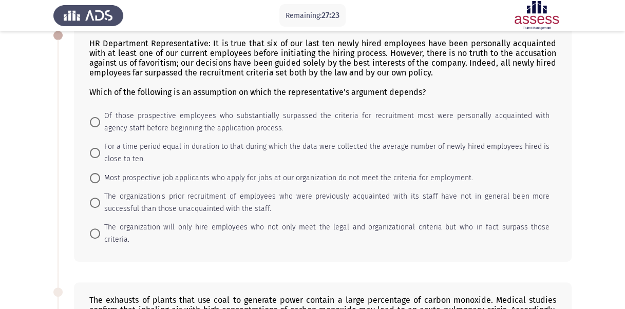
scroll to position [60, 0]
click at [369, 101] on div "HR Department Representative: It is true that six of our last ten newly hired e…" at bounding box center [323, 144] width 498 height 236
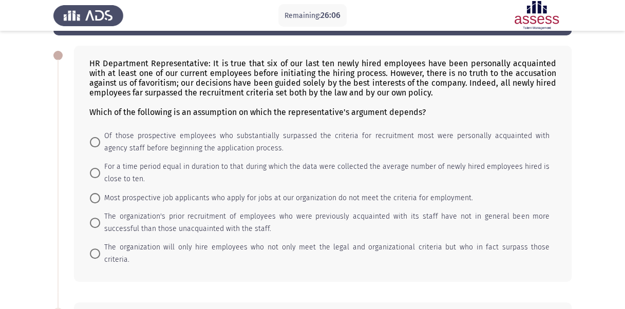
scroll to position [67, 0]
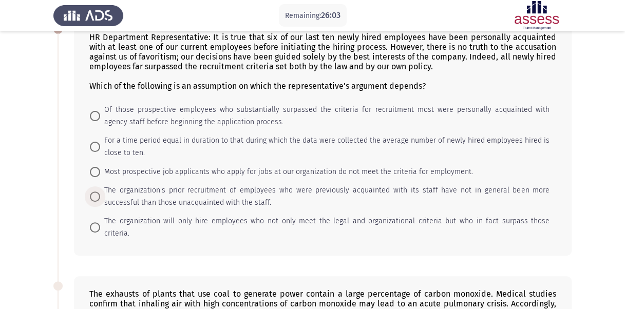
click at [136, 191] on span "The organization's prior recruitment of employees who were previously acquainte…" at bounding box center [324, 196] width 449 height 25
click at [100, 192] on input "The organization's prior recruitment of employees who were previously acquainte…" at bounding box center [95, 197] width 10 height 10
radio input "true"
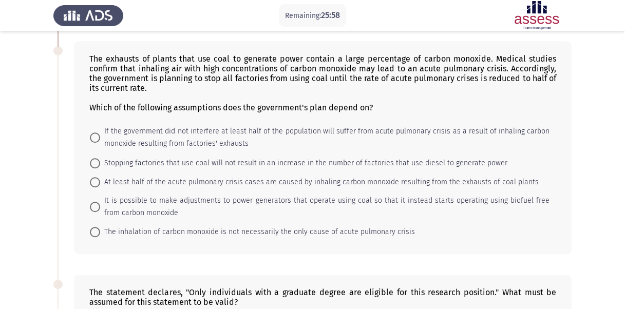
scroll to position [304, 0]
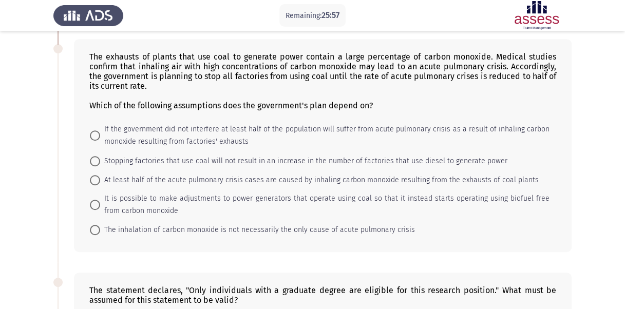
click at [141, 174] on span "At least half of the acute pulmonary crisis cases are caused by inhaling carbon…" at bounding box center [319, 180] width 439 height 12
click at [100, 175] on input "At least half of the acute pulmonary crisis cases are caused by inhaling carbon…" at bounding box center [95, 180] width 10 height 10
radio input "true"
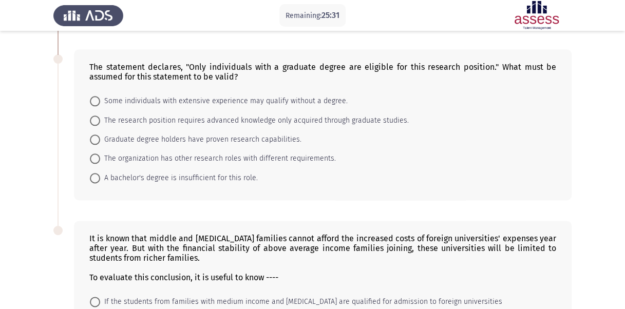
scroll to position [526, 0]
click at [158, 115] on span "The research position requires advanced knowledge only acquired through graduat…" at bounding box center [254, 121] width 309 height 12
click at [100, 116] on input "The research position requires advanced knowledge only acquired through graduat…" at bounding box center [95, 121] width 10 height 10
radio input "true"
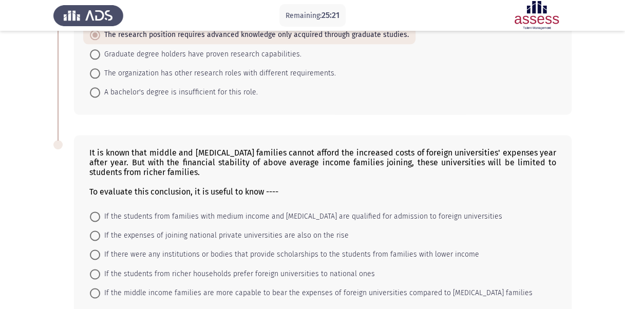
scroll to position [652, 0]
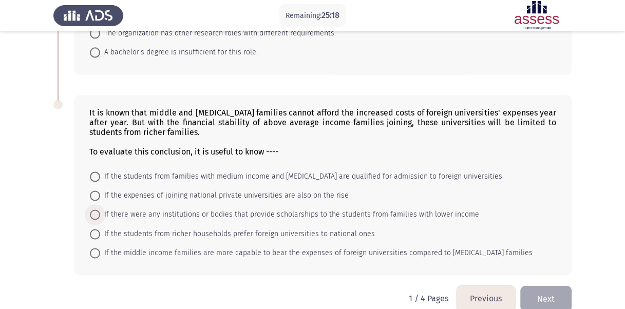
click at [107, 209] on span "If there were any institutions or bodies that provide scholarships to the stude…" at bounding box center [289, 215] width 379 height 12
click at [100, 210] on input "If there were any institutions or bodies that provide scholarships to the stude…" at bounding box center [95, 215] width 10 height 10
radio input "true"
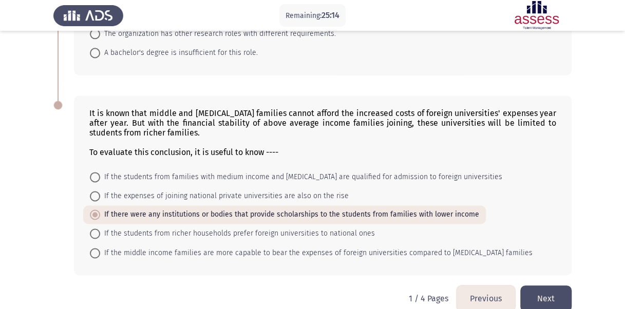
click at [543, 286] on button "Next" at bounding box center [545, 299] width 51 height 26
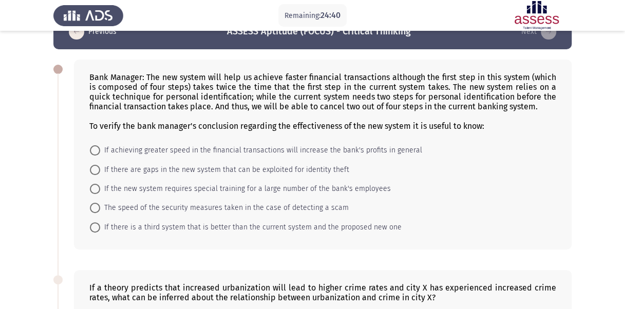
scroll to position [26, 0]
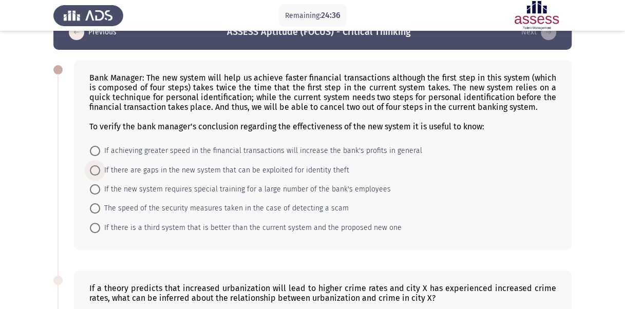
click at [149, 165] on span "If there are gaps in the new system that can be exploited for identity theft" at bounding box center [224, 170] width 249 height 12
click at [100, 165] on input "If there are gaps in the new system that can be exploited for identity theft" at bounding box center [95, 170] width 10 height 10
radio input "true"
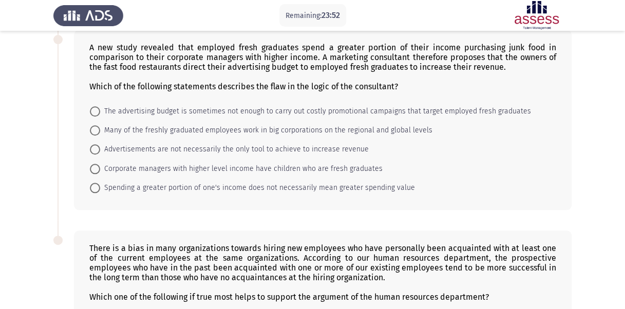
scroll to position [400, 0]
click at [164, 182] on span "Spending a greater portion of one's income does not necessarily mean greater sp…" at bounding box center [257, 187] width 315 height 12
click at [100, 182] on input "Spending a greater portion of one's income does not necessarily mean greater sp…" at bounding box center [95, 187] width 10 height 10
radio input "true"
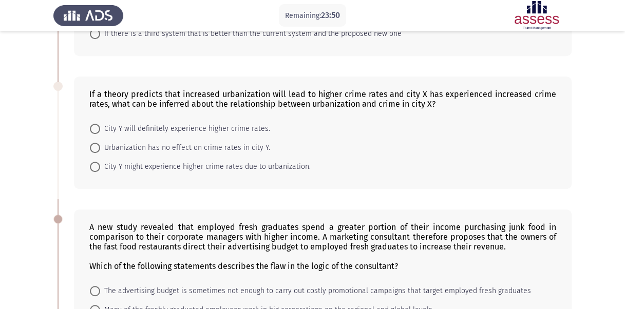
scroll to position [200, 0]
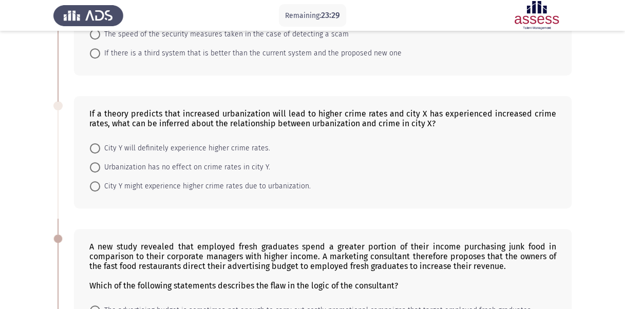
click at [93, 182] on span at bounding box center [95, 186] width 10 height 10
click at [93, 182] on input "City Y might experience higher crime rates due to urbanization." at bounding box center [95, 186] width 10 height 10
radio input "true"
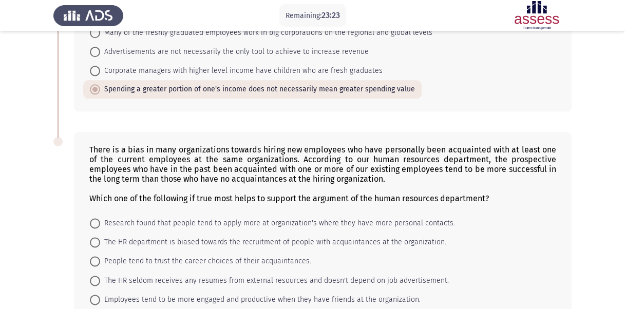
scroll to position [554, 0]
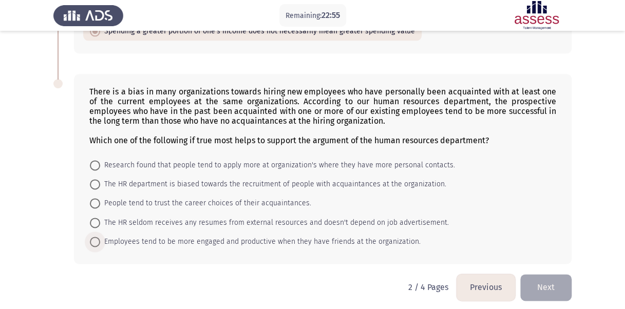
click at [212, 236] on span "Employees tend to be more engaged and productive when they have friends at the …" at bounding box center [260, 242] width 320 height 12
click at [100, 237] on input "Employees tend to be more engaged and productive when they have friends at the …" at bounding box center [95, 242] width 10 height 10
radio input "true"
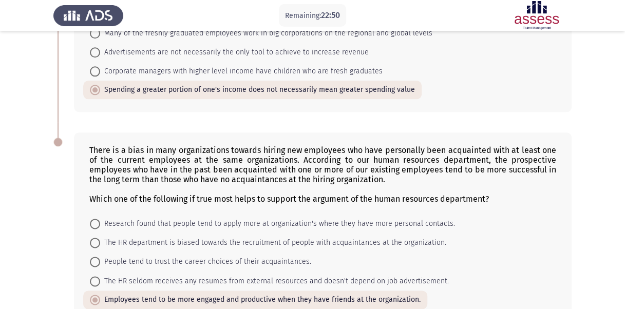
scroll to position [554, 0]
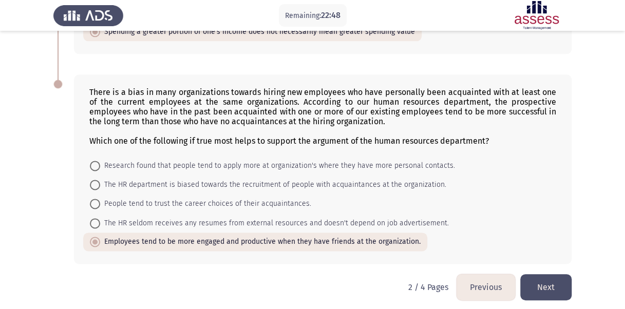
click at [543, 274] on button "Next" at bounding box center [545, 287] width 51 height 26
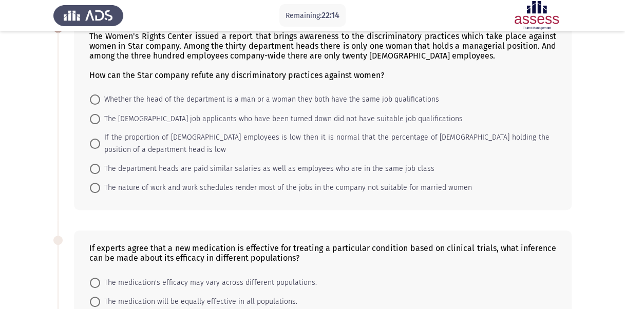
scroll to position [67, 0]
click at [234, 138] on span "If the proportion of [DEMOGRAPHIC_DATA] employees is low then it is normal that…" at bounding box center [324, 144] width 449 height 25
click at [100, 139] on input "If the proportion of [DEMOGRAPHIC_DATA] employees is low then it is normal that…" at bounding box center [95, 144] width 10 height 10
radio input "true"
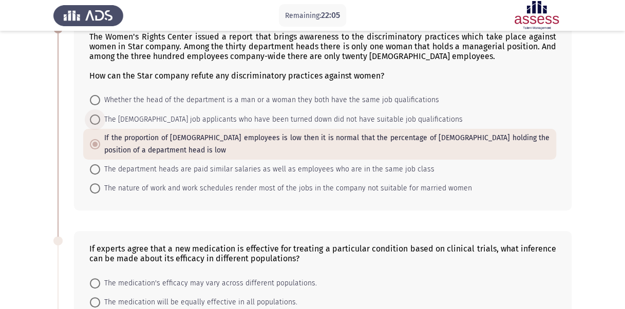
click at [164, 114] on span "The [DEMOGRAPHIC_DATA] job applicants who have been turned down did not have su…" at bounding box center [281, 119] width 363 height 12
click at [100, 115] on input "The [DEMOGRAPHIC_DATA] job applicants who have been turned down did not have su…" at bounding box center [95, 120] width 10 height 10
radio input "true"
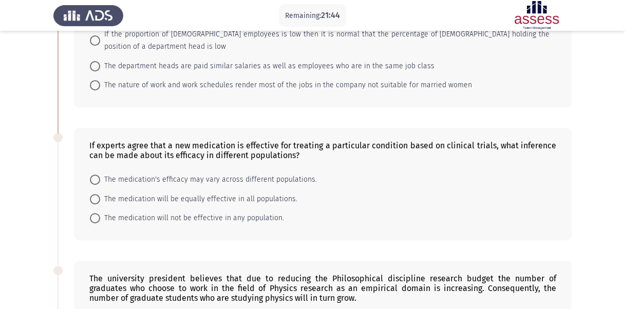
scroll to position [185, 0]
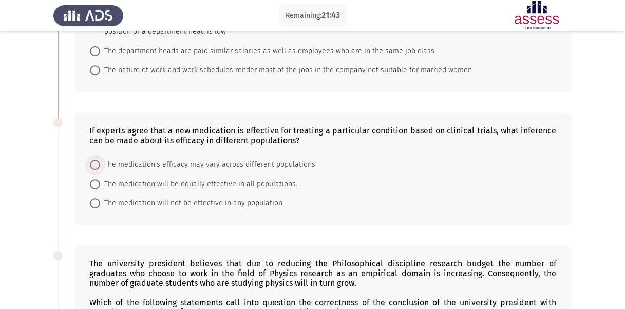
click at [137, 162] on span "The medication's efficacy may vary across different populations." at bounding box center [208, 165] width 217 height 12
click at [100, 162] on input "The medication's efficacy may vary across different populations." at bounding box center [95, 165] width 10 height 10
radio input "true"
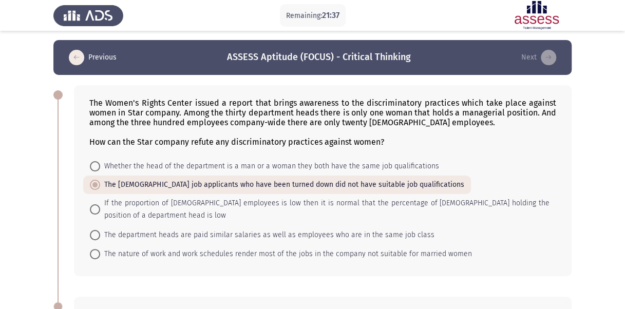
scroll to position [0, 0]
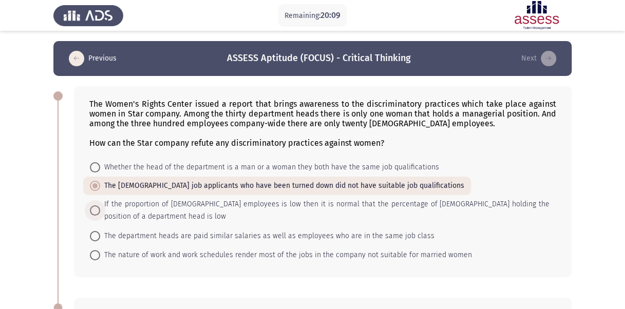
click at [104, 207] on span "If the proportion of [DEMOGRAPHIC_DATA] employees is low then it is normal that…" at bounding box center [324, 210] width 449 height 25
click at [100, 207] on input "If the proportion of [DEMOGRAPHIC_DATA] employees is low then it is normal that…" at bounding box center [95, 210] width 10 height 10
radio input "true"
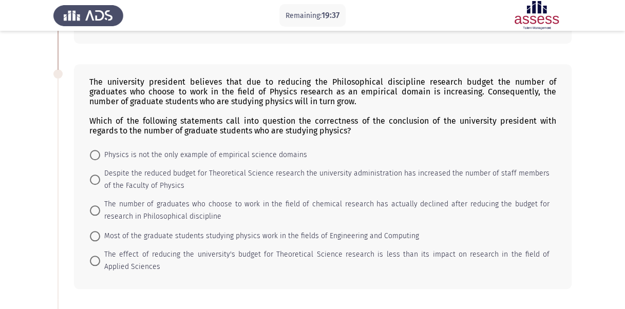
scroll to position [372, 0]
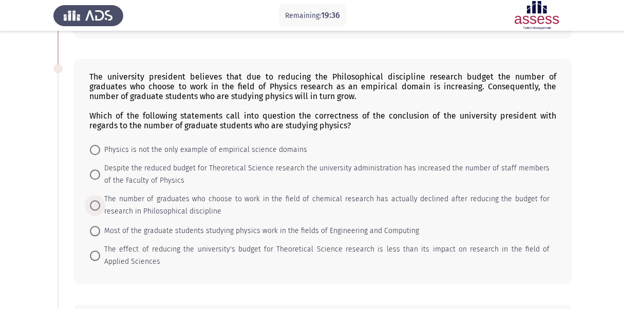
click at [104, 207] on span "The number of graduates who choose to work in the field of chemical research ha…" at bounding box center [324, 205] width 449 height 25
click at [100, 207] on input "The number of graduates who choose to work in the field of chemical research ha…" at bounding box center [95, 205] width 10 height 10
radio input "true"
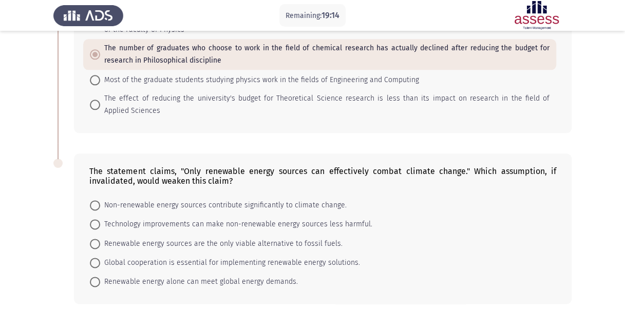
scroll to position [564, 0]
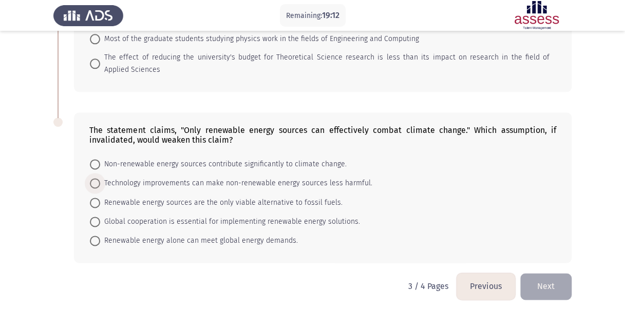
click at [115, 179] on span "Technology improvements can make non-renewable energy sources less harmful." at bounding box center [236, 183] width 272 height 12
click at [100, 179] on input "Technology improvements can make non-renewable energy sources less harmful." at bounding box center [95, 183] width 10 height 10
radio input "true"
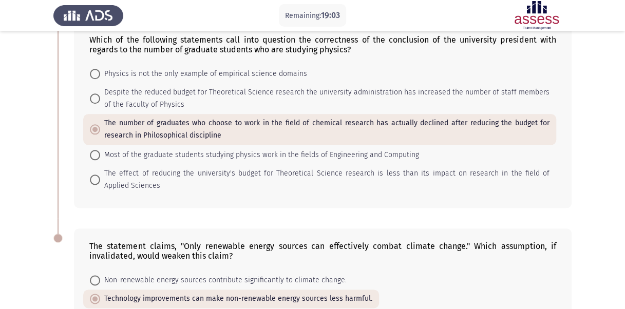
scroll to position [563, 0]
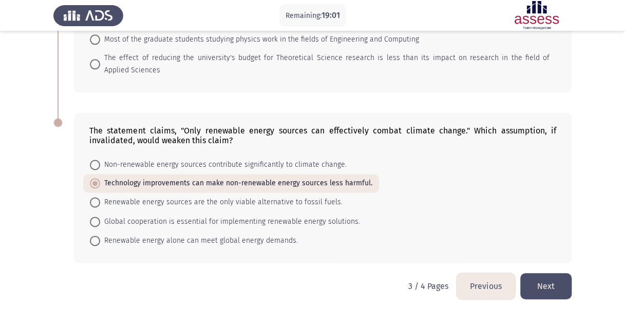
click at [561, 276] on button "Next" at bounding box center [545, 286] width 51 height 26
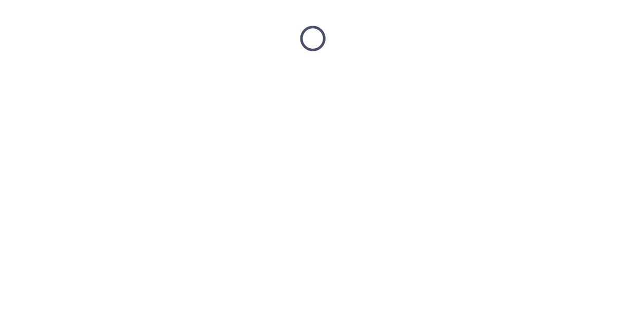
scroll to position [0, 0]
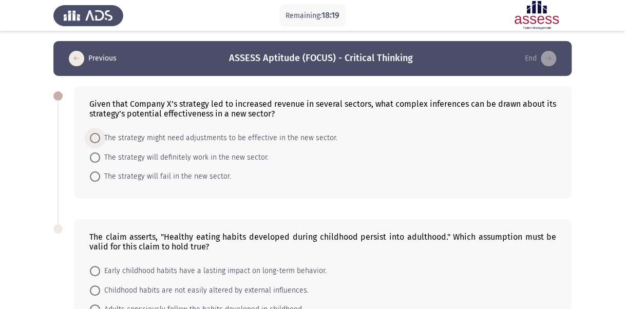
click at [136, 139] on span "The strategy might need adjustments to be effective in the new sector." at bounding box center [218, 138] width 237 height 12
click at [100, 139] on input "The strategy might need adjustments to be effective in the new sector." at bounding box center [95, 138] width 10 height 10
radio input "true"
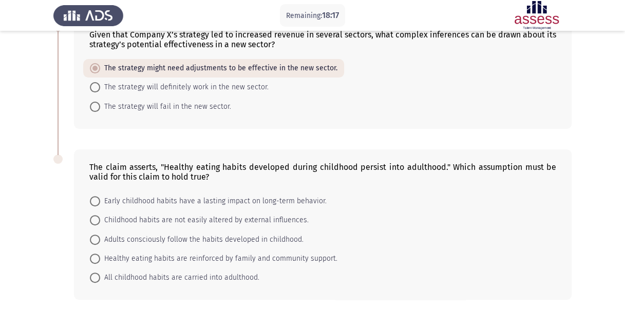
scroll to position [109, 0]
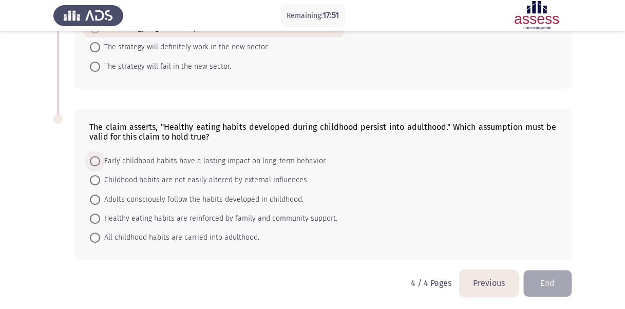
click at [163, 157] on span "Early childhood habits have a lasting impact on long-term behavior." at bounding box center [213, 161] width 226 height 12
click at [100, 157] on input "Early childhood habits have a lasting impact on long-term behavior." at bounding box center [95, 161] width 10 height 10
radio input "true"
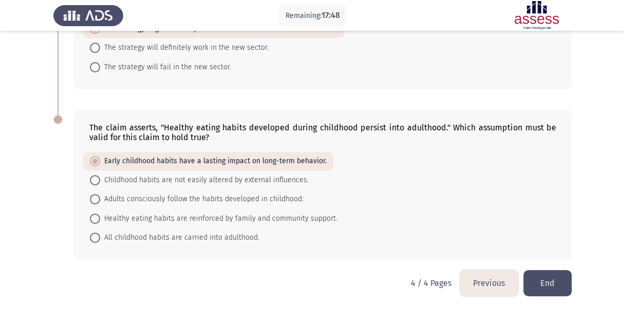
click at [557, 274] on button "End" at bounding box center [547, 283] width 48 height 26
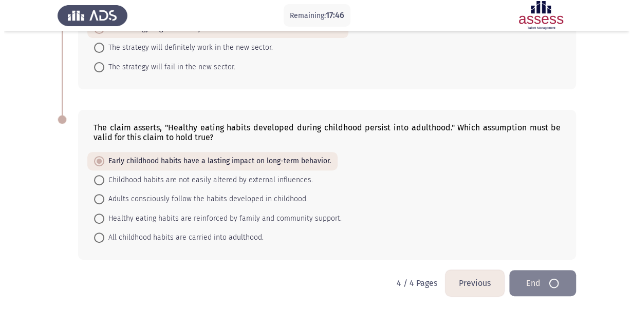
scroll to position [0, 0]
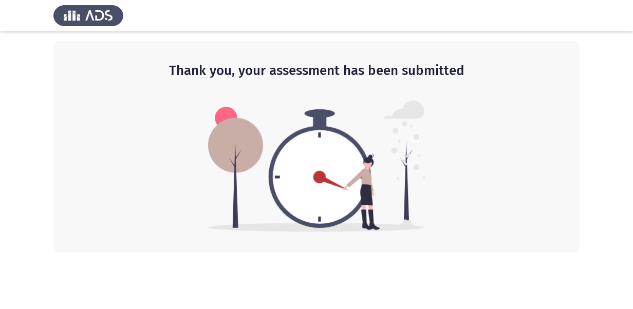
click at [87, 10] on img at bounding box center [88, 15] width 70 height 29
